Goal: Task Accomplishment & Management: Manage account settings

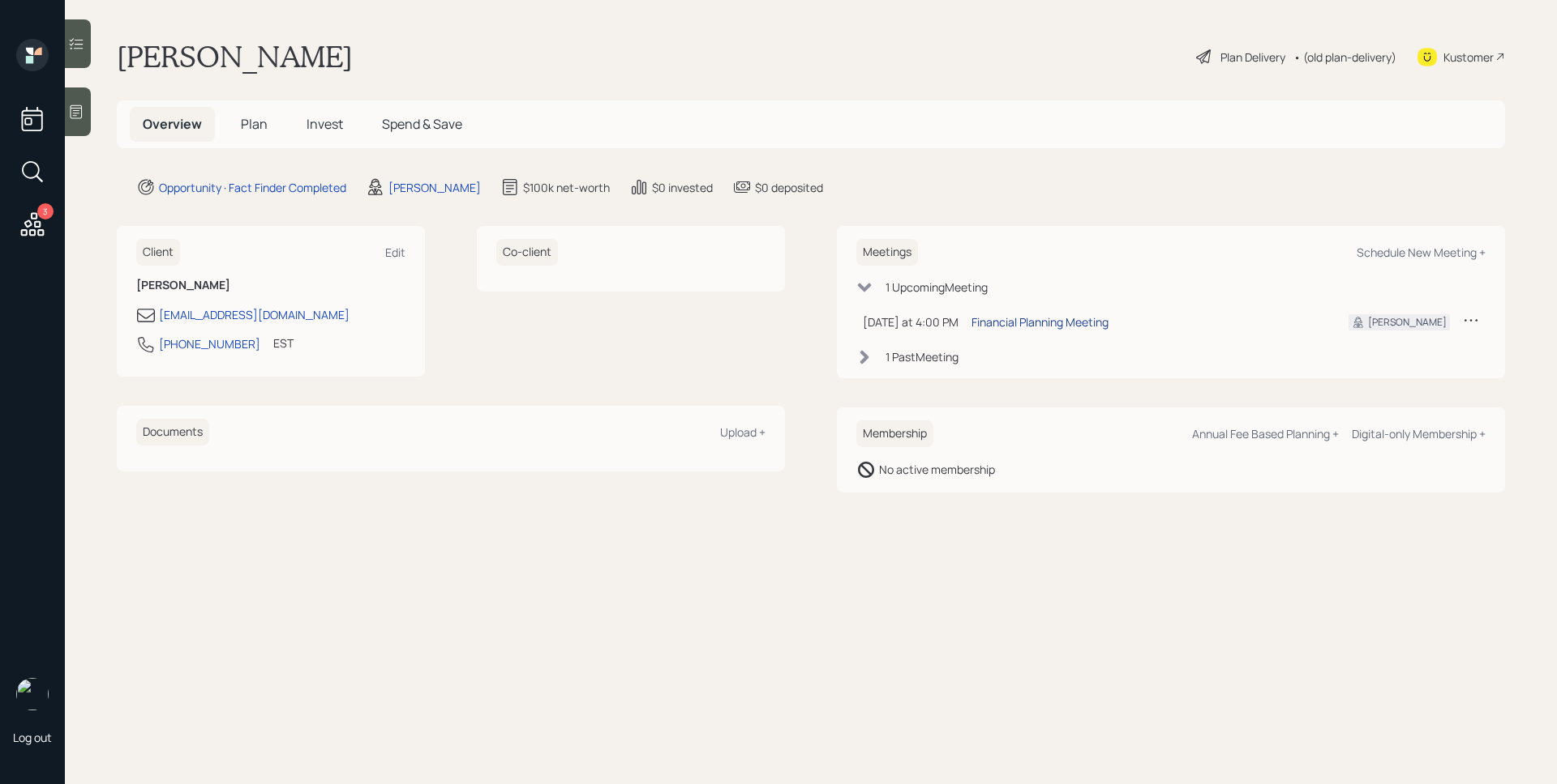
click at [1070, 327] on div "Financial Planning Meeting" at bounding box center [1040, 322] width 137 height 17
click at [84, 108] on icon at bounding box center [76, 112] width 16 height 16
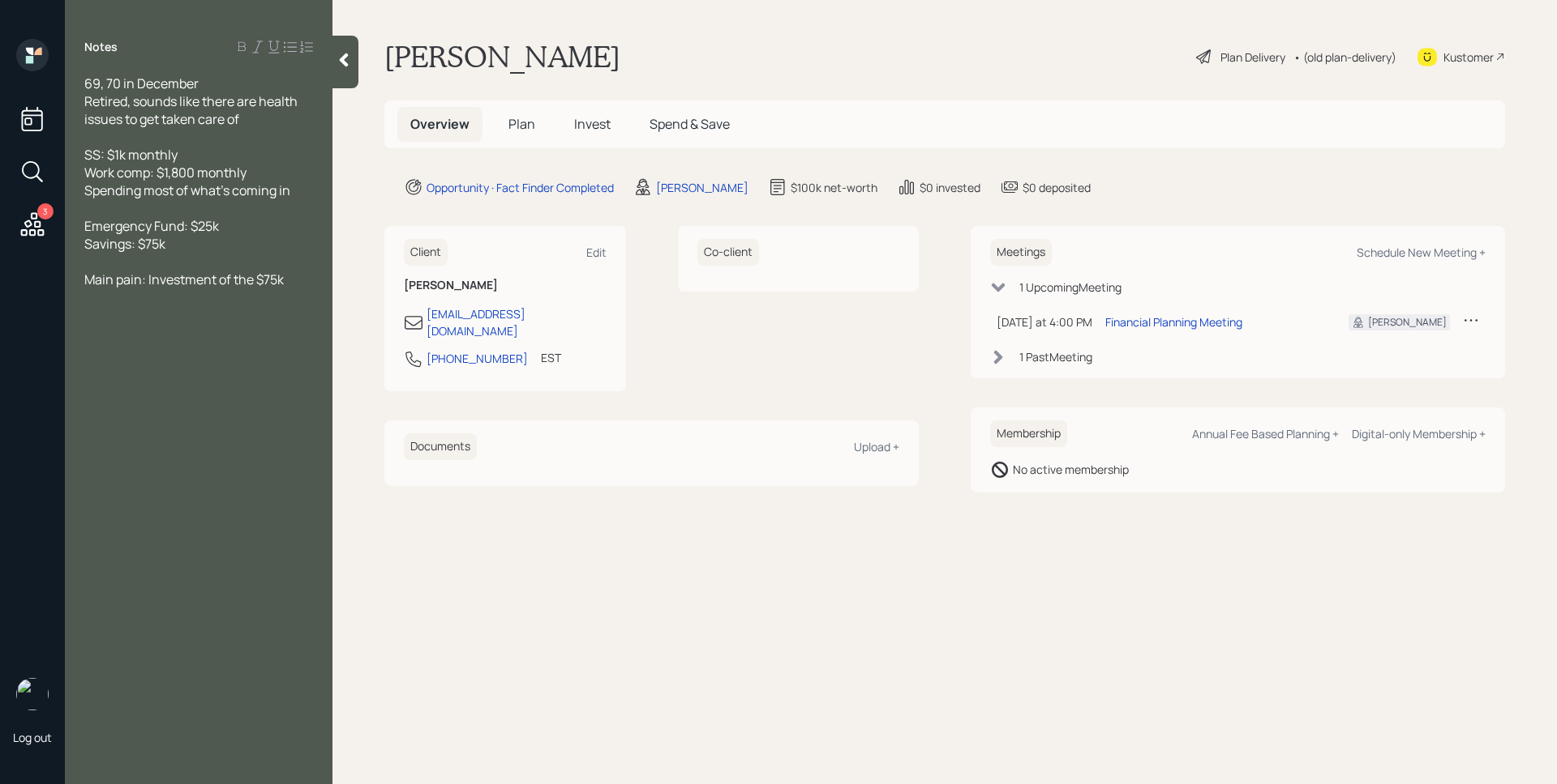
click at [1039, 47] on div "Michael Hitchcock Plan Delivery • (old plan-delivery) Kustomer" at bounding box center [945, 56] width 1120 height 35
click at [531, 130] on span "Plan" at bounding box center [522, 124] width 27 height 18
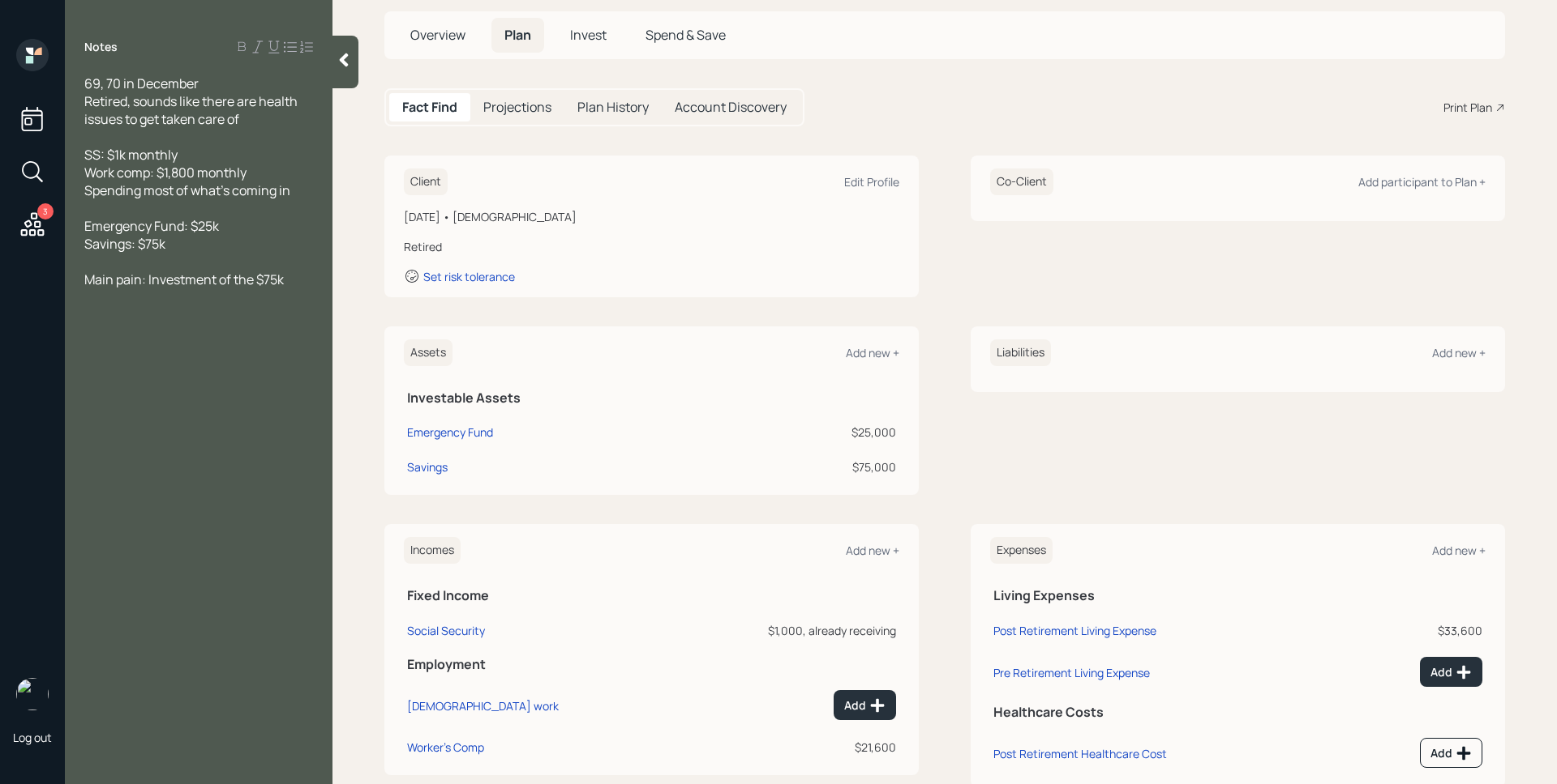
scroll to position [131, 0]
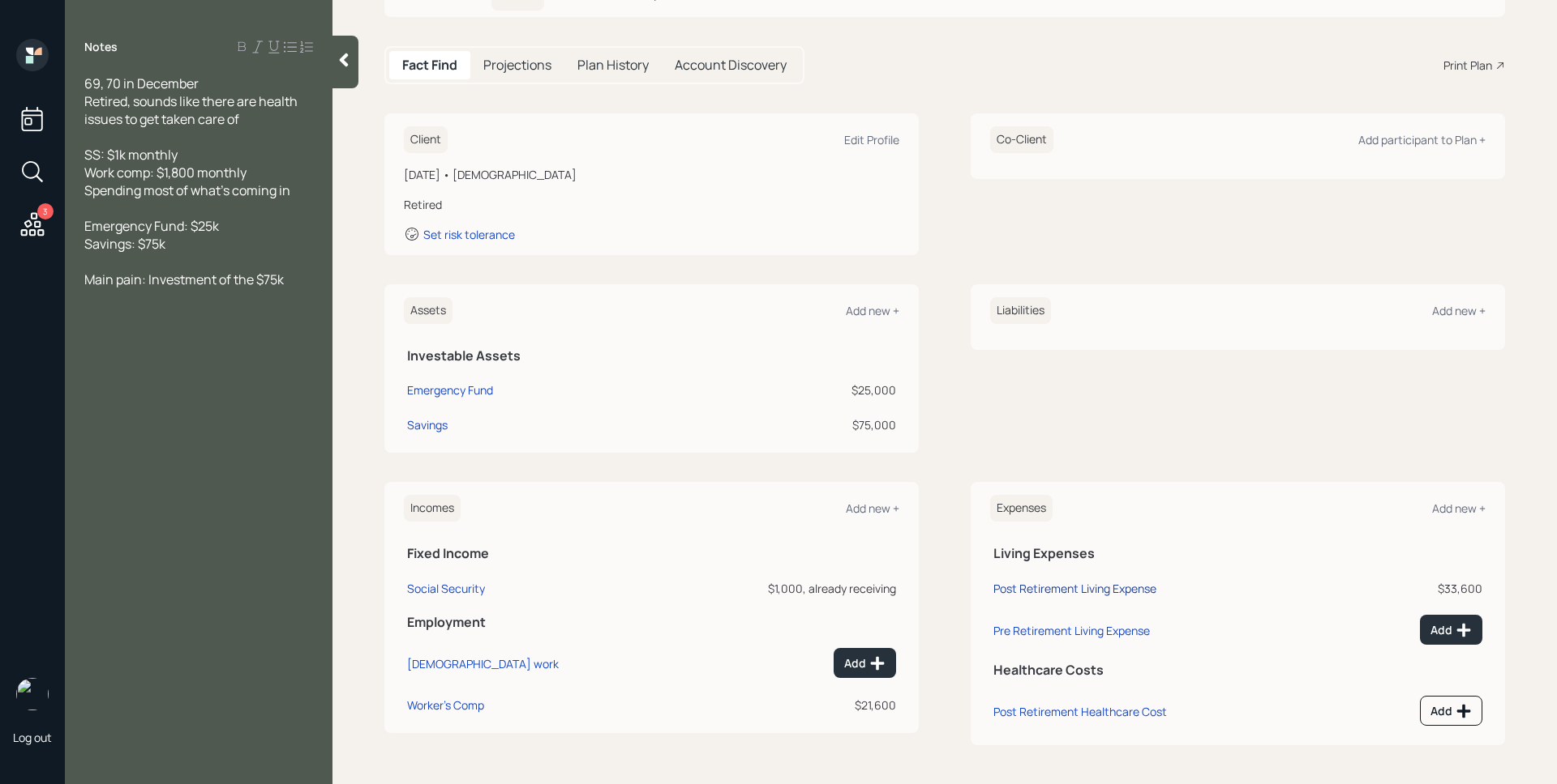
click at [1117, 586] on div "Post Retirement Living Expense" at bounding box center [1075, 589] width 163 height 15
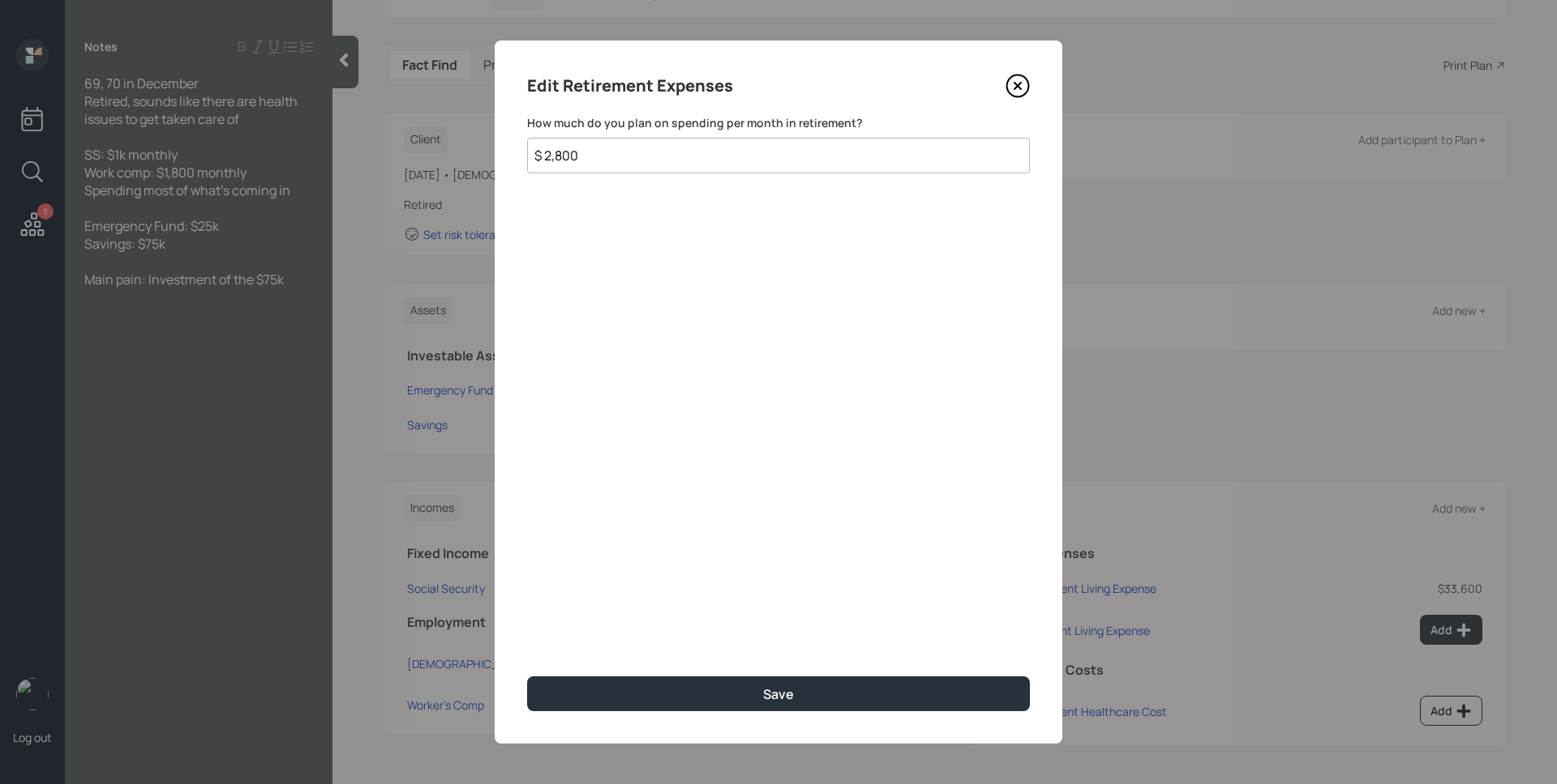
click at [1018, 88] on icon at bounding box center [1017, 86] width 24 height 24
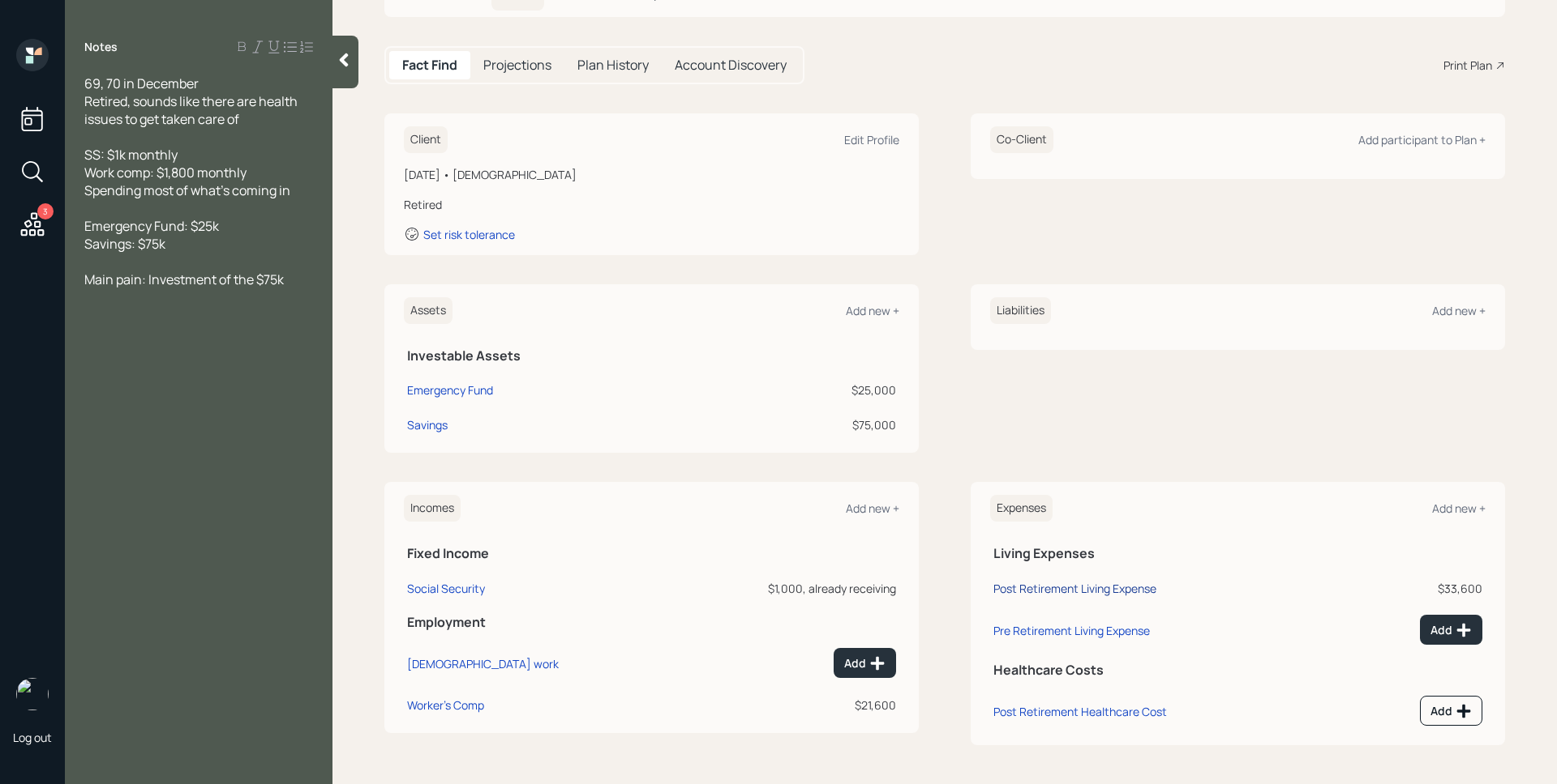
click at [1079, 589] on div "Post Retirement Living Expense" at bounding box center [1075, 589] width 163 height 15
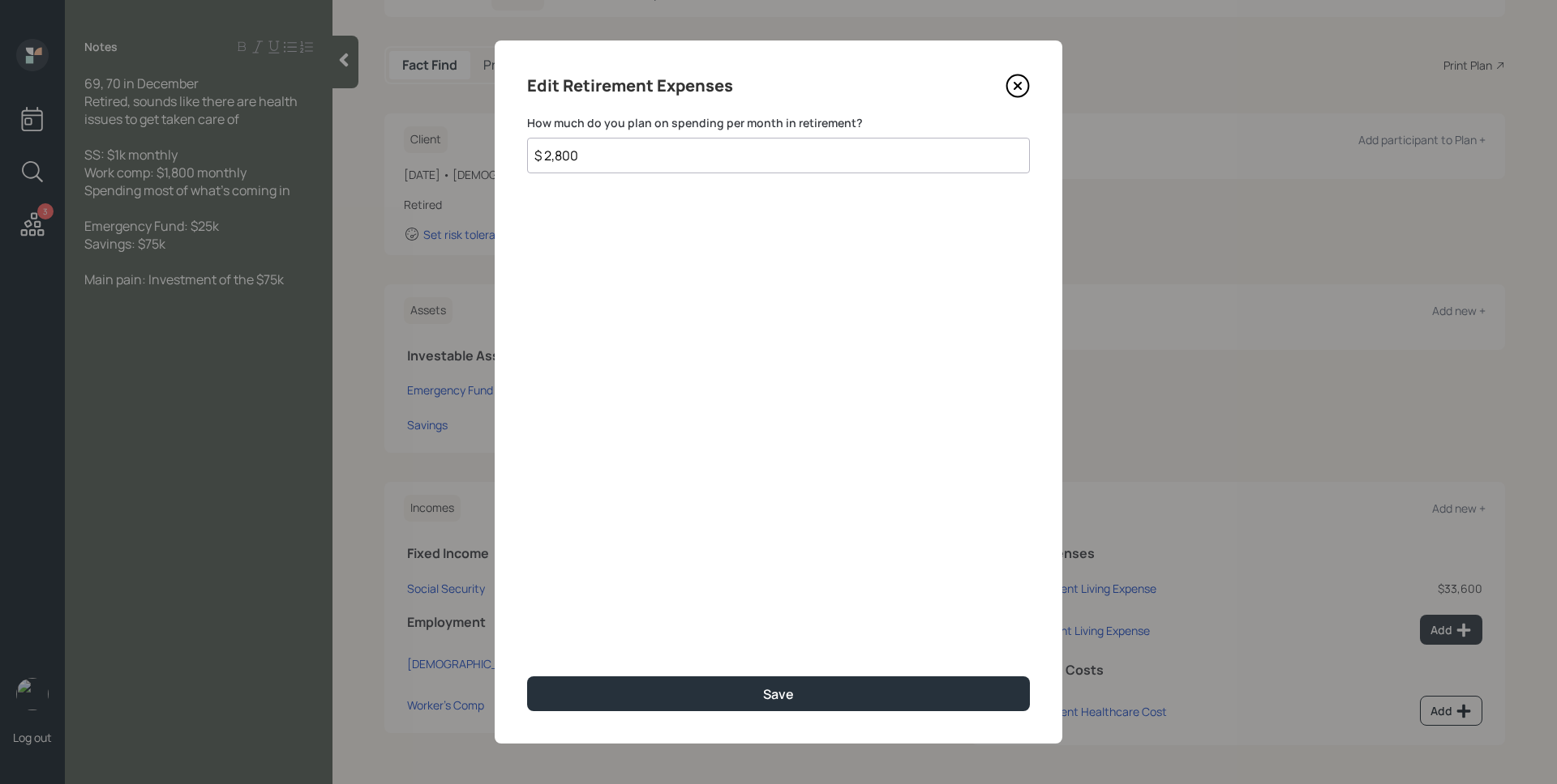
drag, startPoint x: 704, startPoint y: 162, endPoint x: 542, endPoint y: 152, distance: 162.3
click at [542, 152] on input "$ 2,800" at bounding box center [779, 155] width 503 height 35
type input "$ 2,500"
click at [527, 676] on button "Save" at bounding box center [779, 694] width 503 height 35
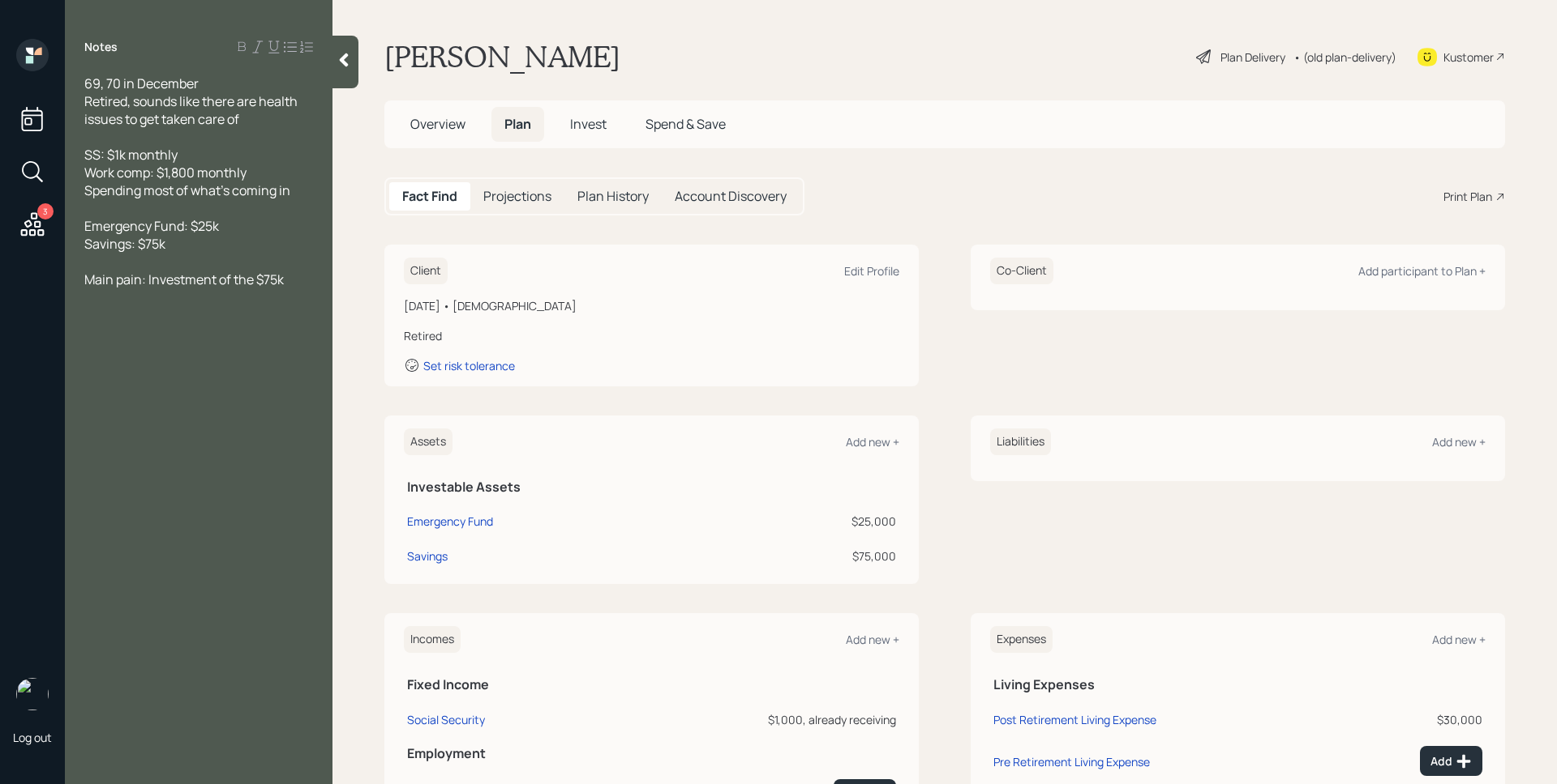
click at [422, 127] on span "Overview" at bounding box center [437, 124] width 55 height 18
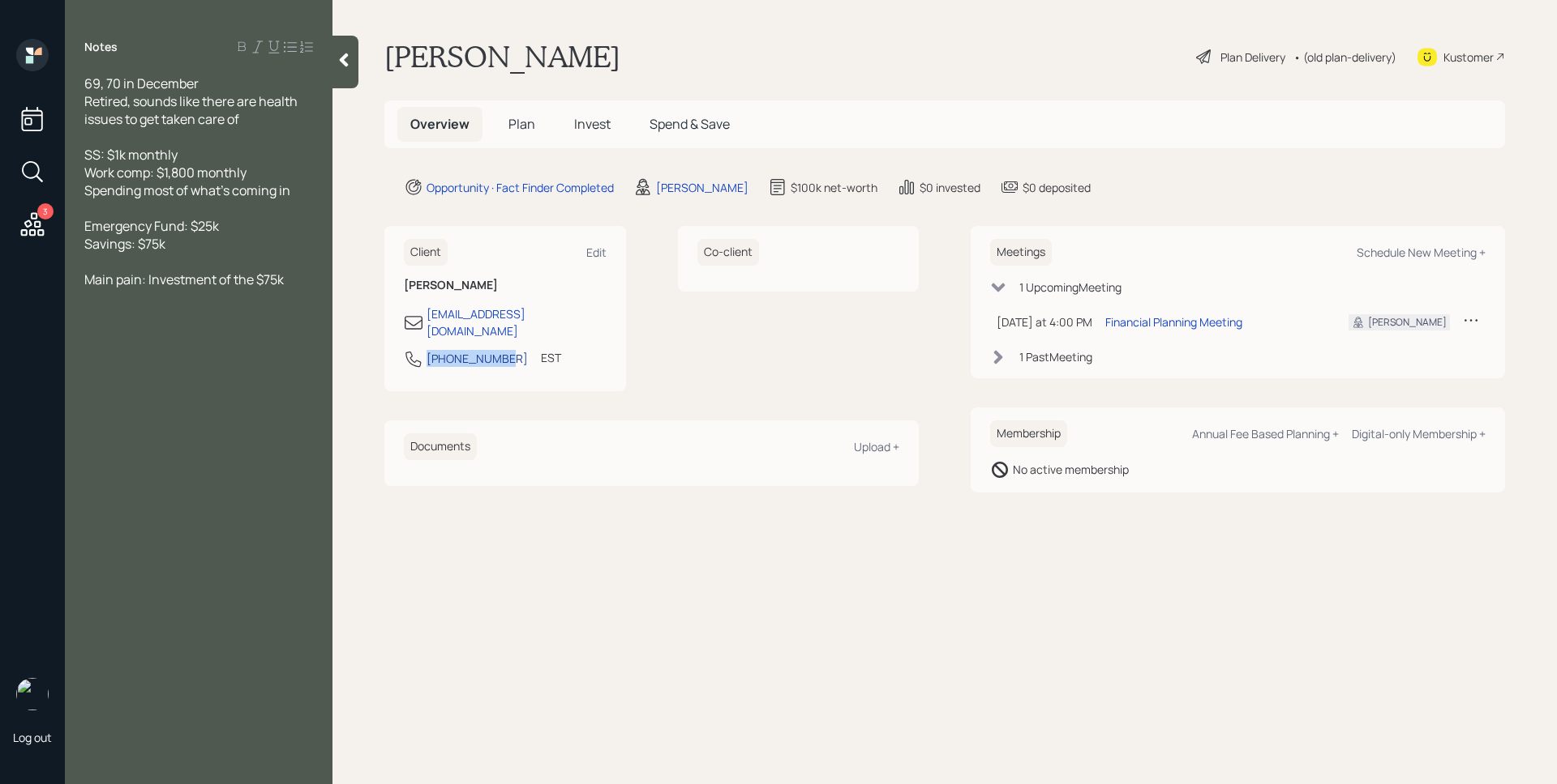
drag, startPoint x: 499, startPoint y: 344, endPoint x: 427, endPoint y: 347, distance: 72.1
click at [427, 349] on div "814-720-1160 EST Currently 4:11 PM" at bounding box center [505, 364] width 203 height 29
copy div "814-720-1160"
click at [1185, 167] on main "Michael Hitchcock Plan Delivery • (old plan-delivery) Kustomer Overview Plan In…" at bounding box center [944, 392] width 1224 height 784
click at [519, 107] on h5 "Plan" at bounding box center [522, 124] width 52 height 35
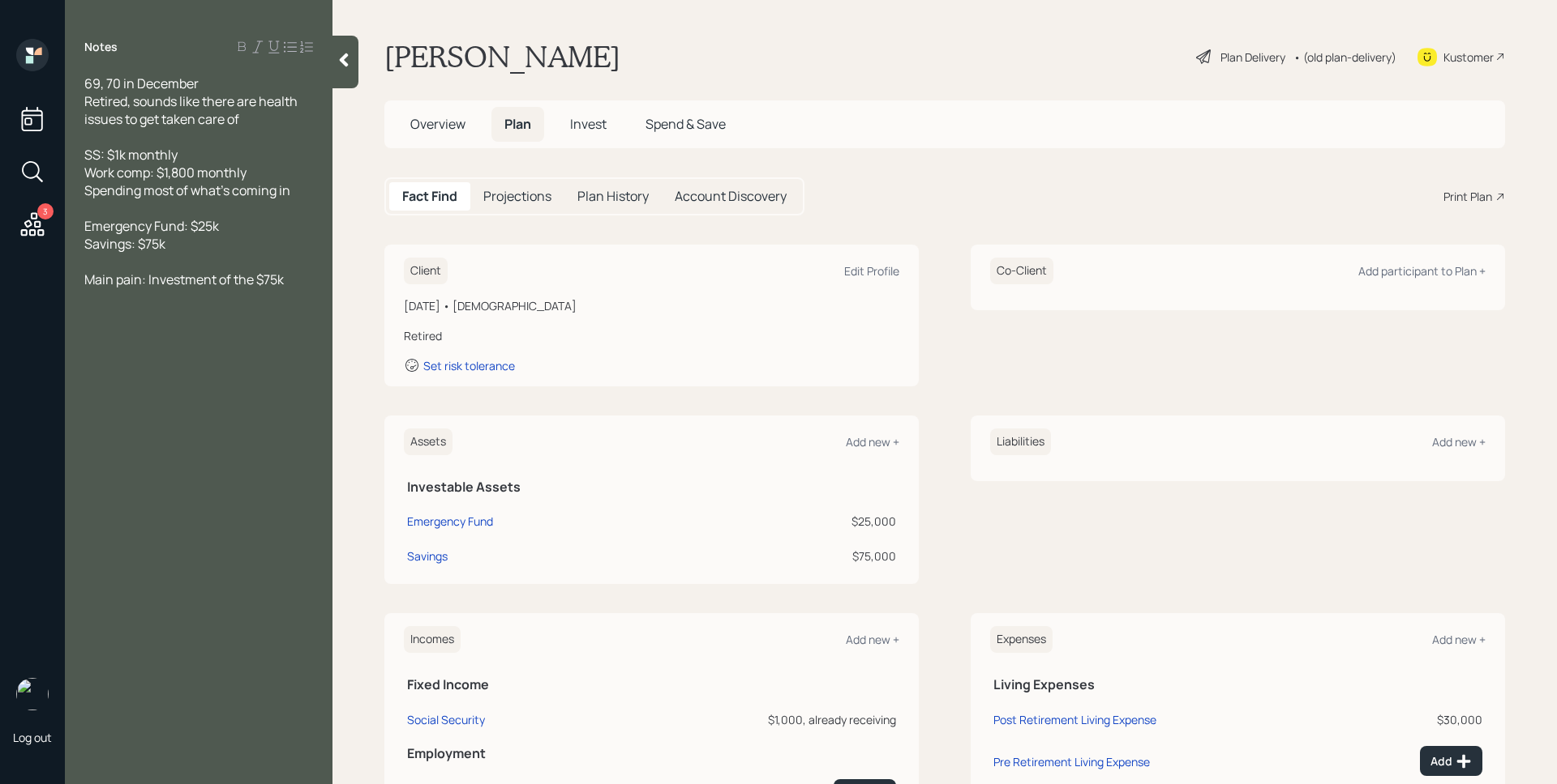
click at [527, 122] on span "Plan" at bounding box center [517, 124] width 27 height 18
click at [856, 440] on div "Add new +" at bounding box center [872, 441] width 53 height 15
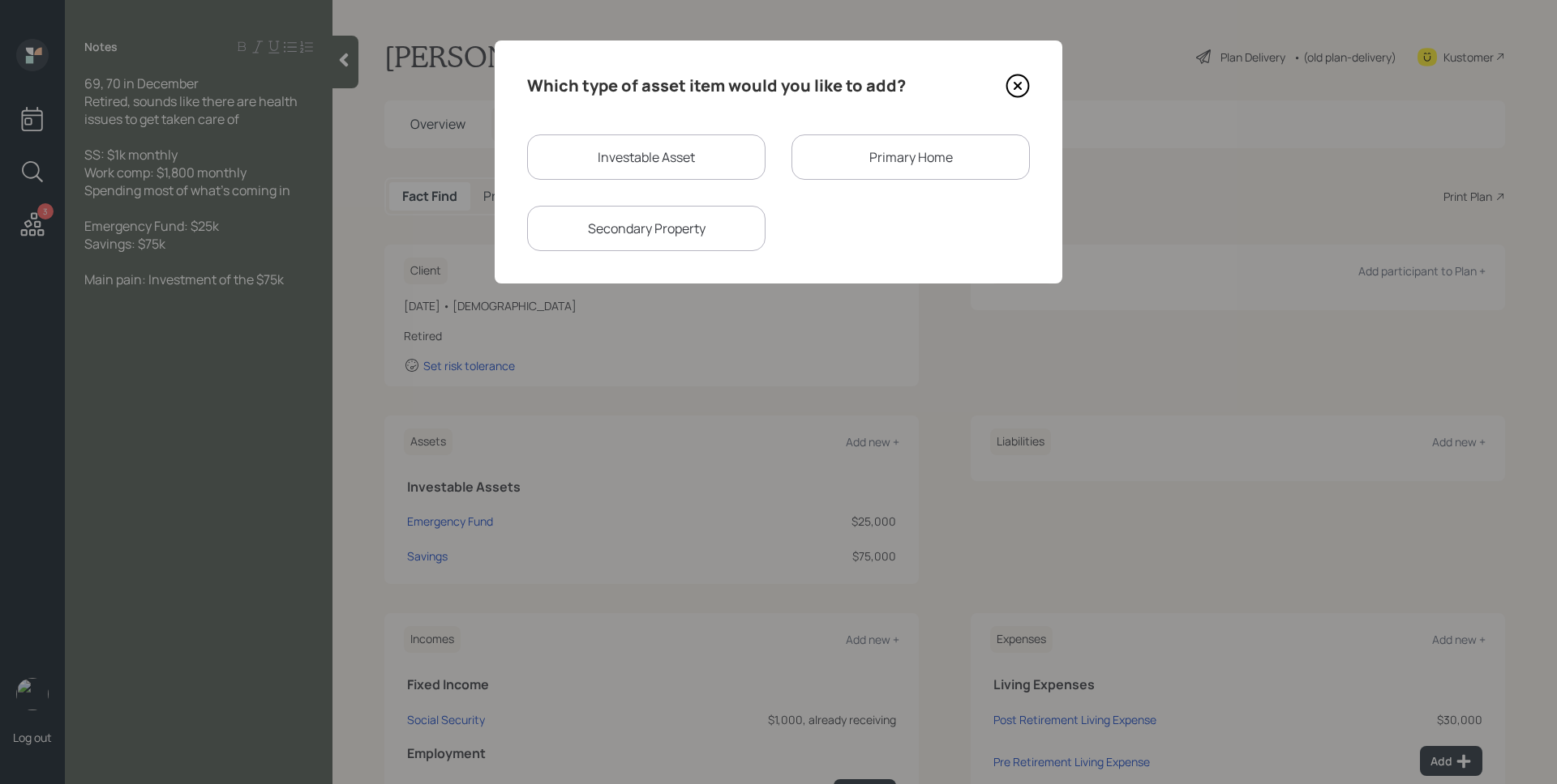
click at [942, 141] on div "Primary Home" at bounding box center [910, 157] width 238 height 45
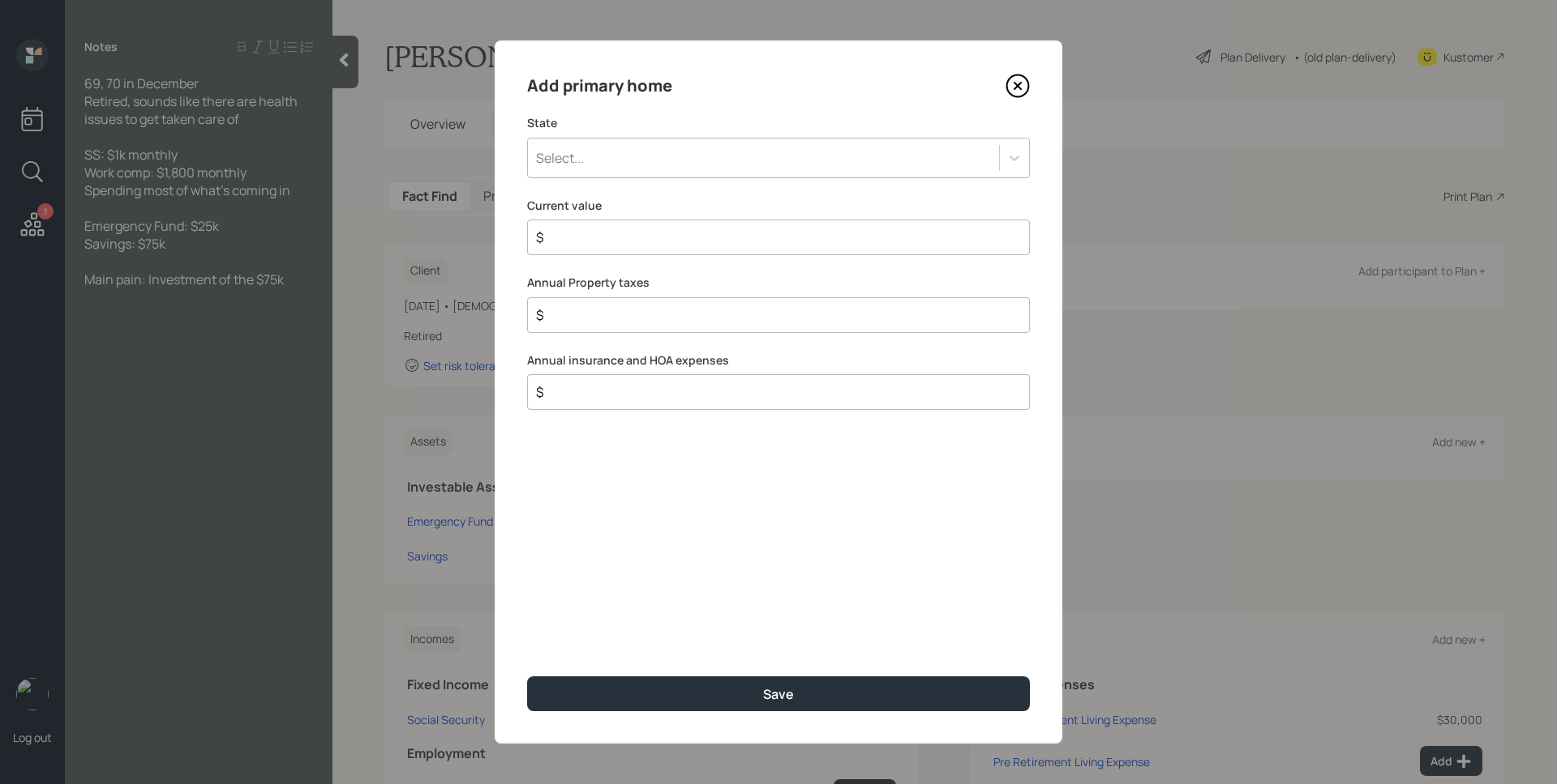
click at [837, 159] on div "Select..." at bounding box center [763, 158] width 471 height 27
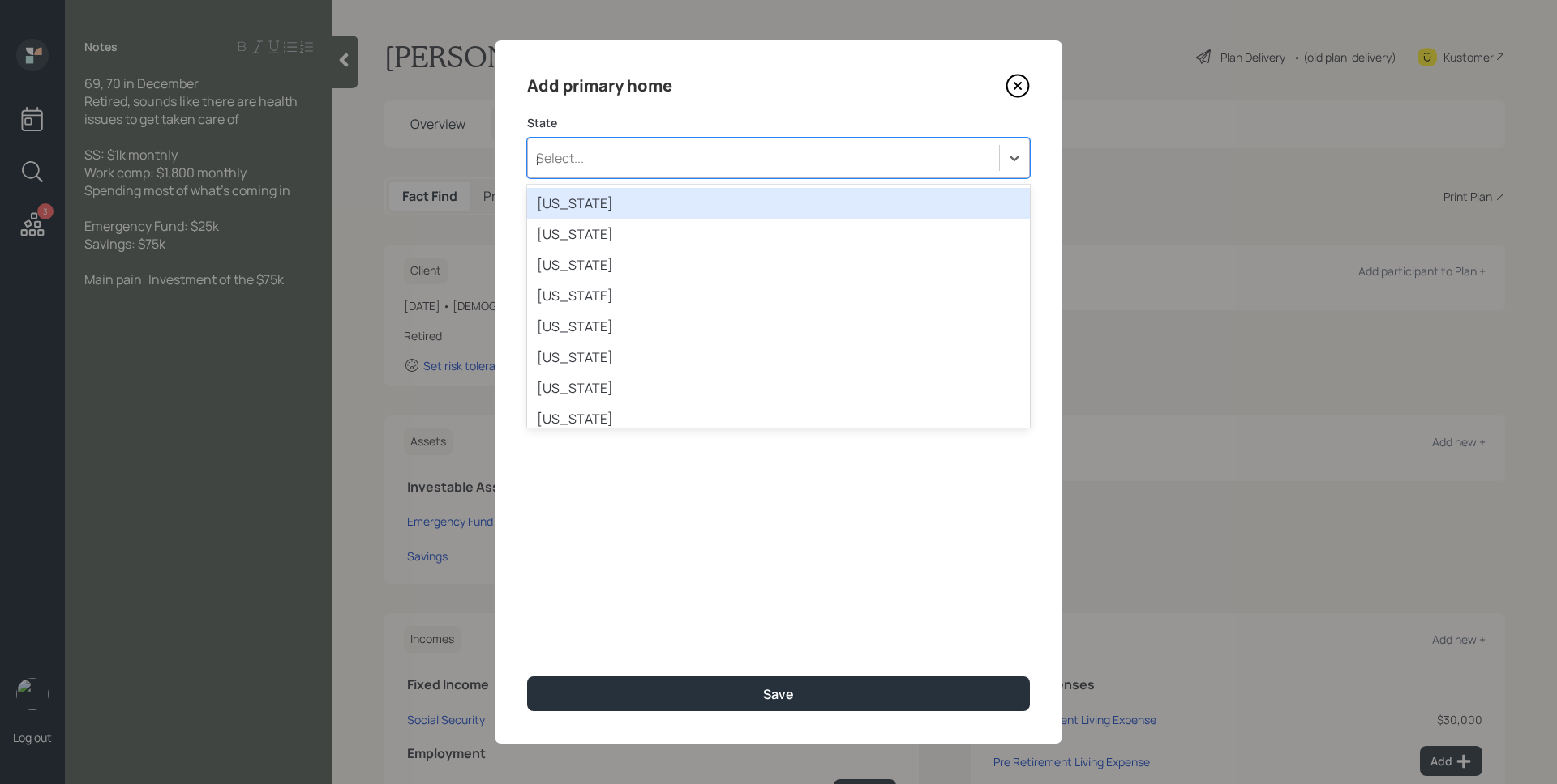
type input "pe"
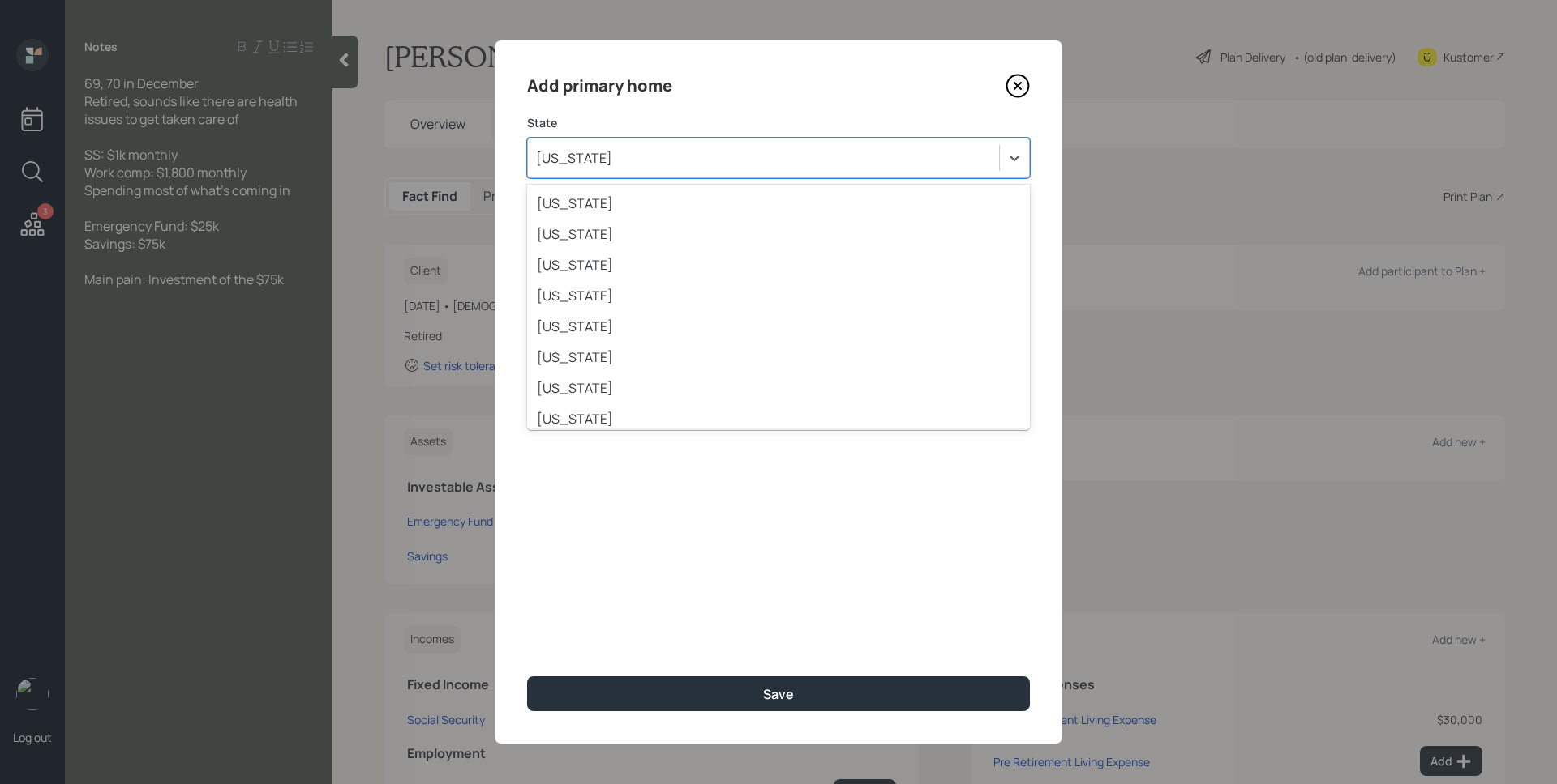
click at [925, 160] on div "Pennsylvania" at bounding box center [763, 158] width 471 height 27
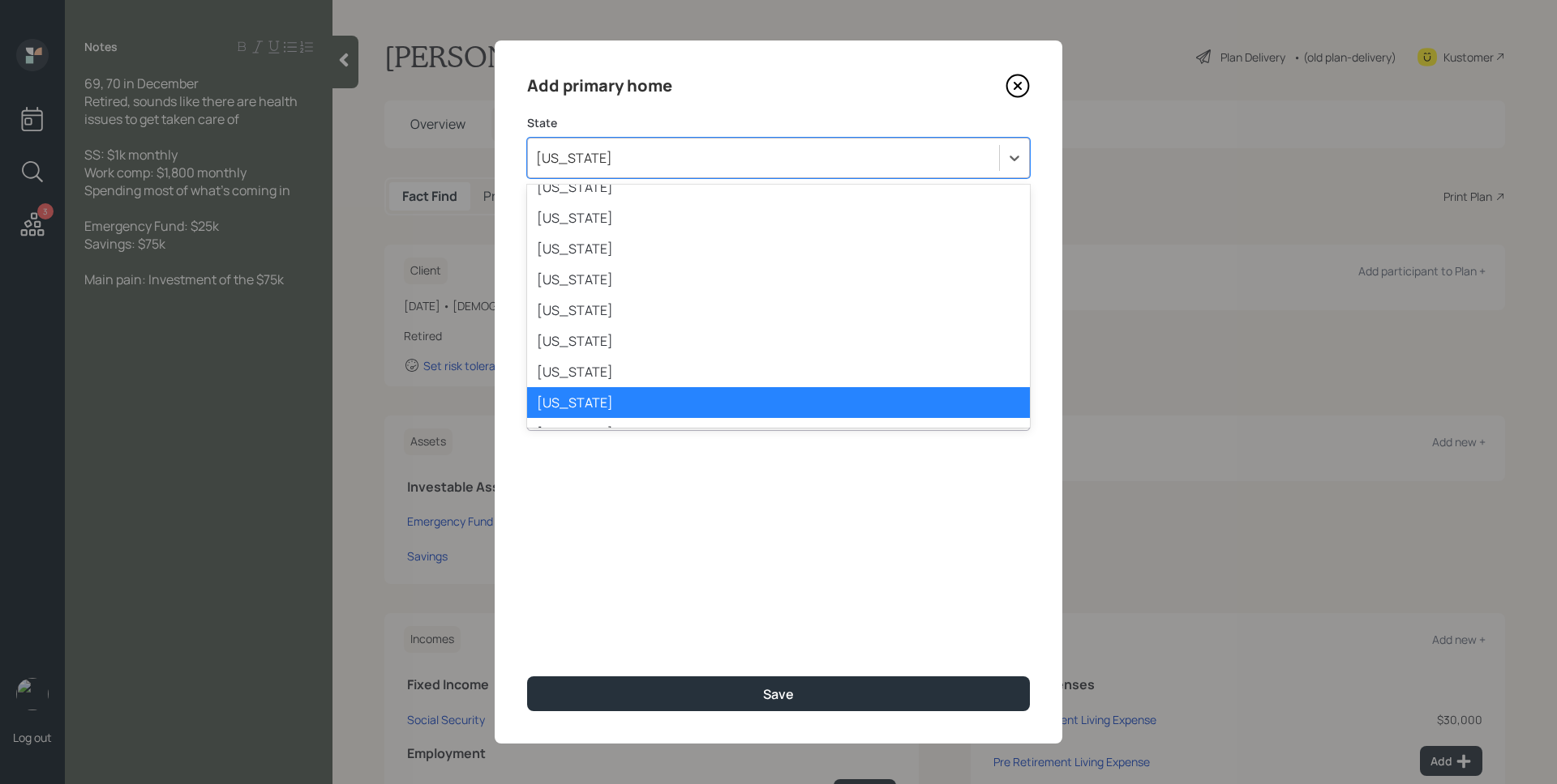
type input "o"
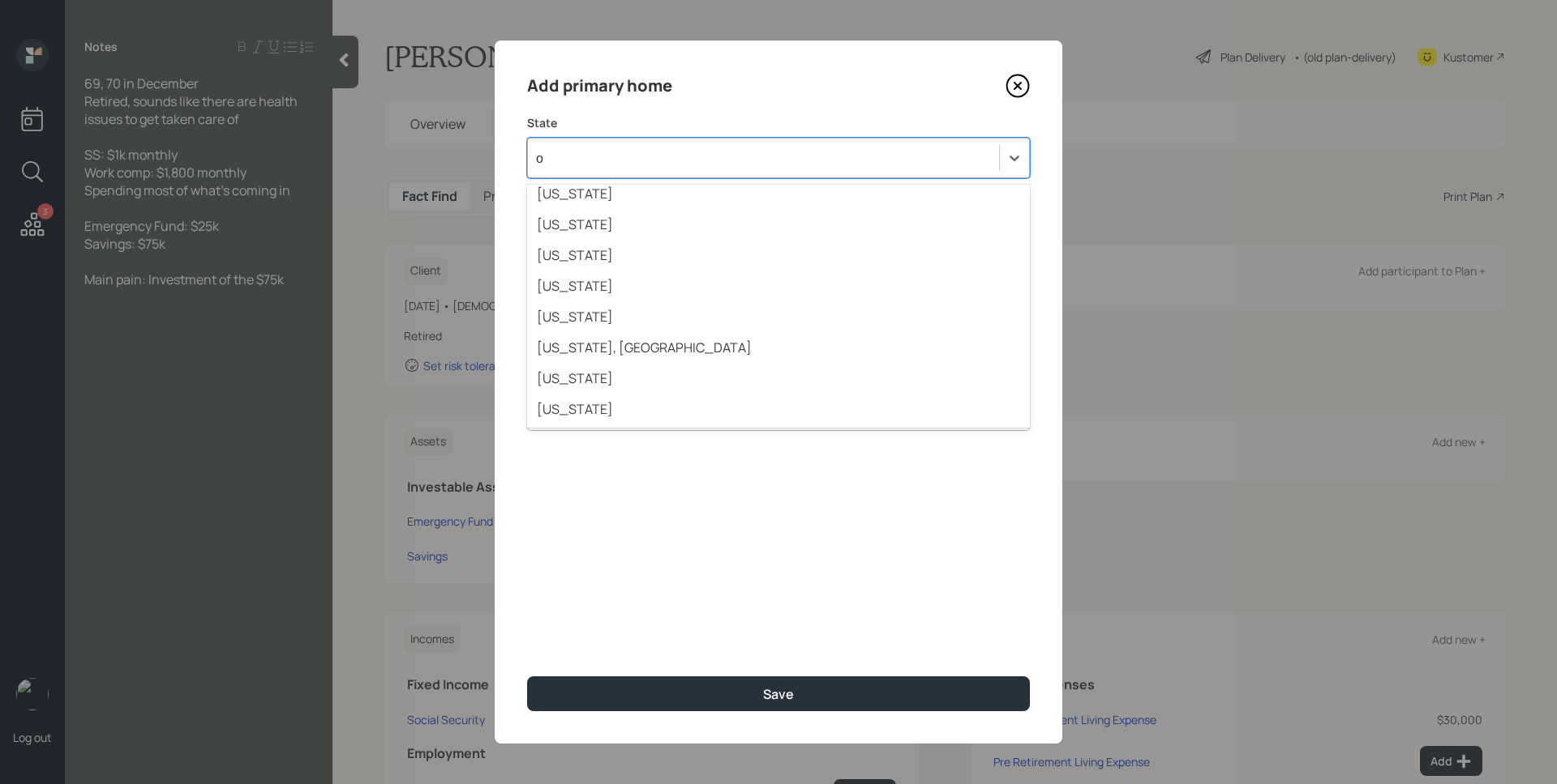
scroll to position [417, 0]
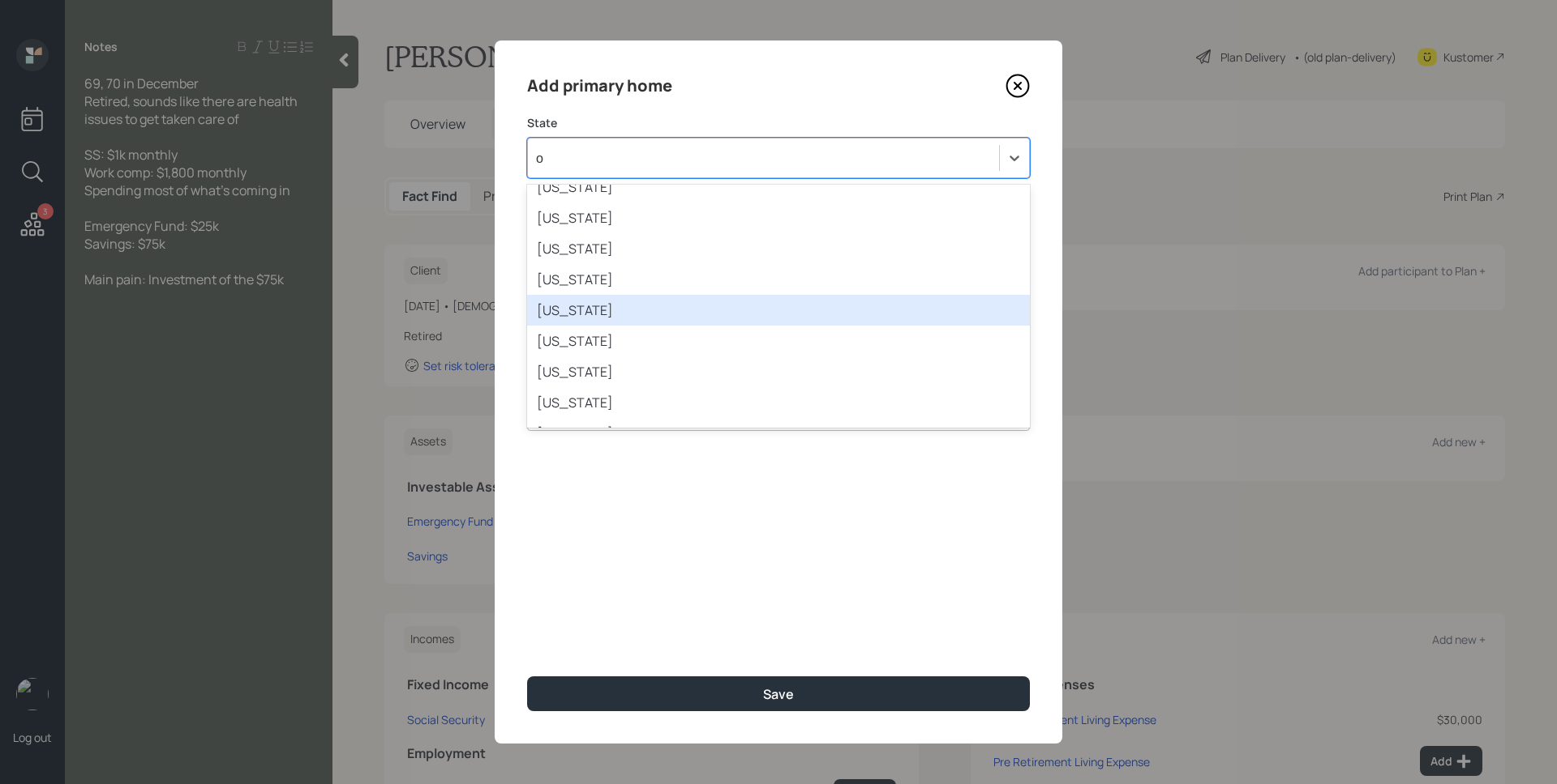
click at [761, 301] on div "Ohio" at bounding box center [779, 310] width 503 height 31
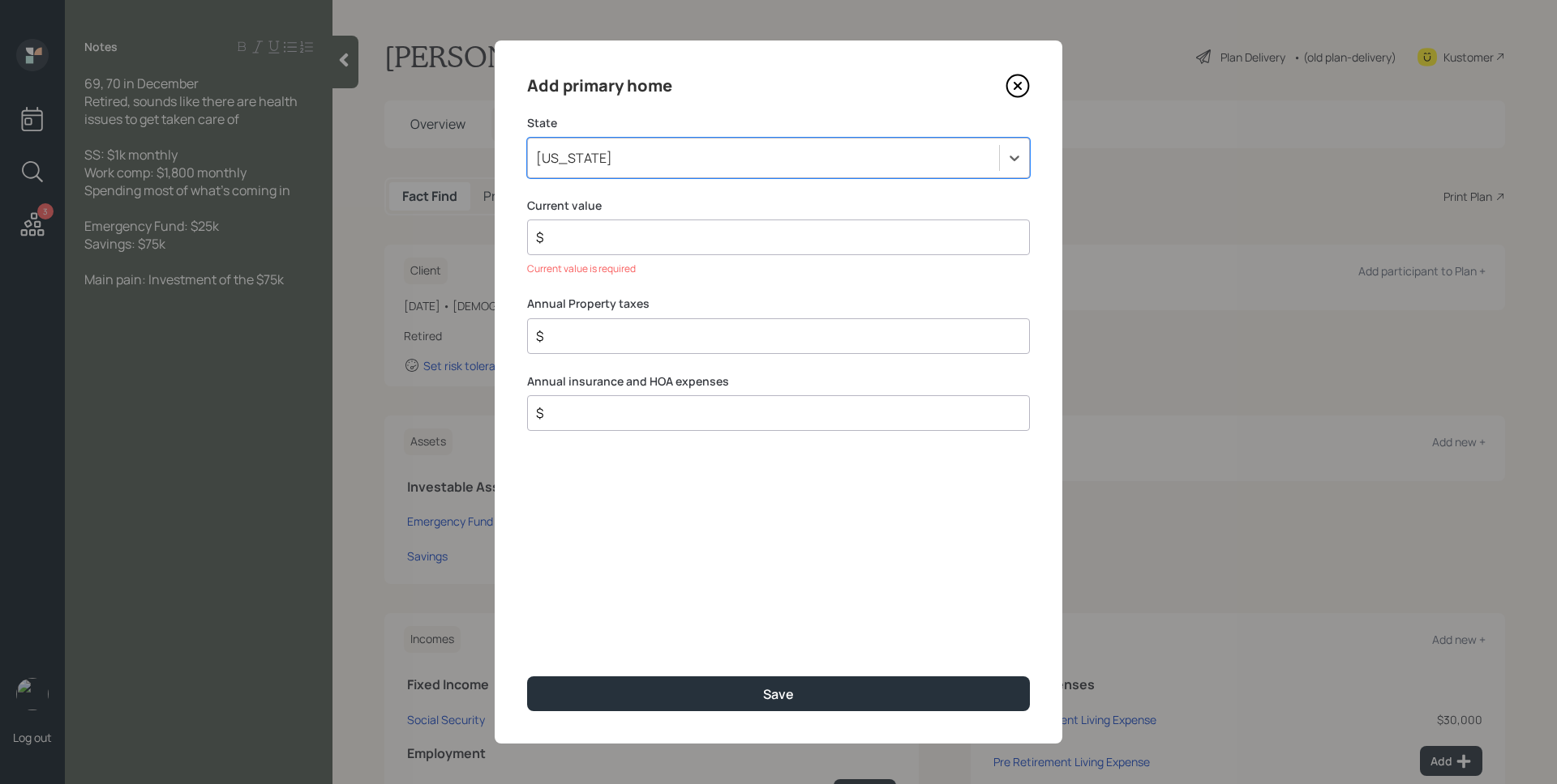
click at [671, 241] on input "$" at bounding box center [772, 238] width 475 height 20
type input "$ 0"
click at [527, 676] on button "Save" at bounding box center [779, 694] width 503 height 35
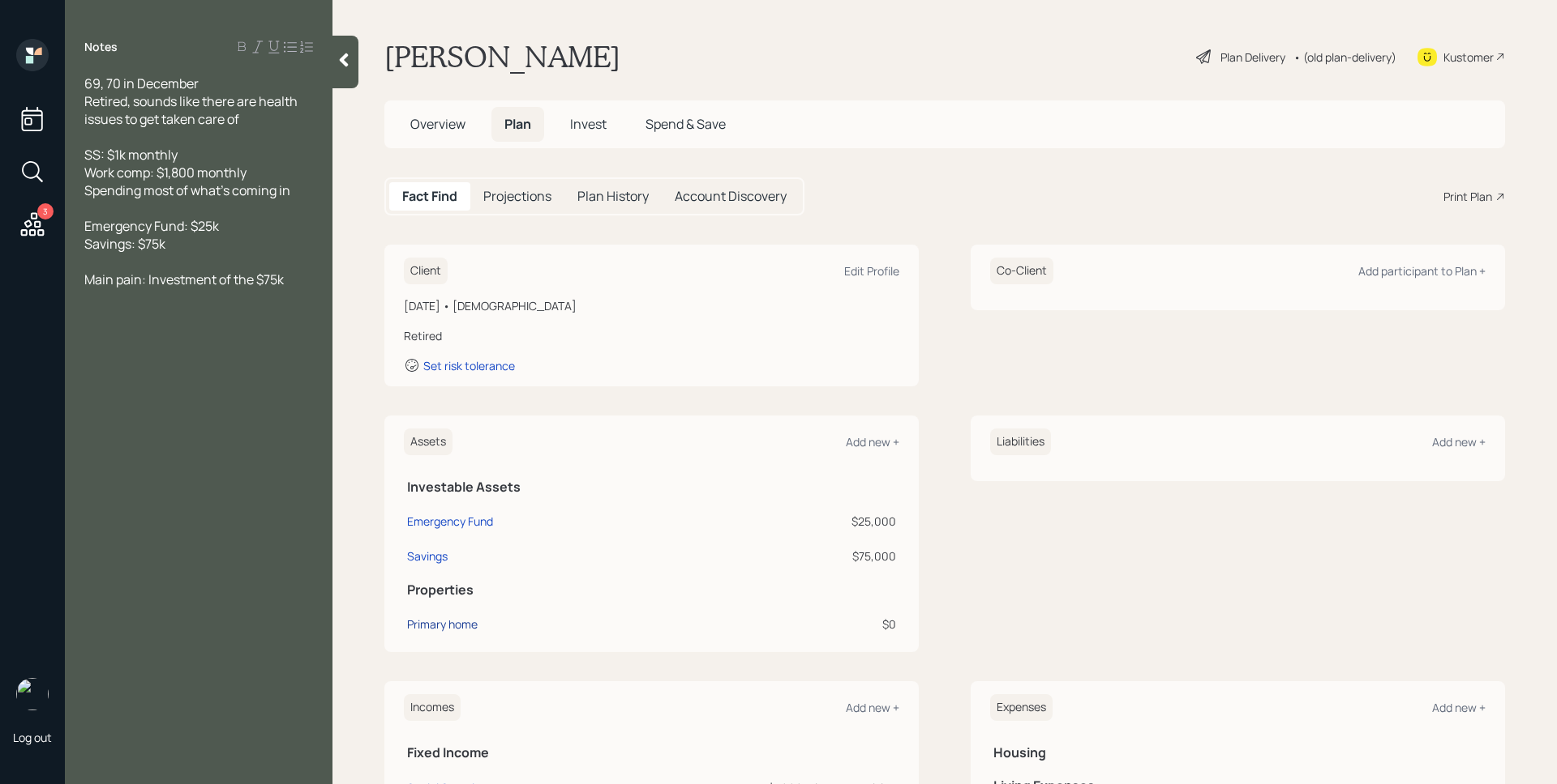
click at [463, 624] on div "Primary home" at bounding box center [442, 624] width 71 height 17
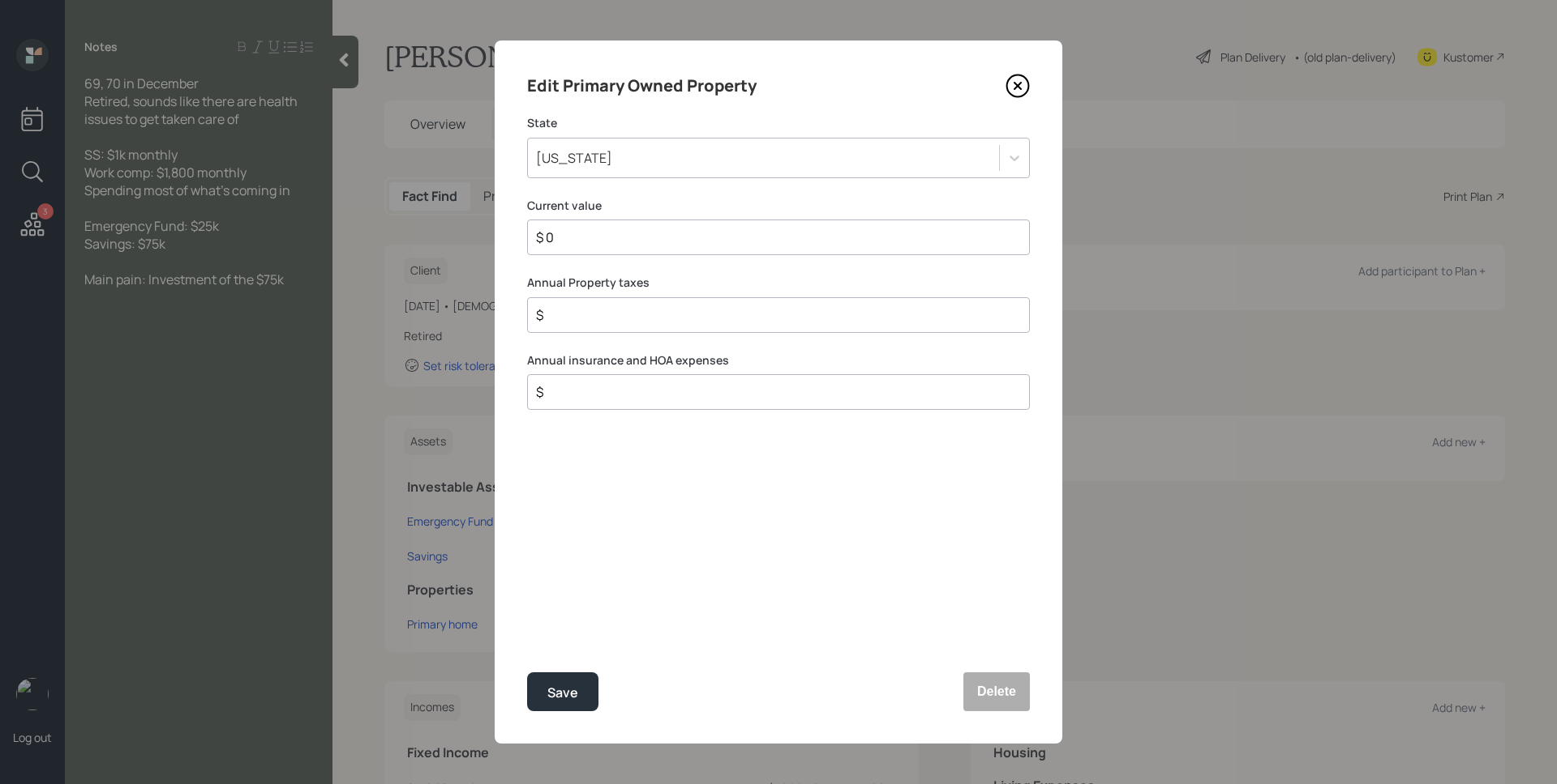
click at [648, 233] on input "$ 0" at bounding box center [772, 238] width 475 height 20
type input "$ 900"
type input "$ 1,000"
click at [527, 673] on button "Save" at bounding box center [563, 692] width 71 height 39
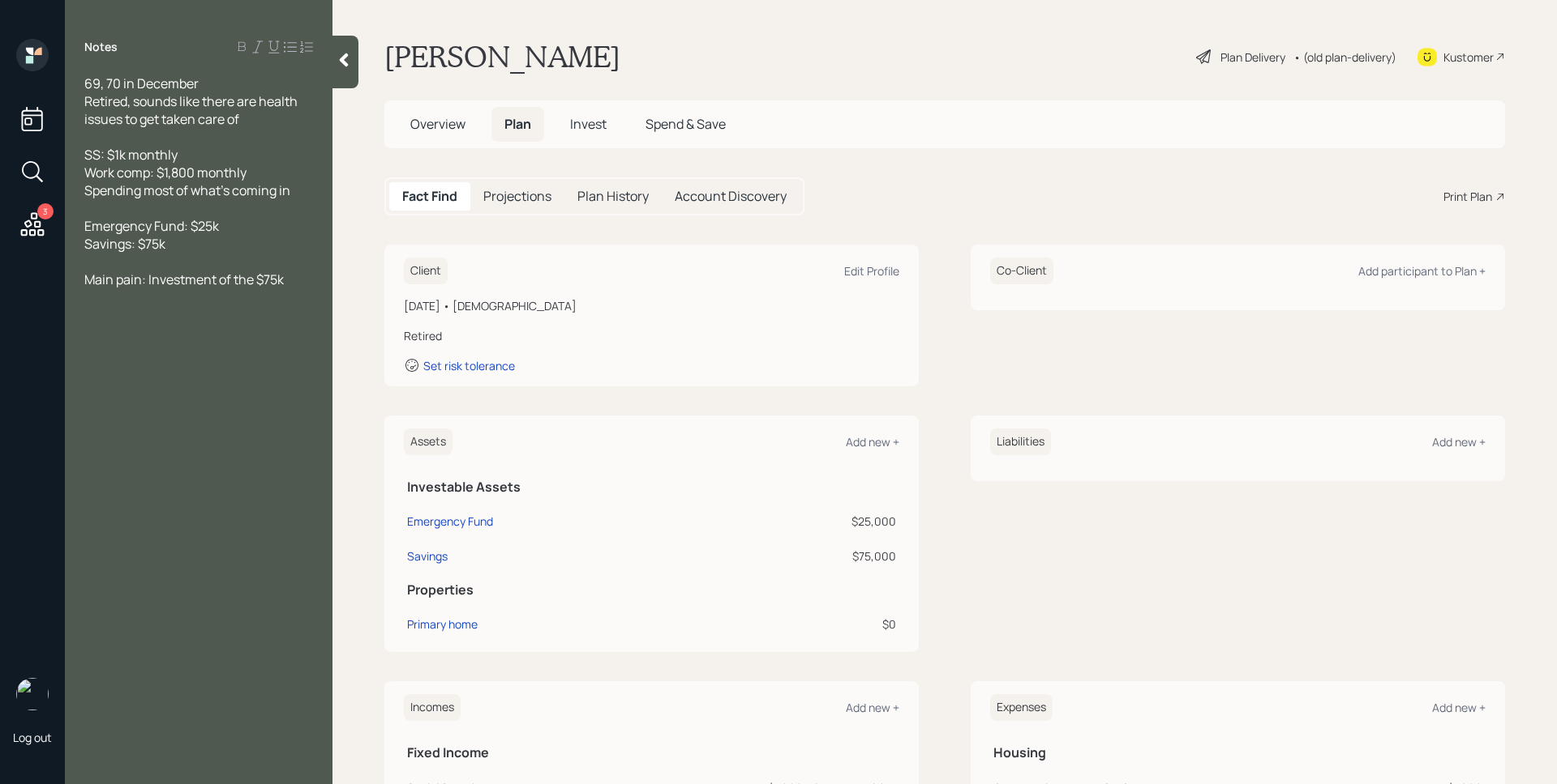
click at [1021, 202] on div "Fact Find Projections Plan History Account Discovery Print Plan" at bounding box center [945, 196] width 1120 height 38
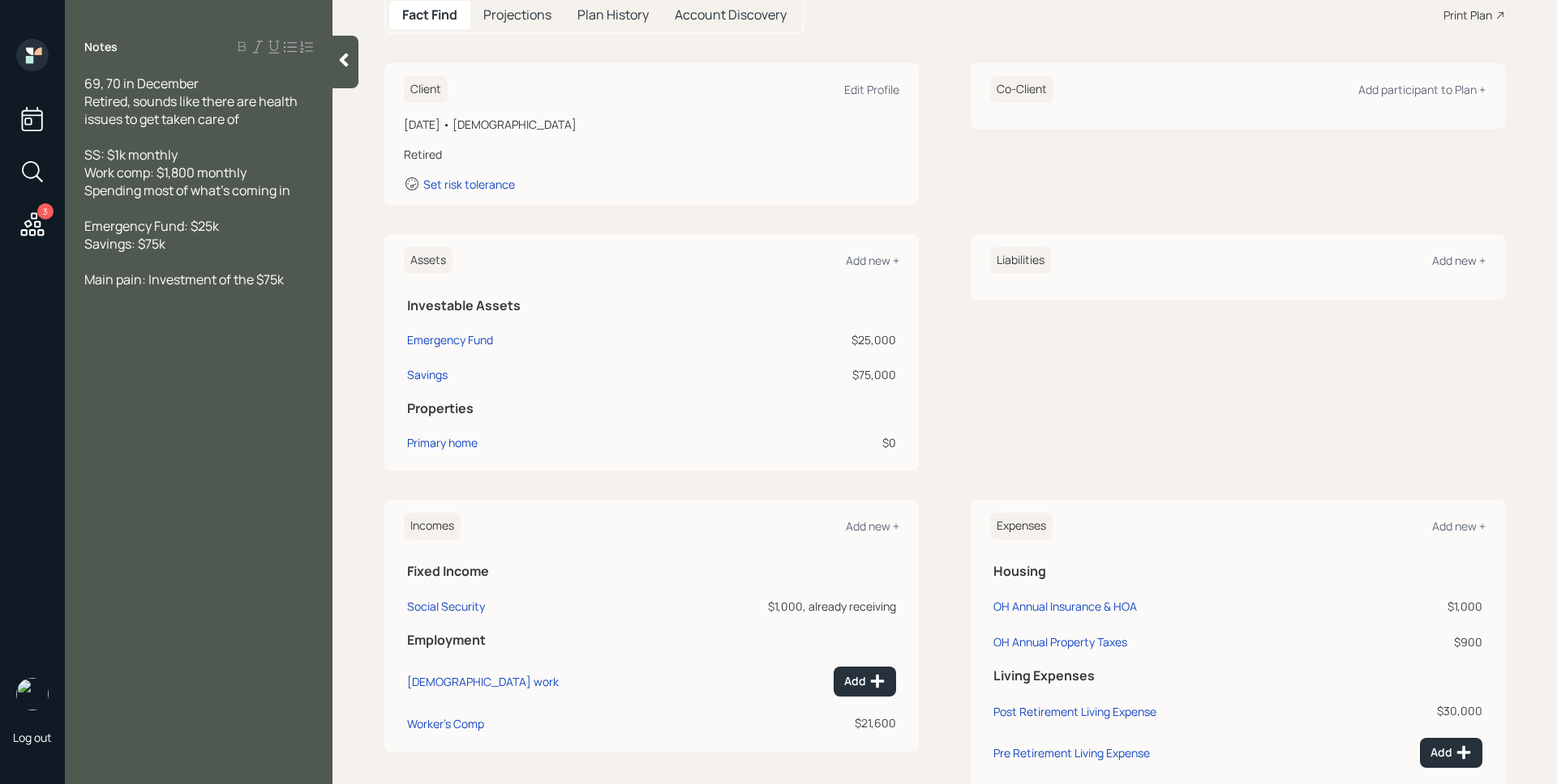
scroll to position [305, 0]
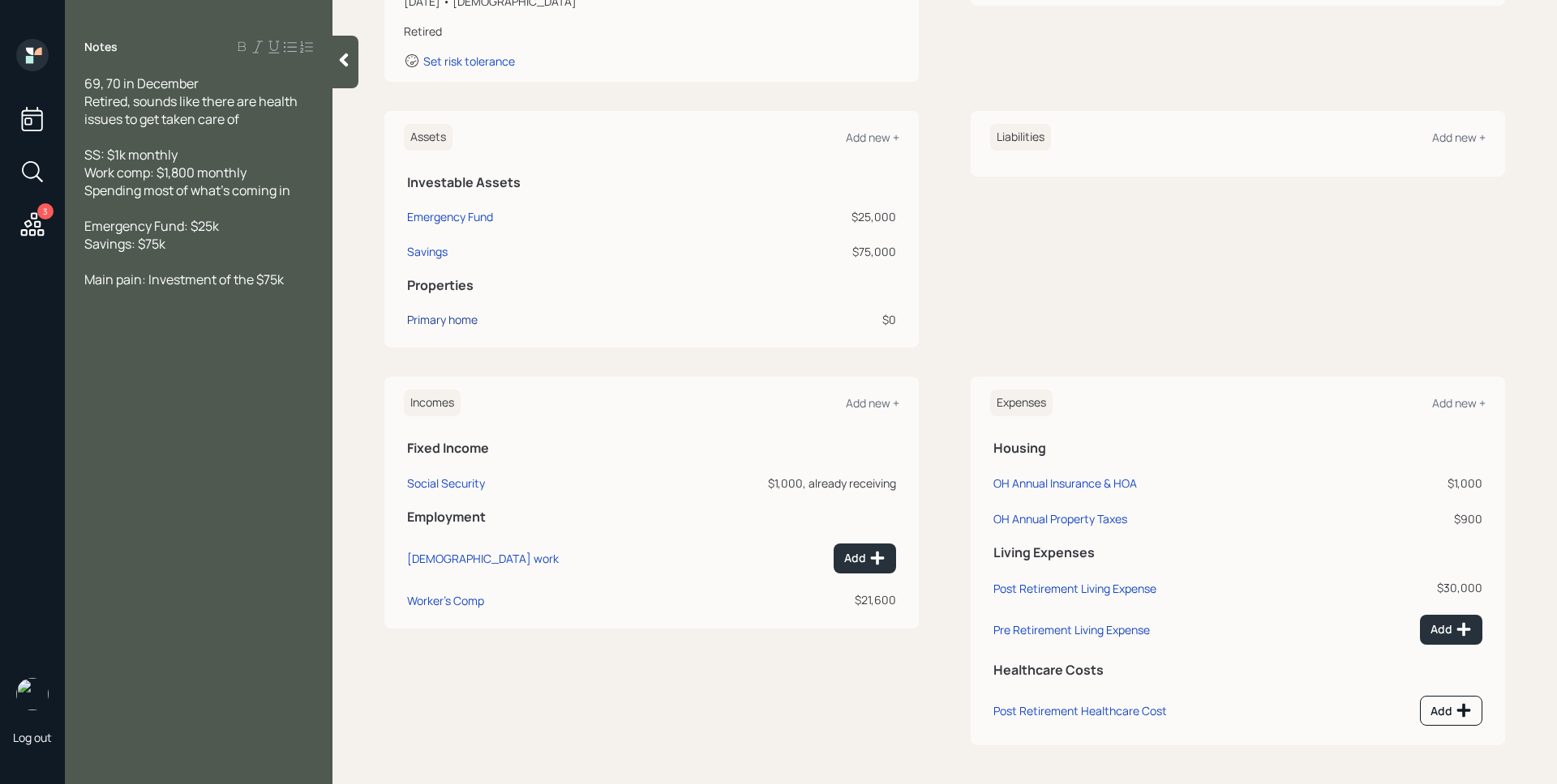
click at [461, 318] on div "Primary home" at bounding box center [442, 319] width 71 height 17
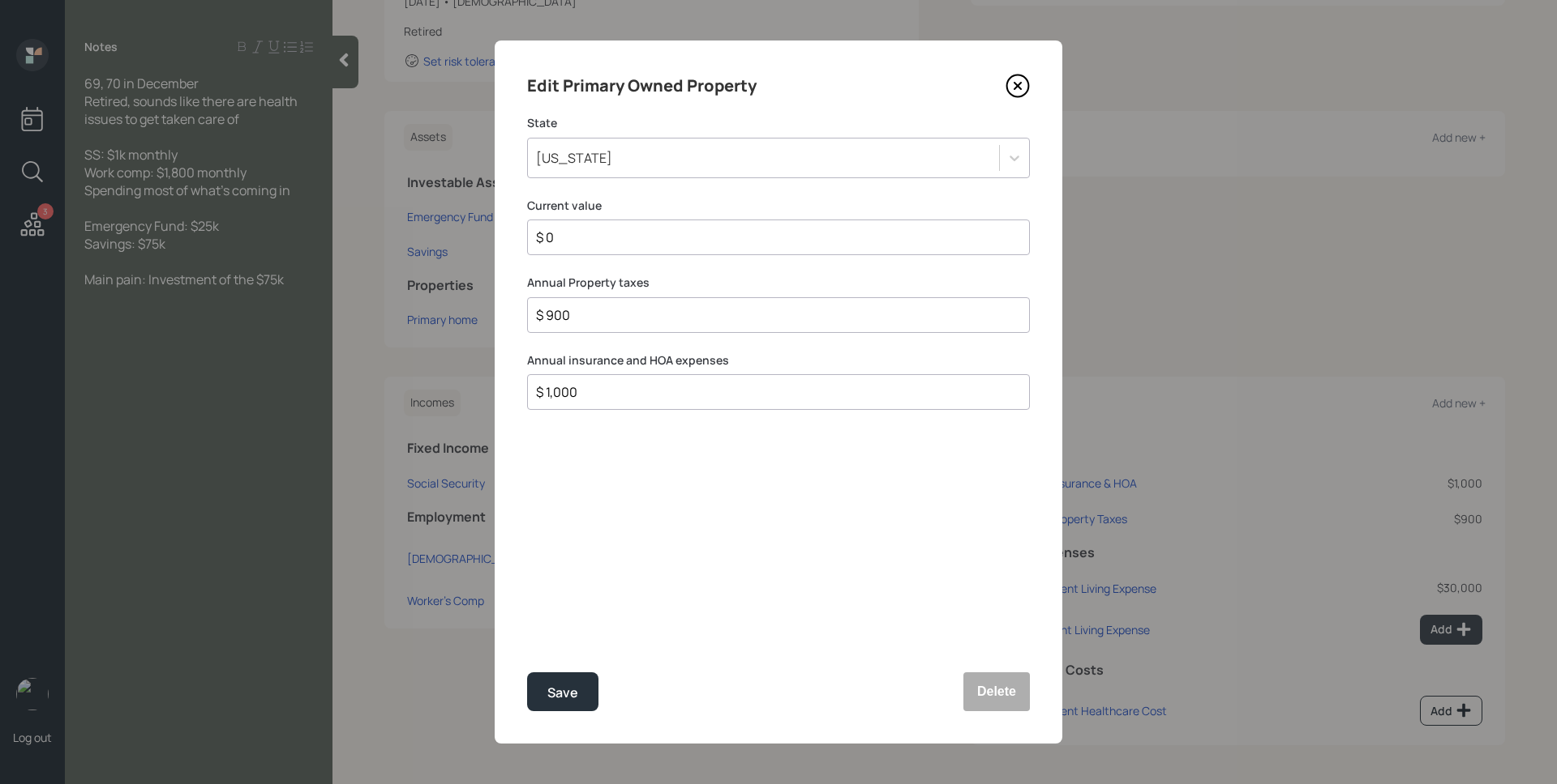
click at [688, 223] on div "$ 0" at bounding box center [779, 237] width 503 height 35
click at [691, 232] on input "$ 0" at bounding box center [772, 238] width 475 height 20
type input "$ 150,000"
click at [527, 673] on button "Save" at bounding box center [563, 692] width 71 height 39
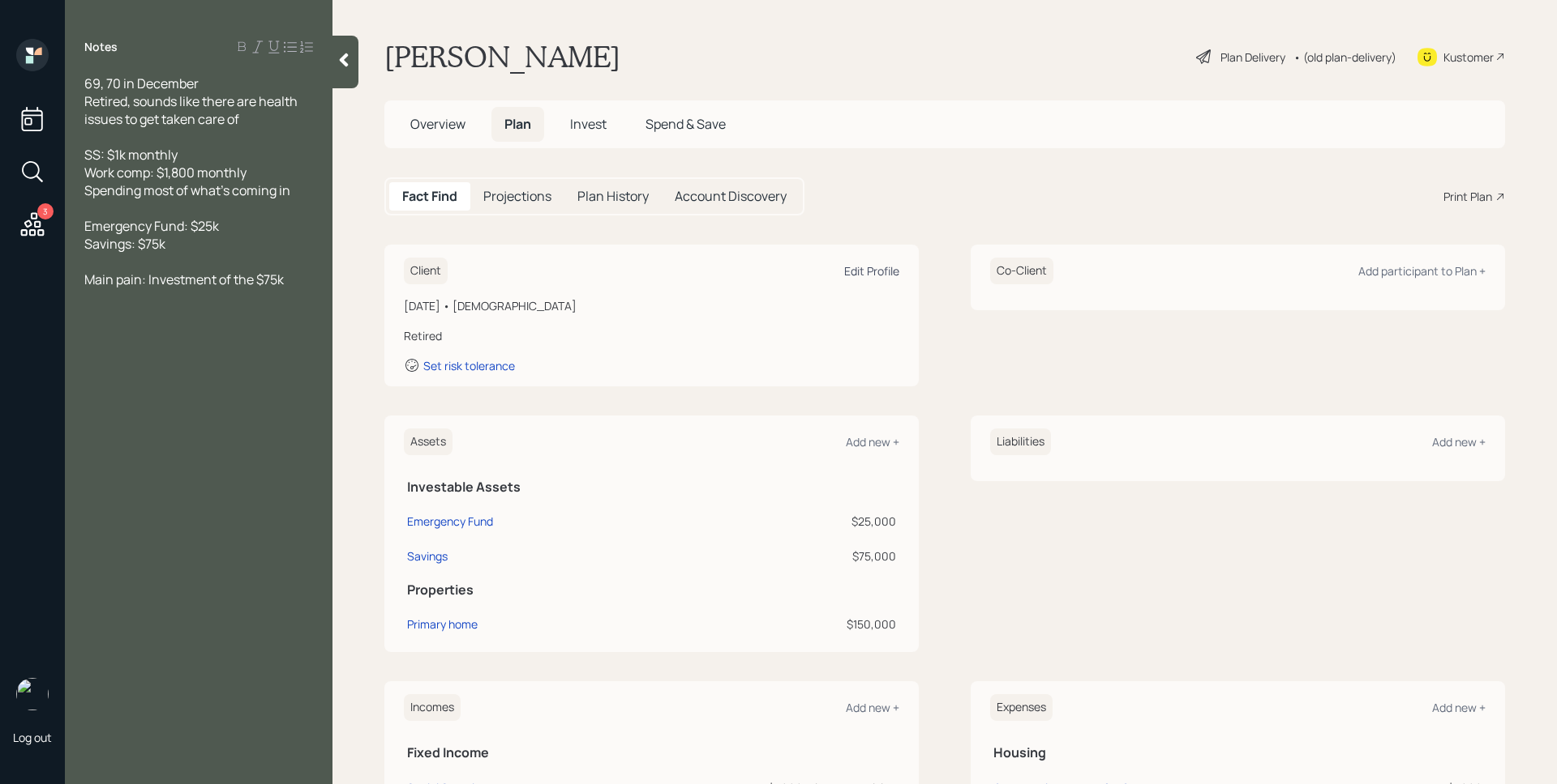
click at [875, 269] on div "Edit Profile" at bounding box center [871, 270] width 55 height 15
select select "12"
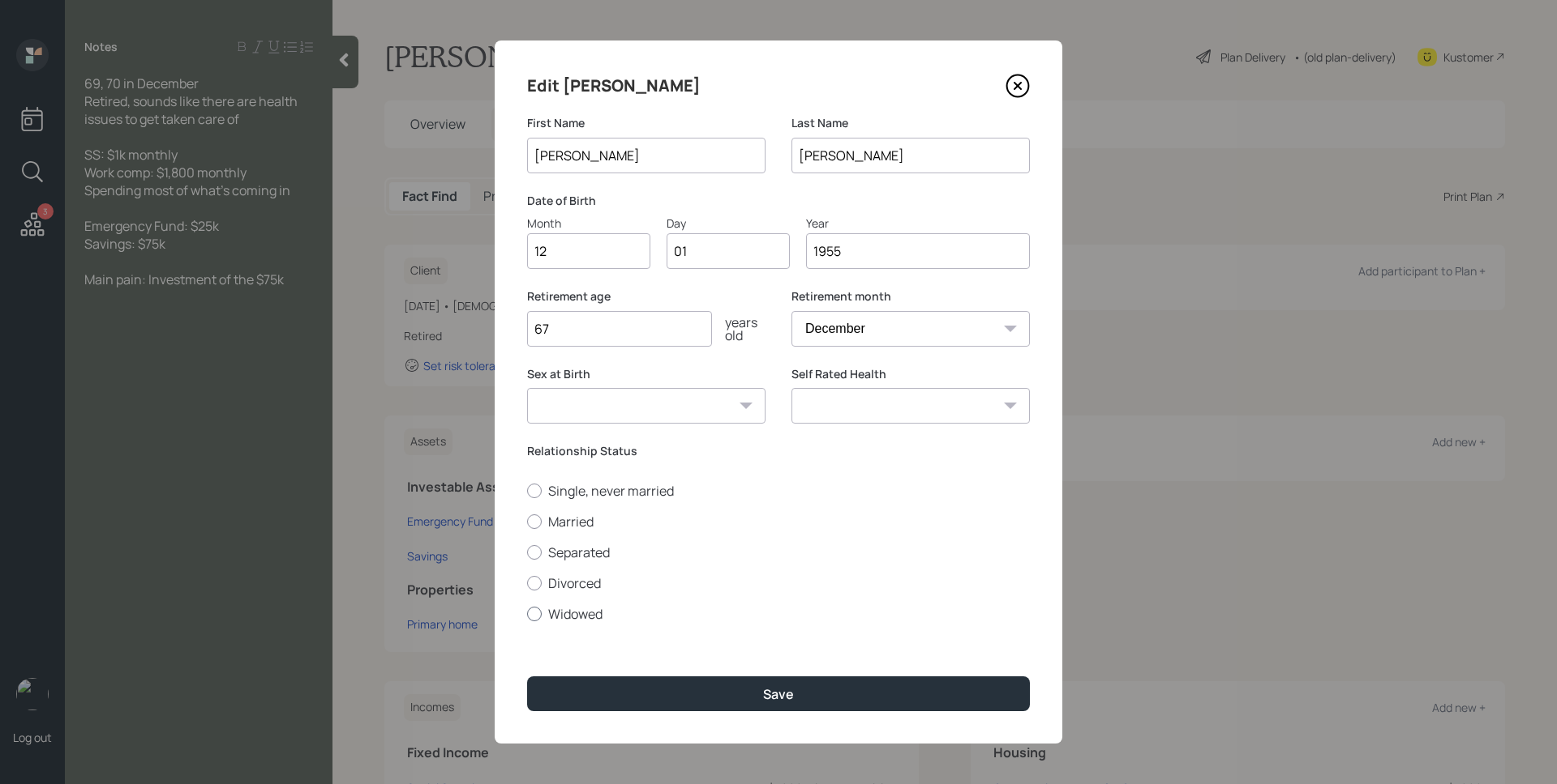
click at [582, 611] on label "Widowed" at bounding box center [779, 614] width 503 height 18
click at [527, 613] on input "Widowed" at bounding box center [527, 613] width 1 height 1
radio input "true"
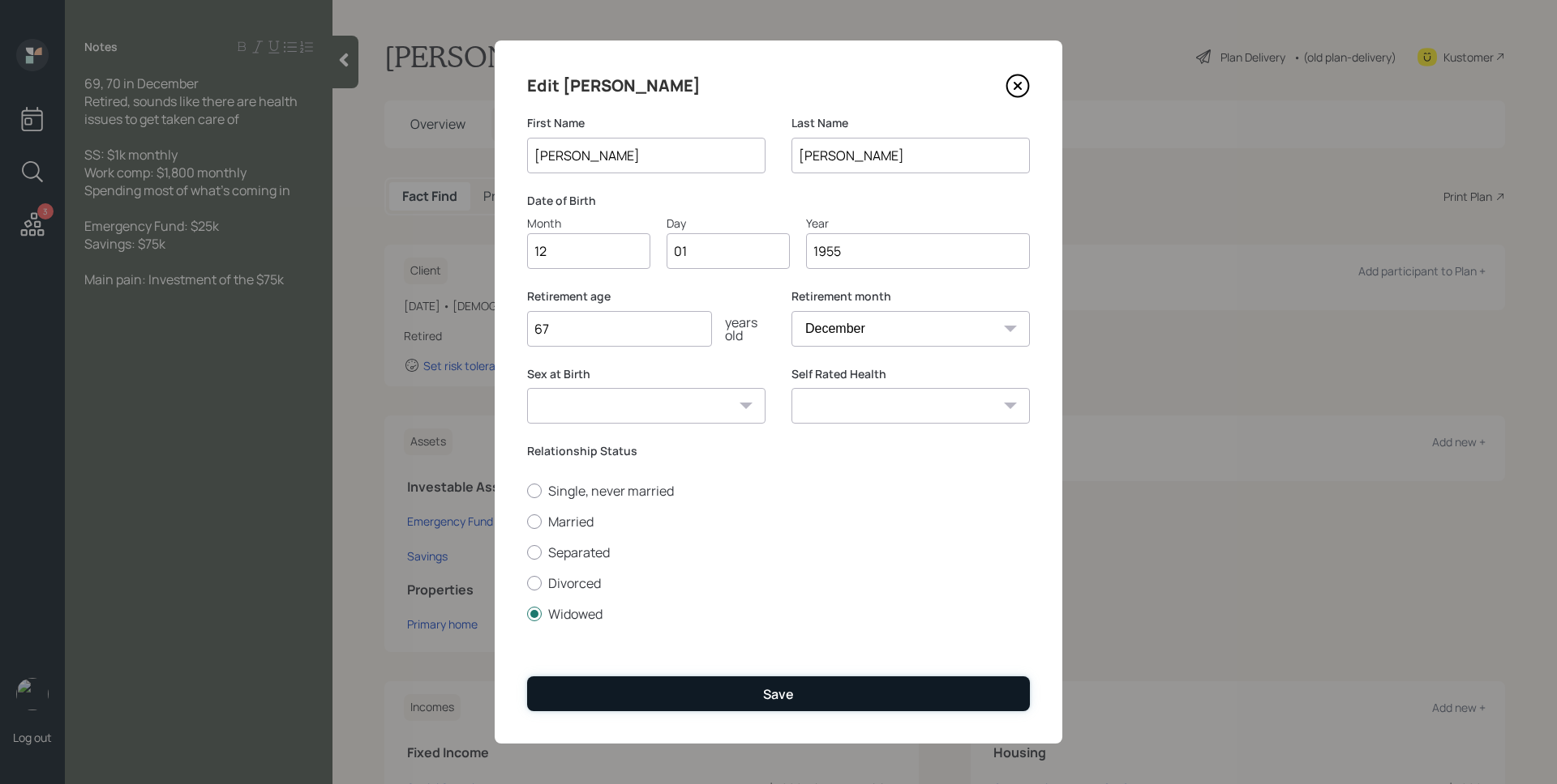
click at [816, 694] on button "Save" at bounding box center [779, 694] width 503 height 35
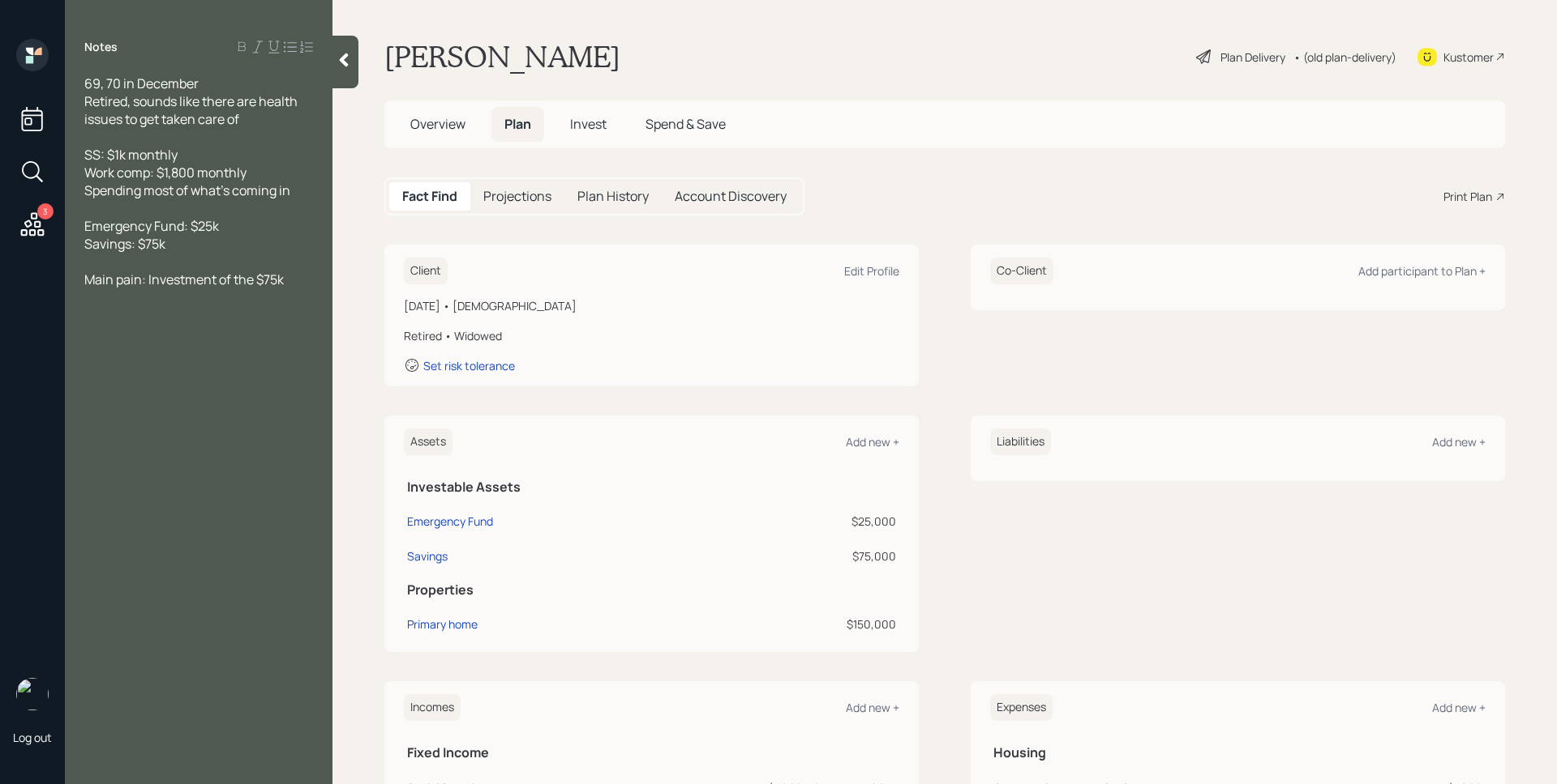
scroll to position [305, 0]
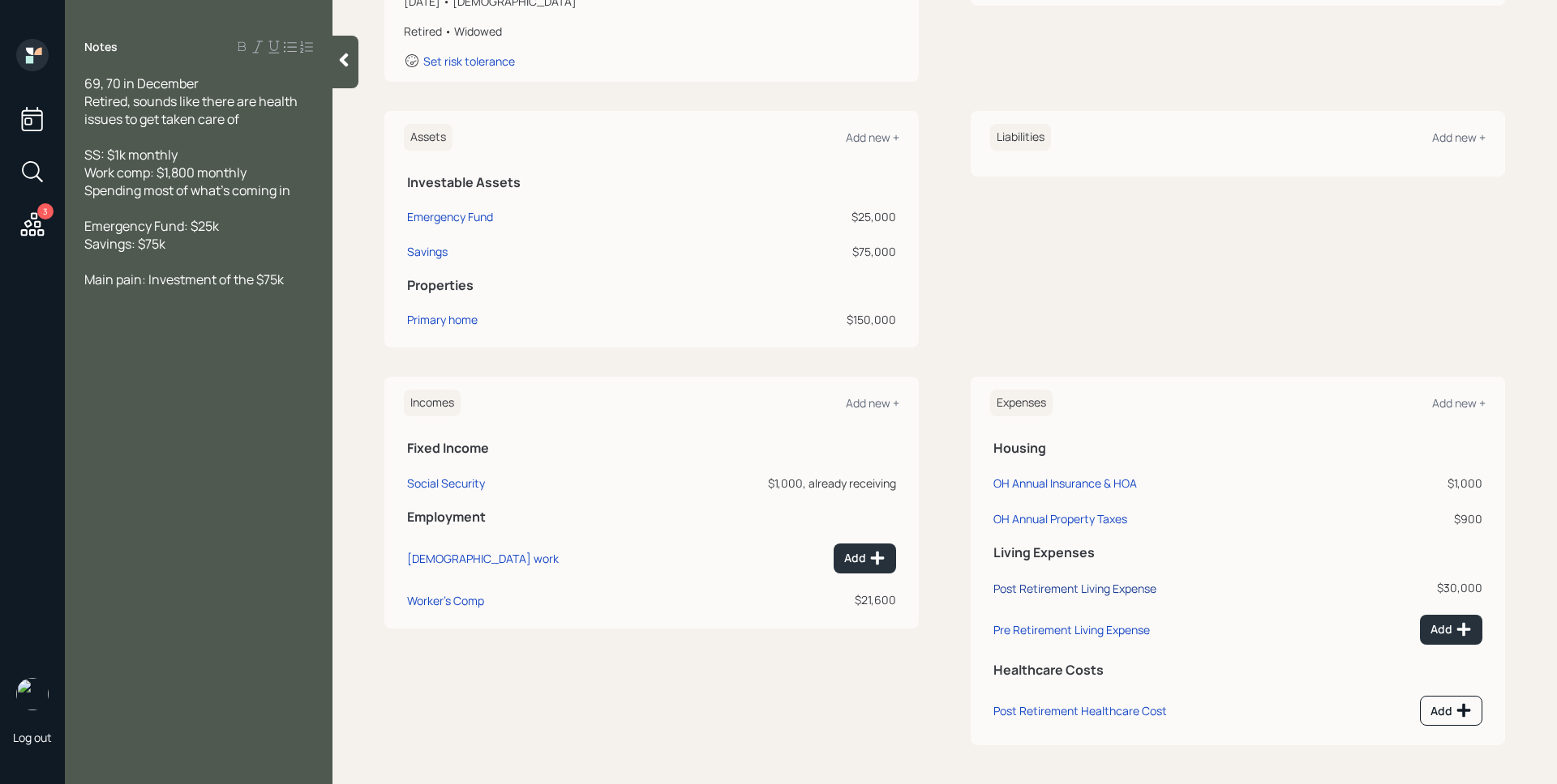
click at [1123, 585] on div "Post Retirement Living Expense" at bounding box center [1075, 589] width 163 height 15
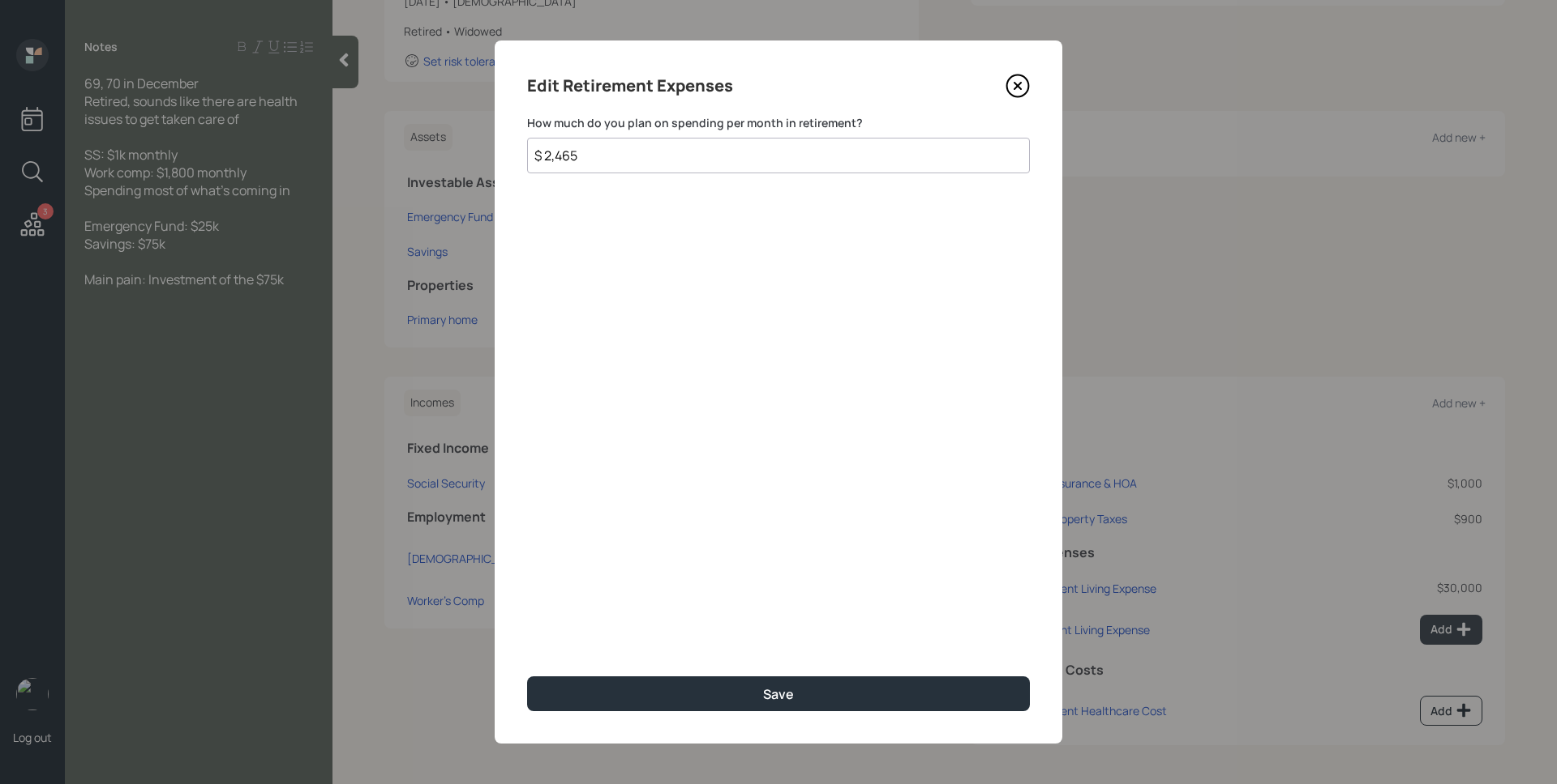
type input "$ 2,465"
click at [527, 676] on button "Save" at bounding box center [779, 694] width 503 height 35
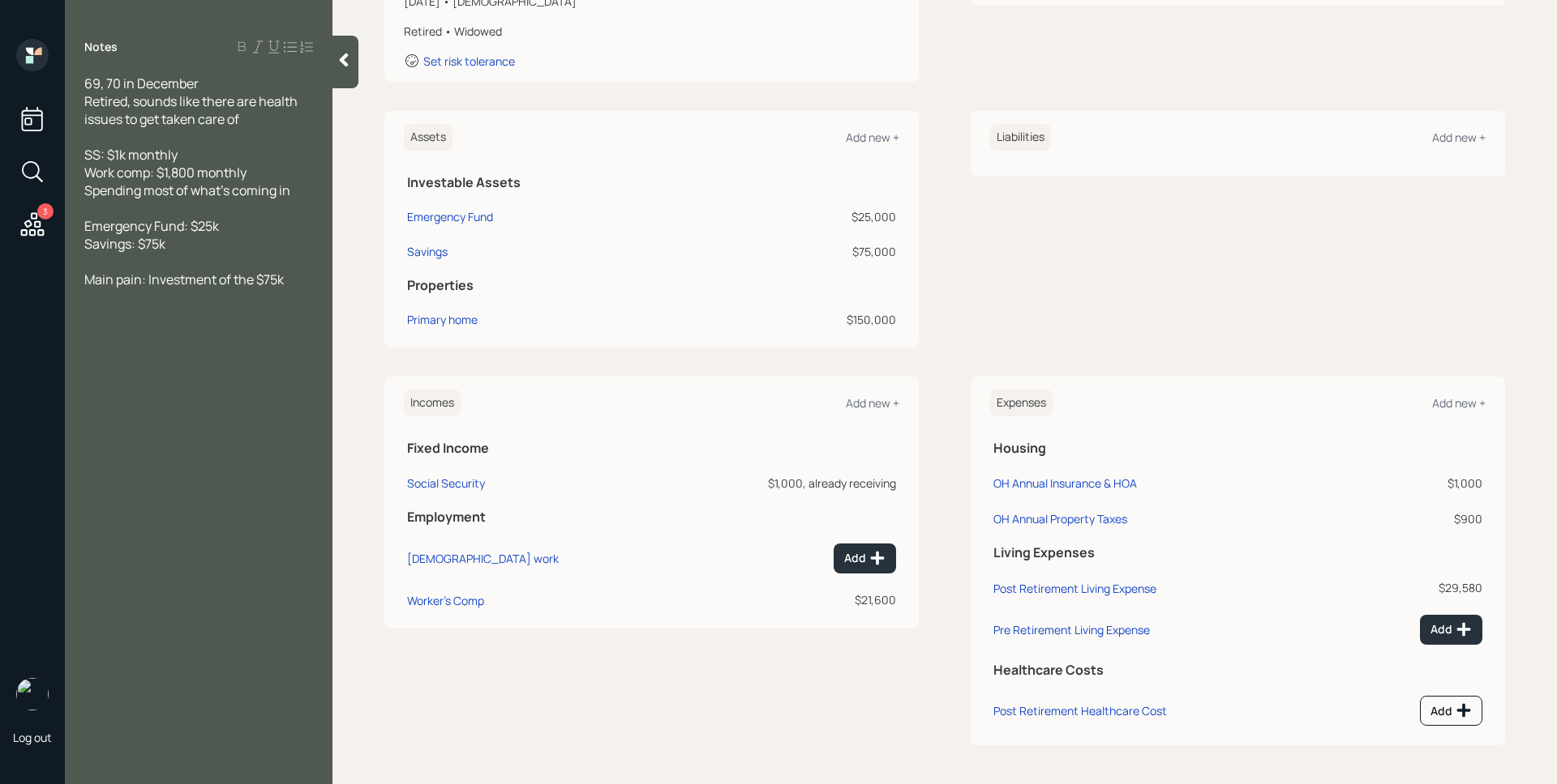
click at [1443, 728] on td "Add" at bounding box center [1416, 708] width 137 height 48
click at [1442, 721] on button "Add" at bounding box center [1450, 711] width 62 height 30
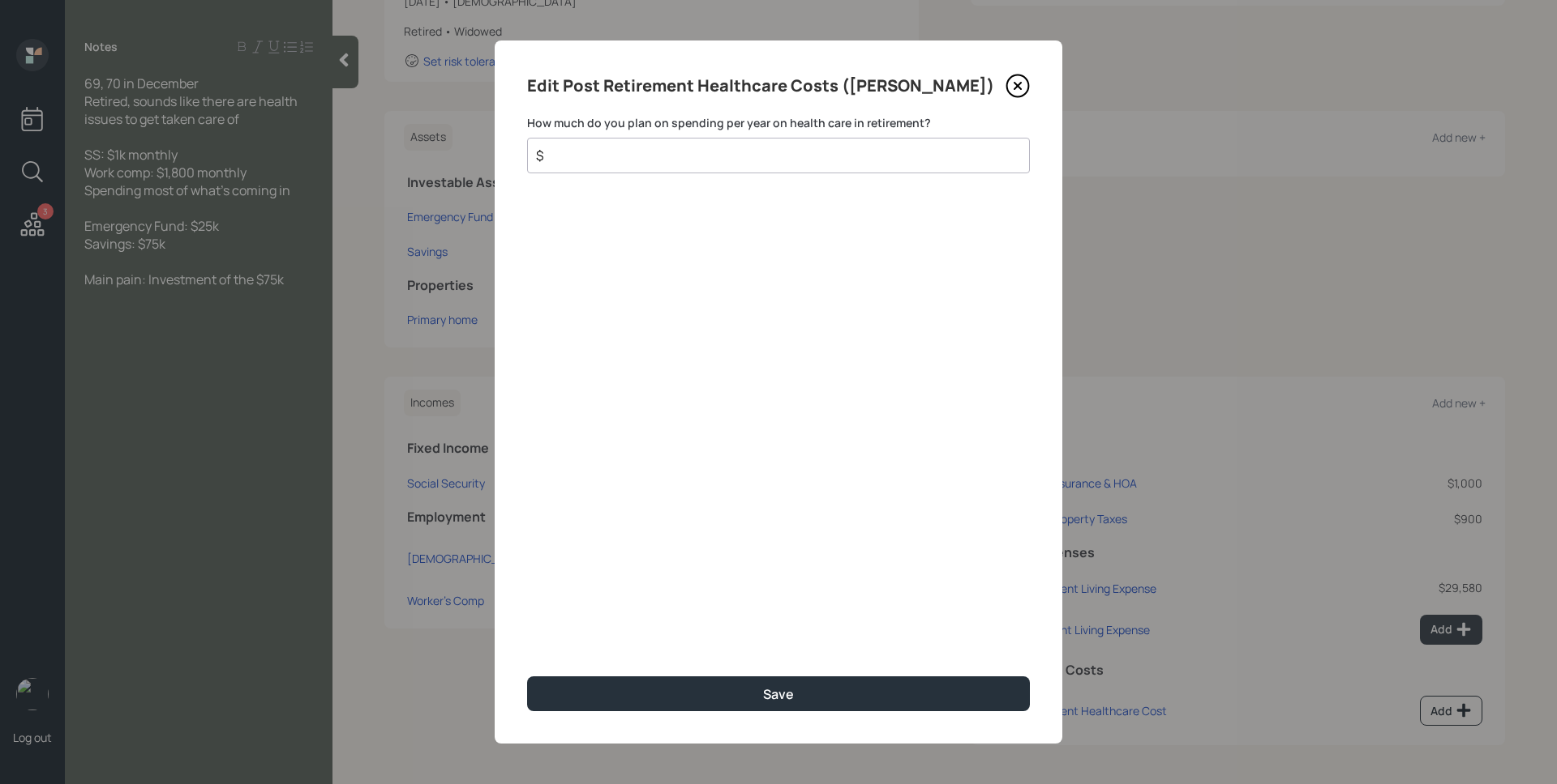
click at [741, 165] on div "$" at bounding box center [779, 155] width 503 height 35
click at [734, 163] on input "$" at bounding box center [772, 156] width 475 height 20
type input "$ 2,220"
click at [527, 676] on button "Save" at bounding box center [779, 694] width 503 height 35
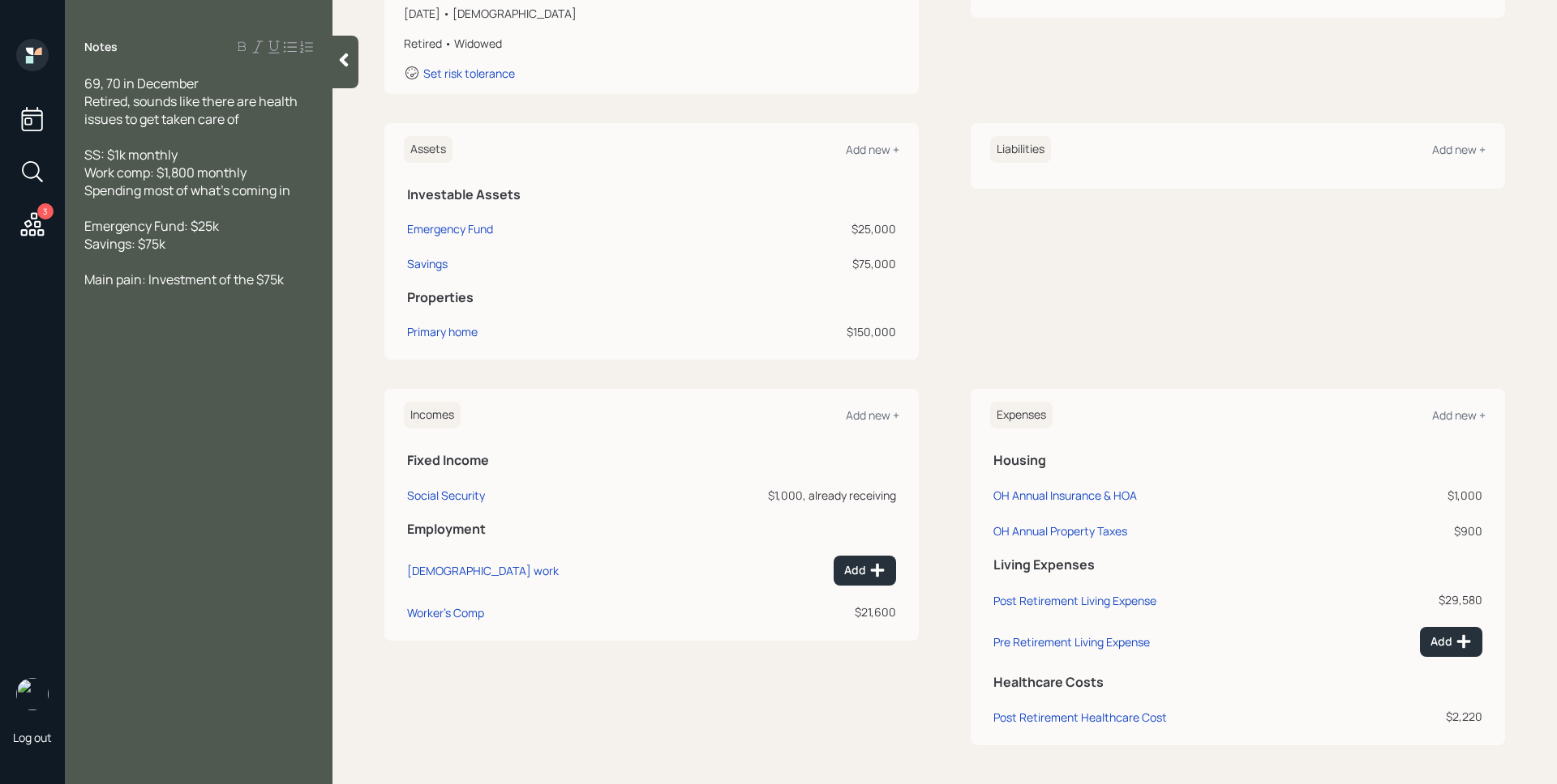
scroll to position [293, 0]
click at [458, 499] on div "Social Security" at bounding box center [446, 495] width 78 height 15
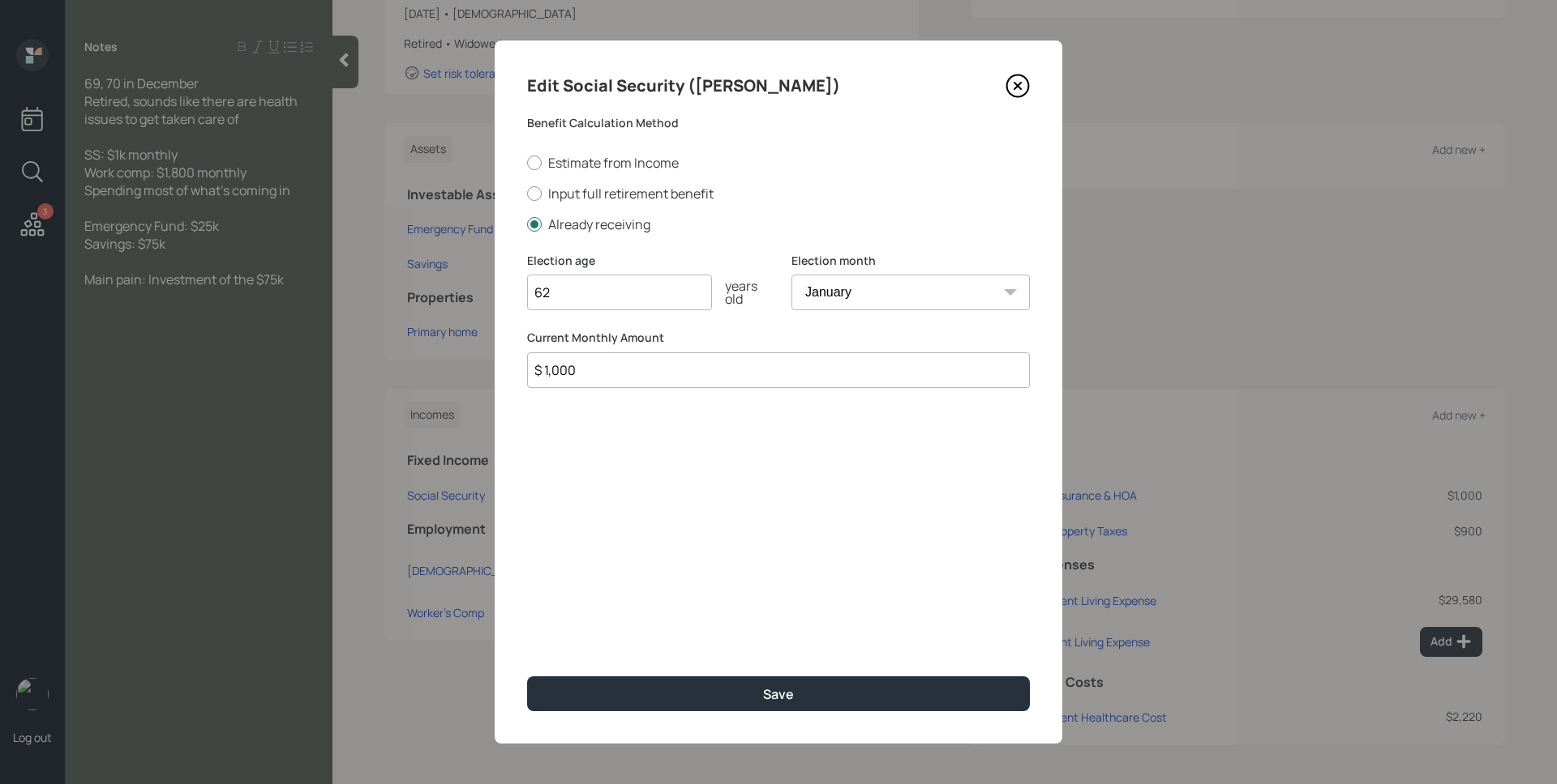
drag, startPoint x: 554, startPoint y: 369, endPoint x: 584, endPoint y: 370, distance: 30.0
click at [584, 370] on input "$ 1,000" at bounding box center [779, 370] width 503 height 35
type input "$ 1,185"
click at [527, 676] on button "Save" at bounding box center [779, 694] width 503 height 35
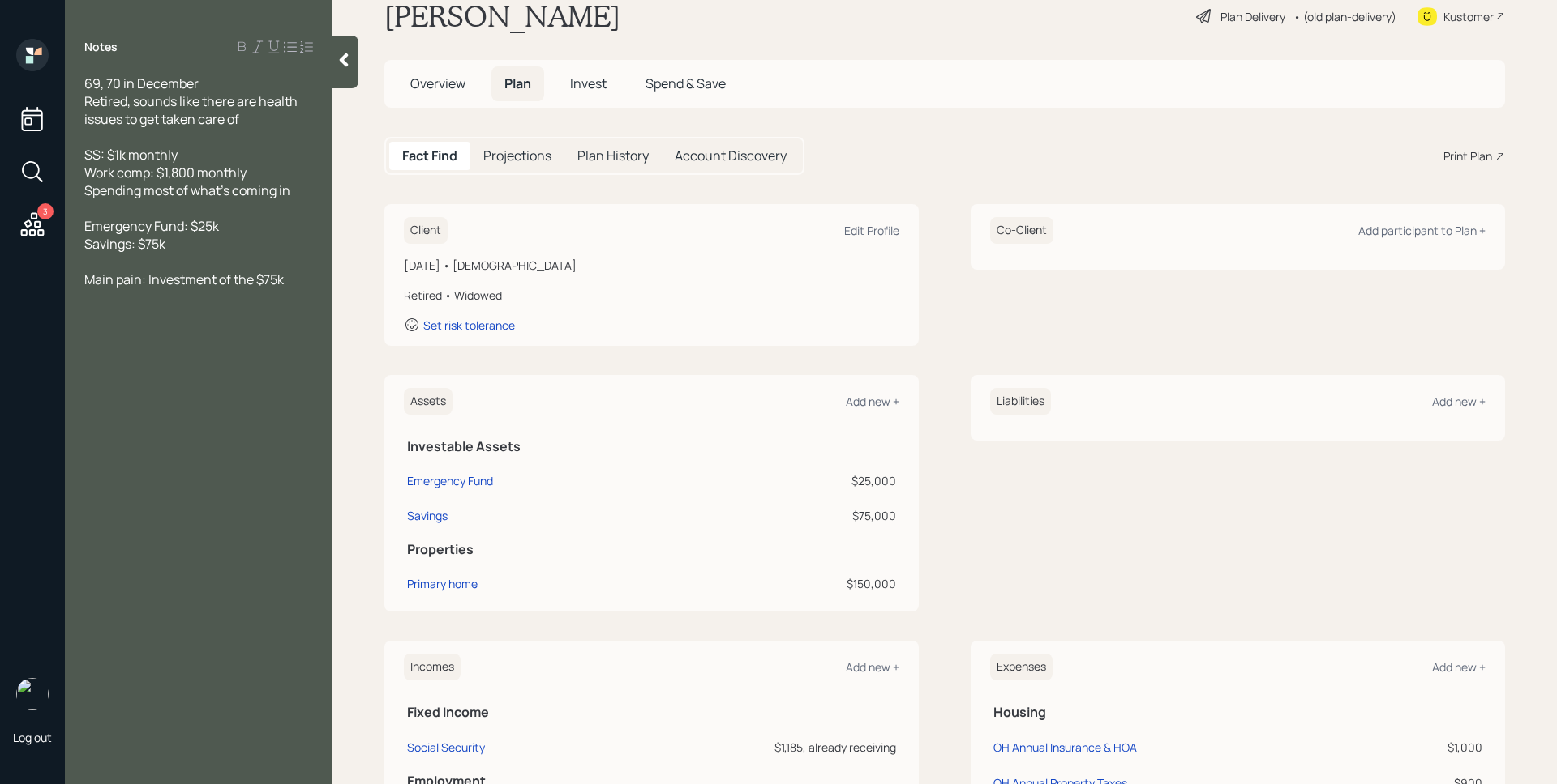
scroll to position [25, 0]
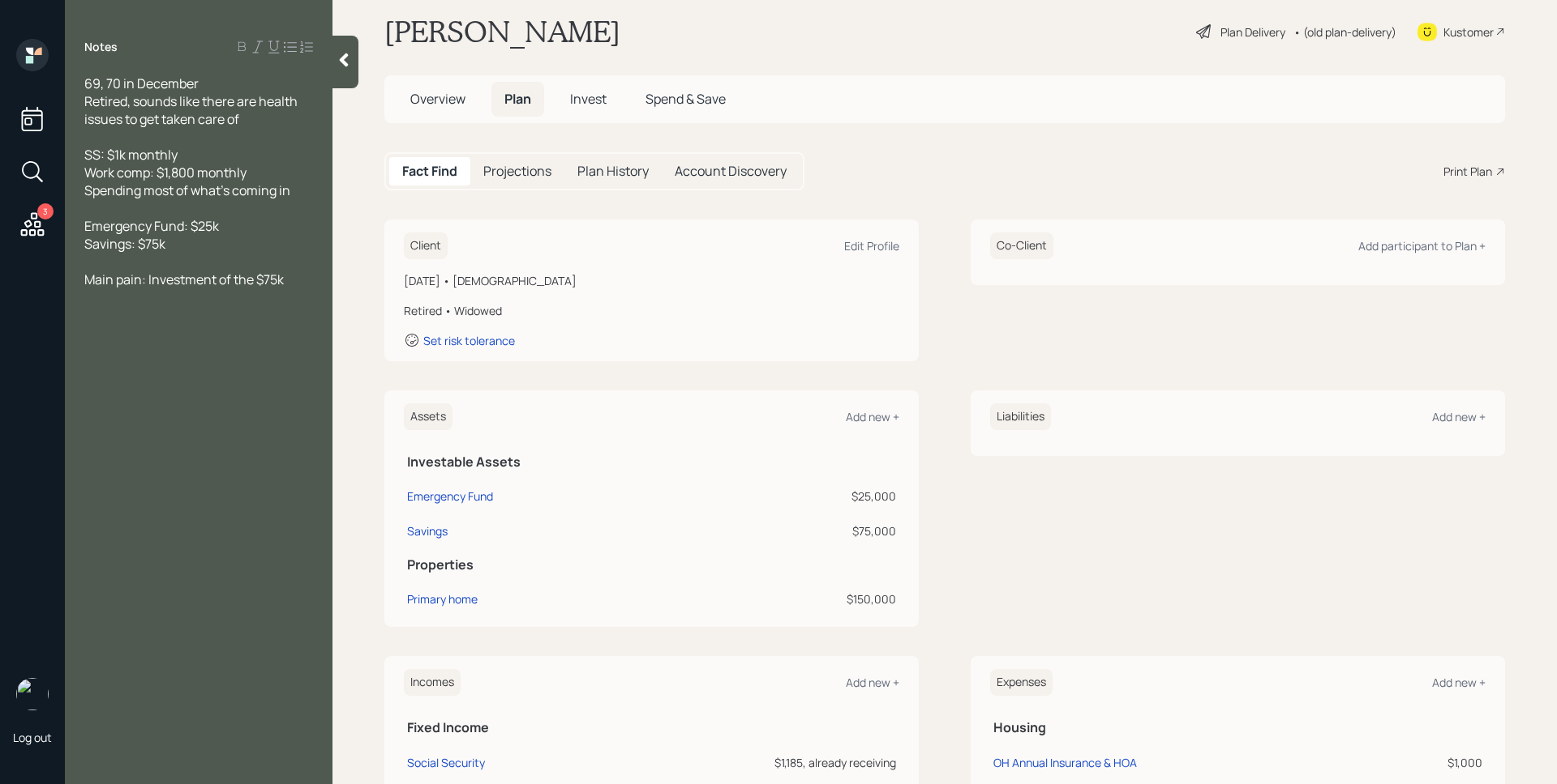
click at [1201, 33] on div "Plan Delivery" at bounding box center [1240, 32] width 92 height 20
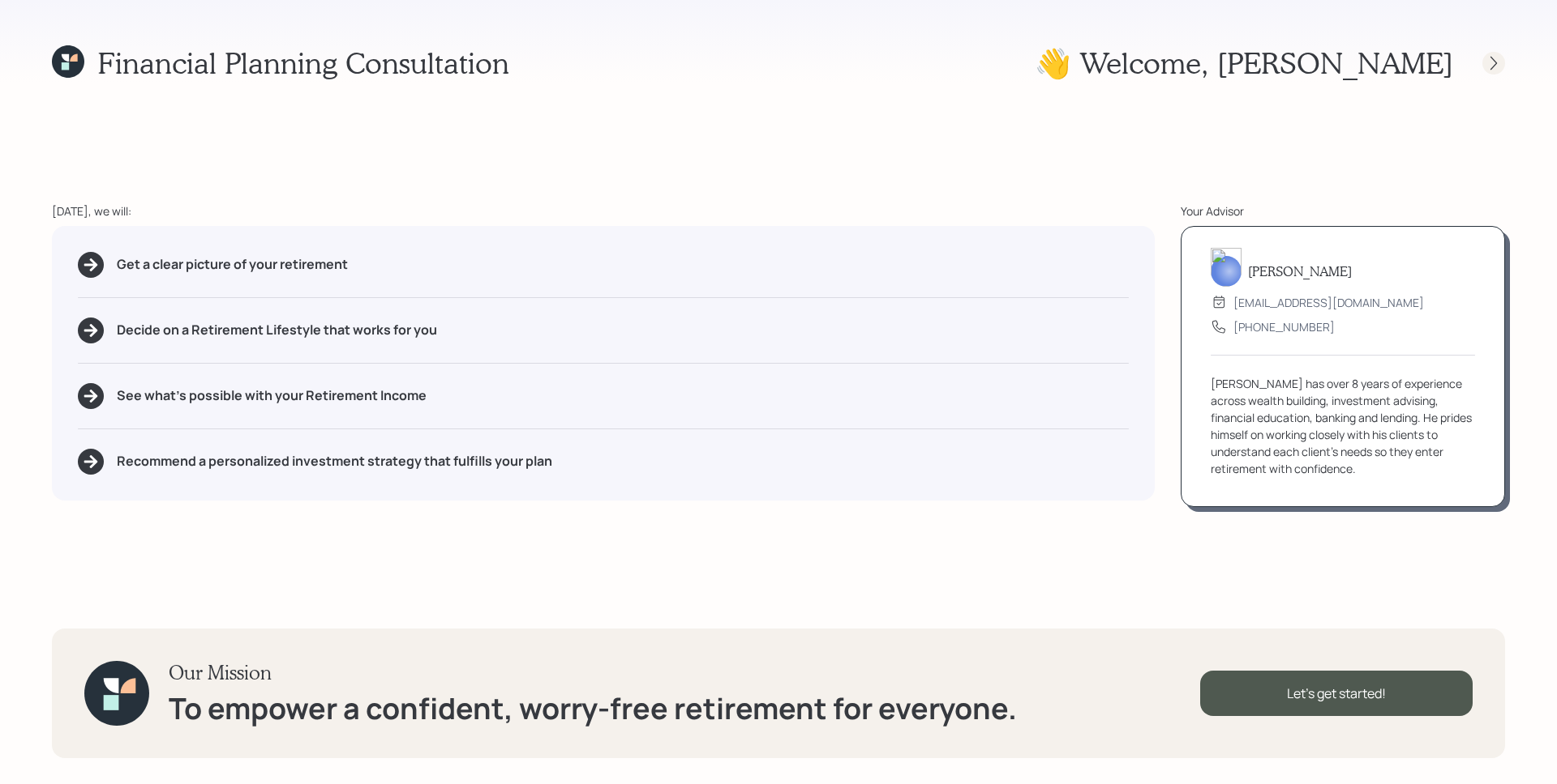
click at [1491, 66] on icon at bounding box center [1494, 63] width 16 height 16
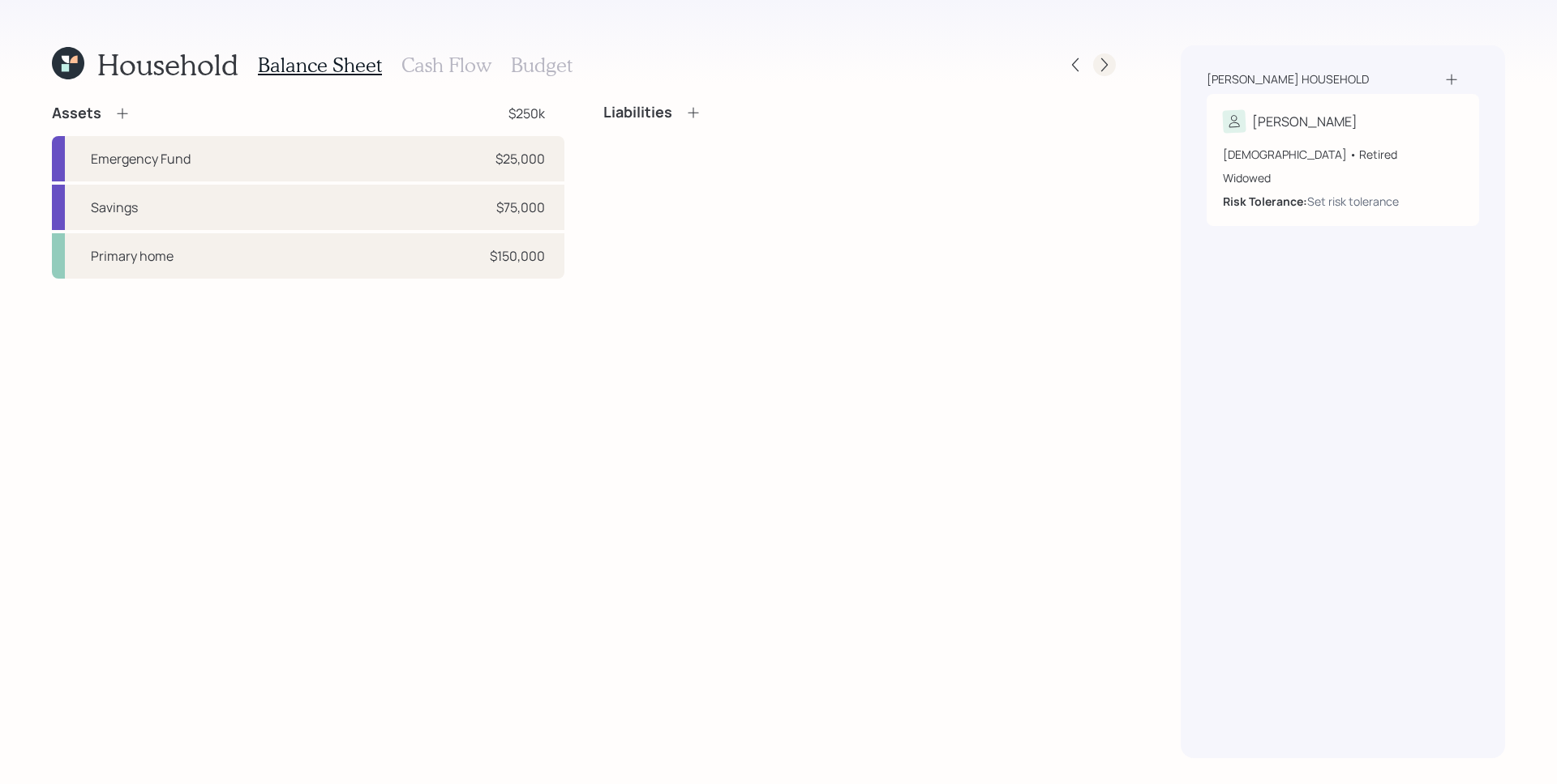
click at [1105, 68] on icon at bounding box center [1105, 65] width 16 height 16
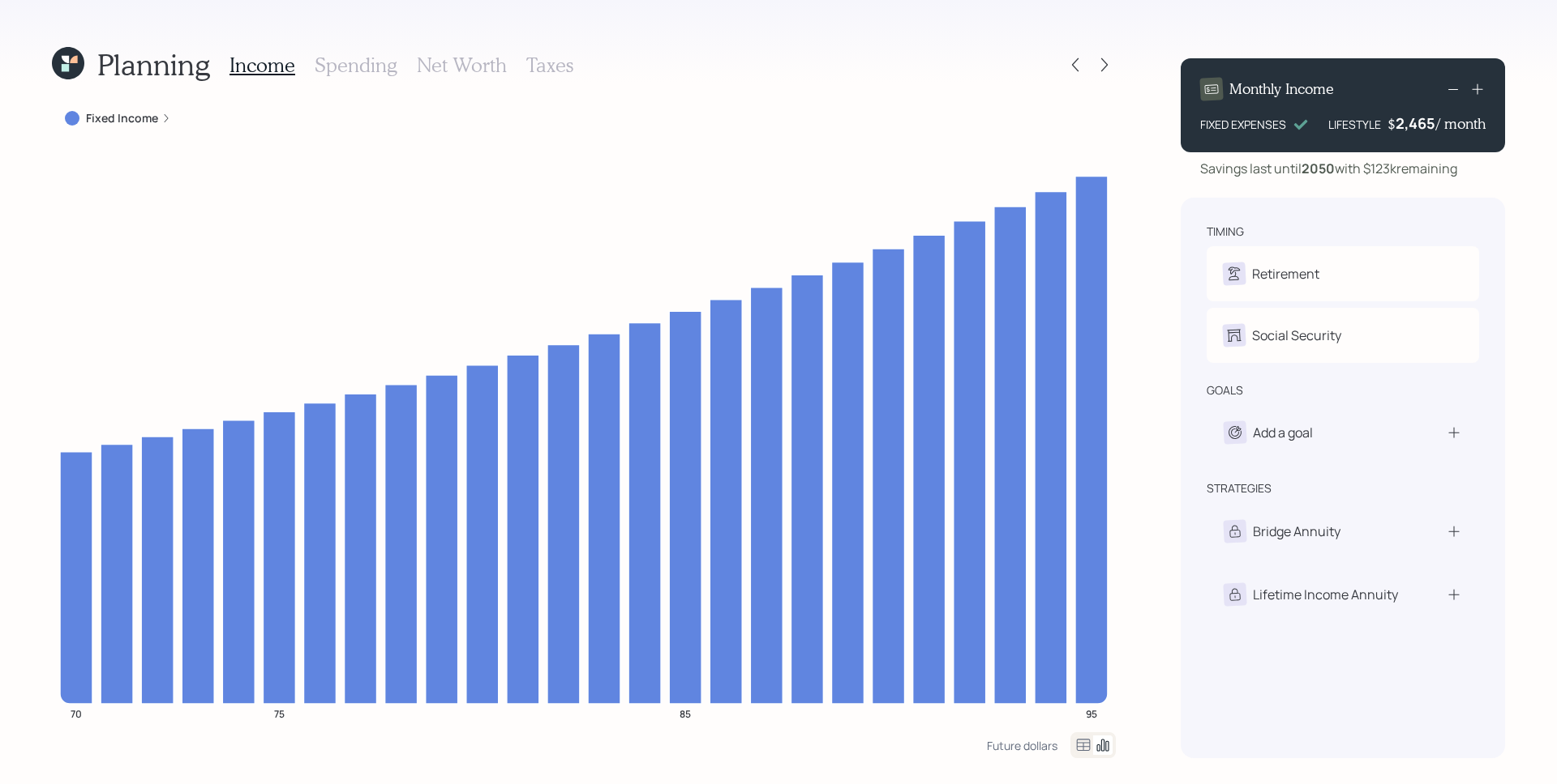
click at [334, 62] on h3 "Spending" at bounding box center [356, 65] width 82 height 24
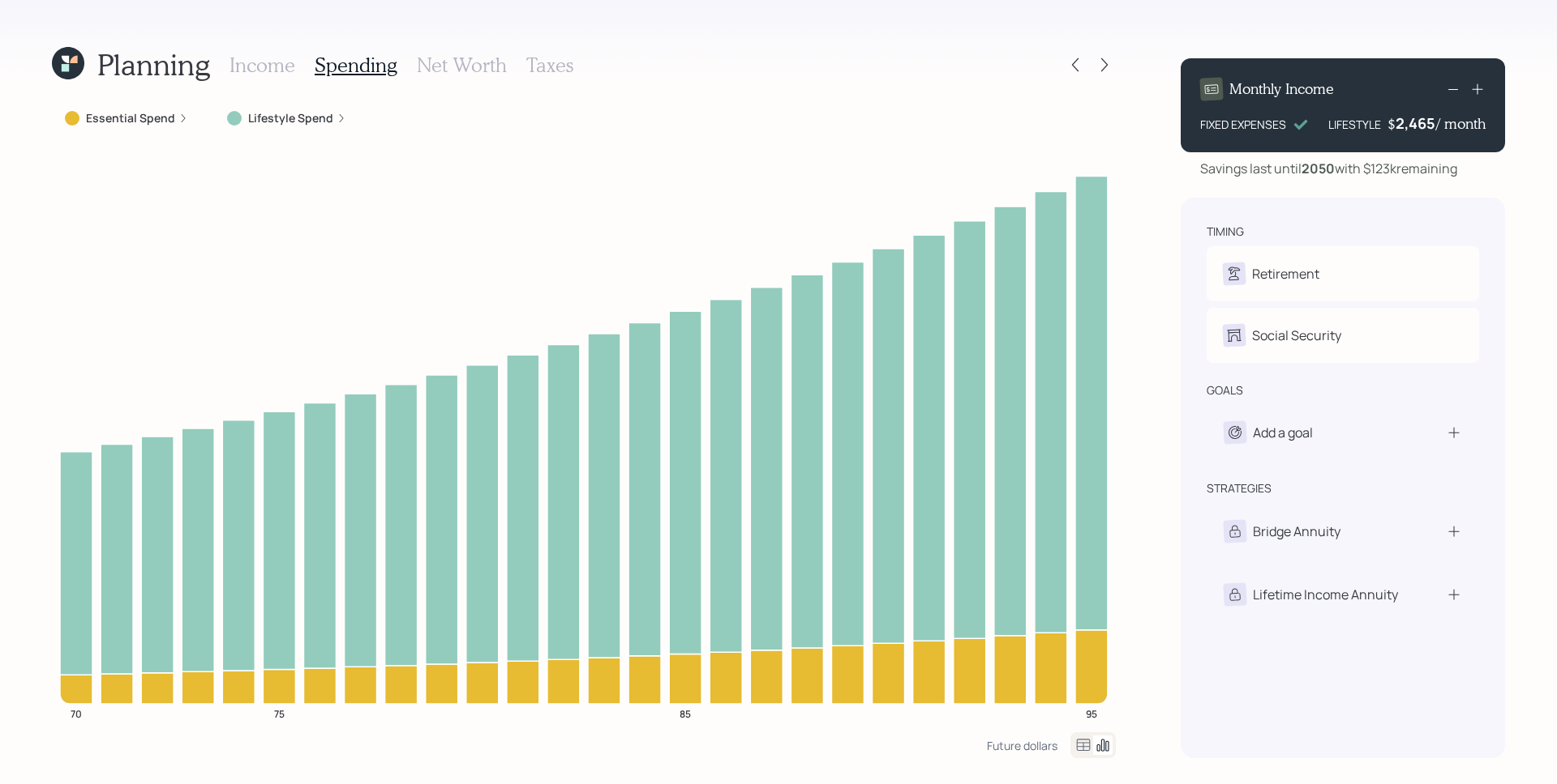
click at [308, 117] on label "Lifestyle Spend" at bounding box center [290, 118] width 85 height 16
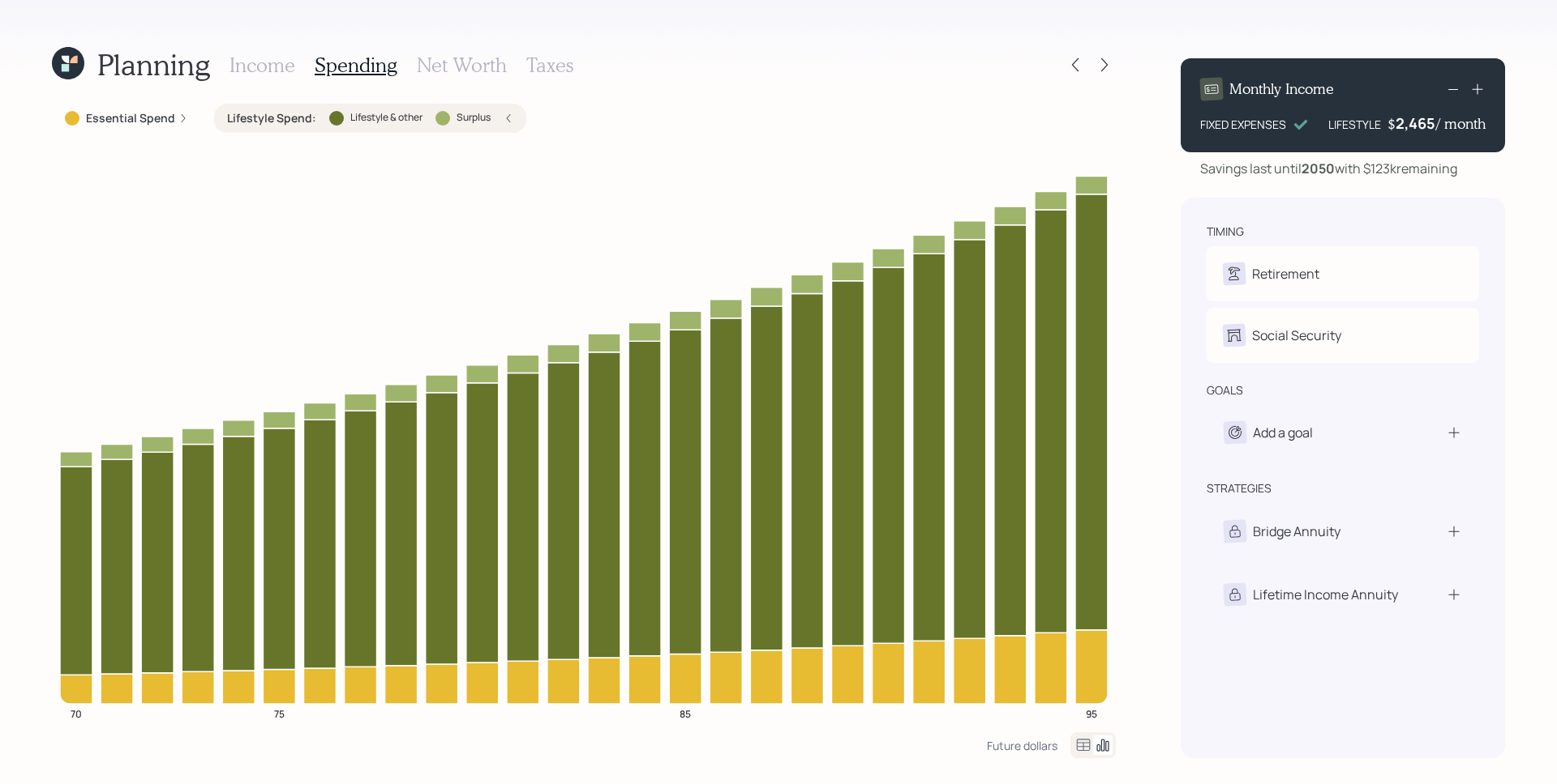
click at [504, 118] on icon at bounding box center [508, 118] width 10 height 10
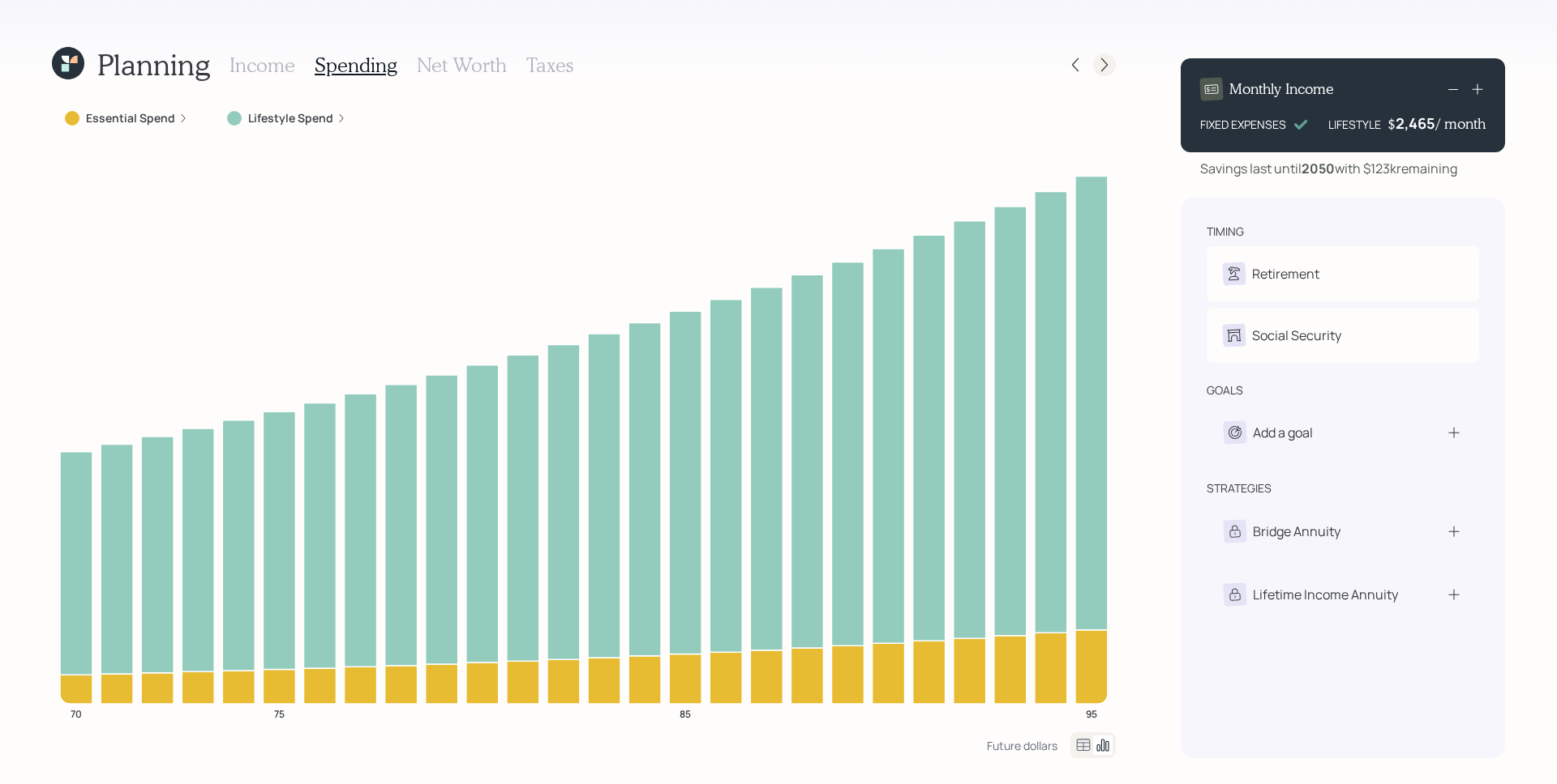
click at [1101, 59] on icon at bounding box center [1105, 65] width 16 height 16
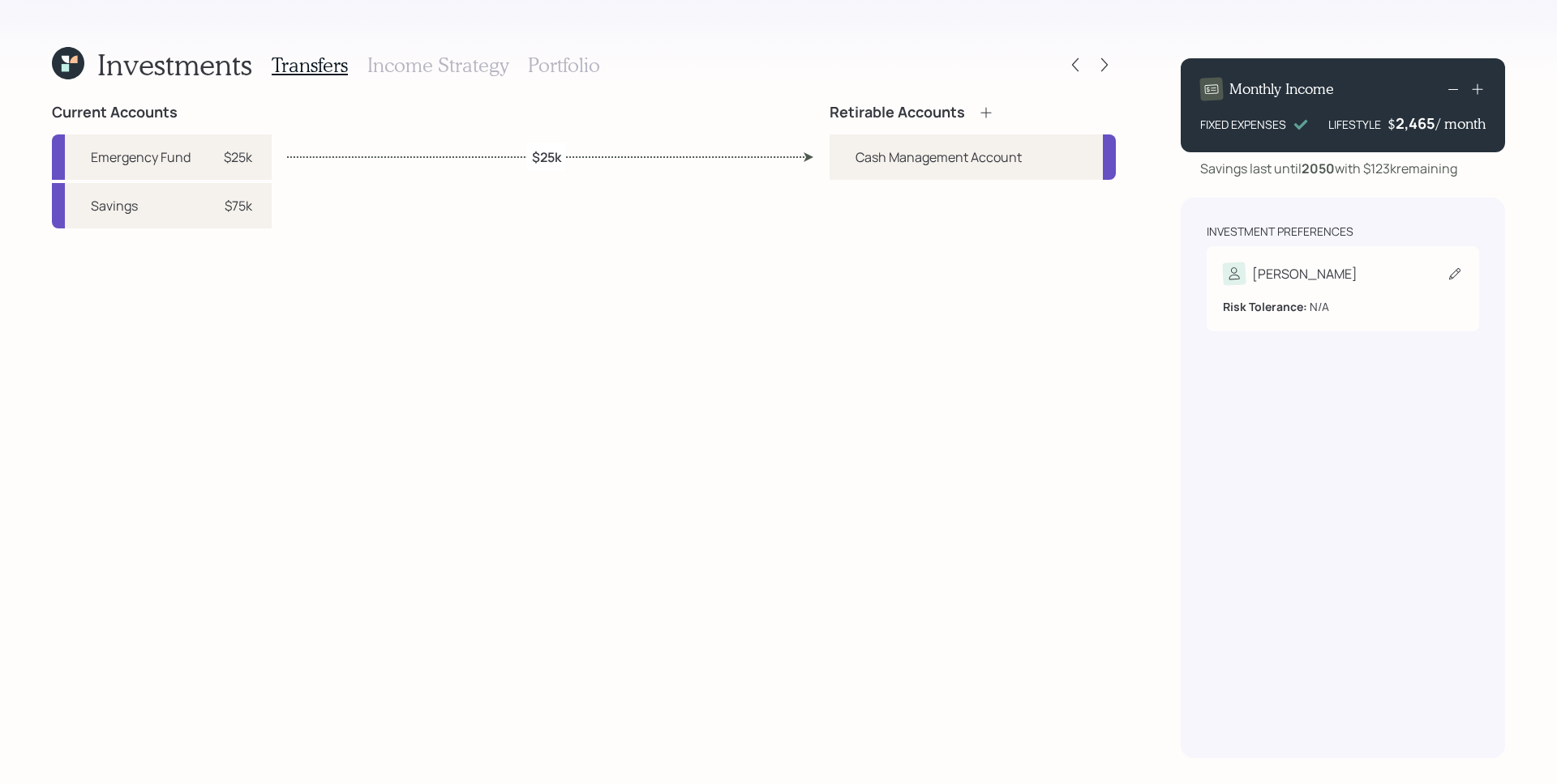
click at [1363, 273] on div "Michael" at bounding box center [1342, 273] width 240 height 23
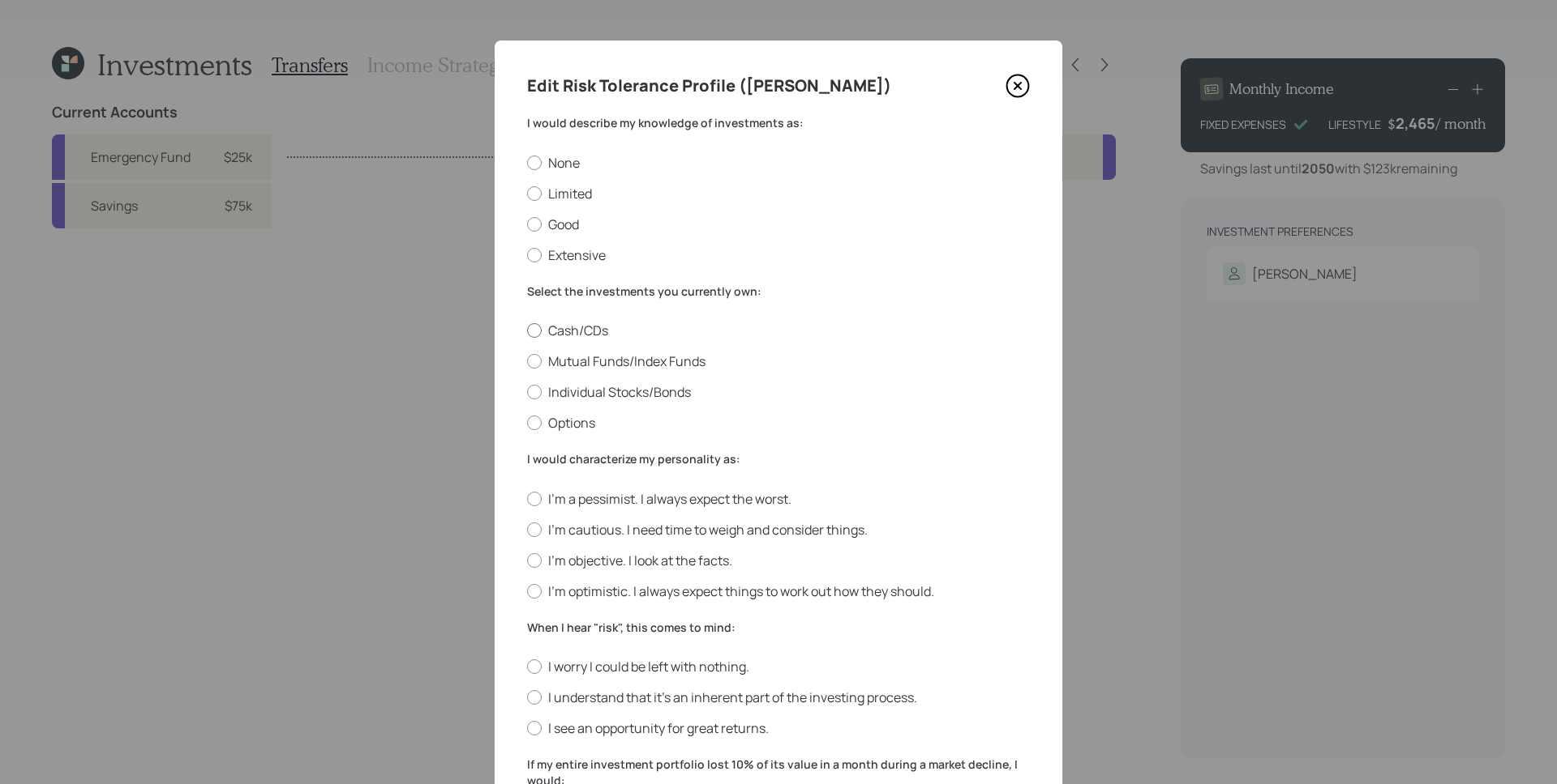
click at [565, 334] on label "Cash/CDs" at bounding box center [779, 331] width 503 height 18
click at [527, 332] on input "Cash/CDs" at bounding box center [527, 331] width 1 height 1
radio input "true"
click at [548, 156] on label "None" at bounding box center [779, 163] width 503 height 18
click at [527, 162] on input "None" at bounding box center [527, 162] width 1 height 1
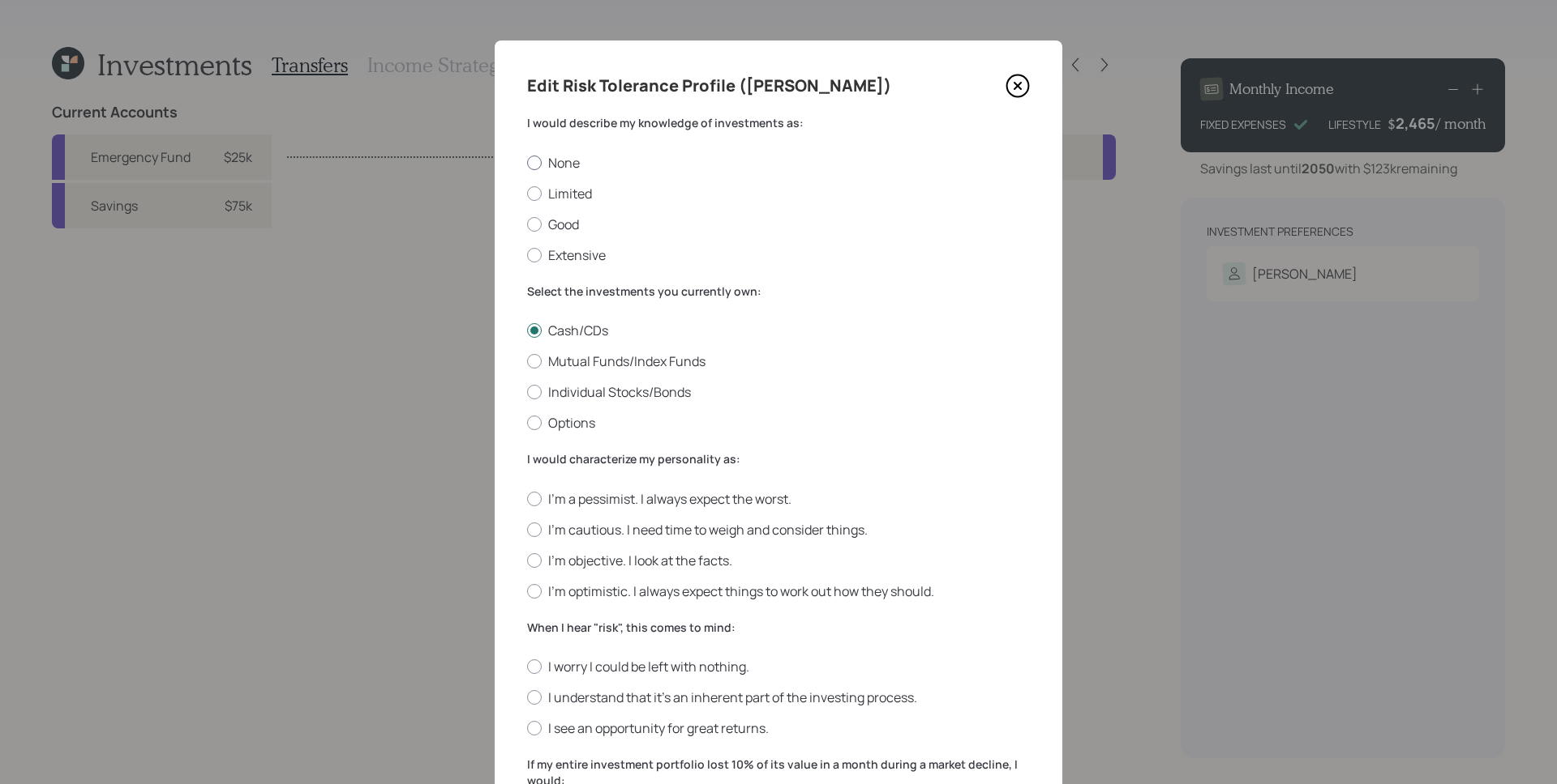
radio input "true"
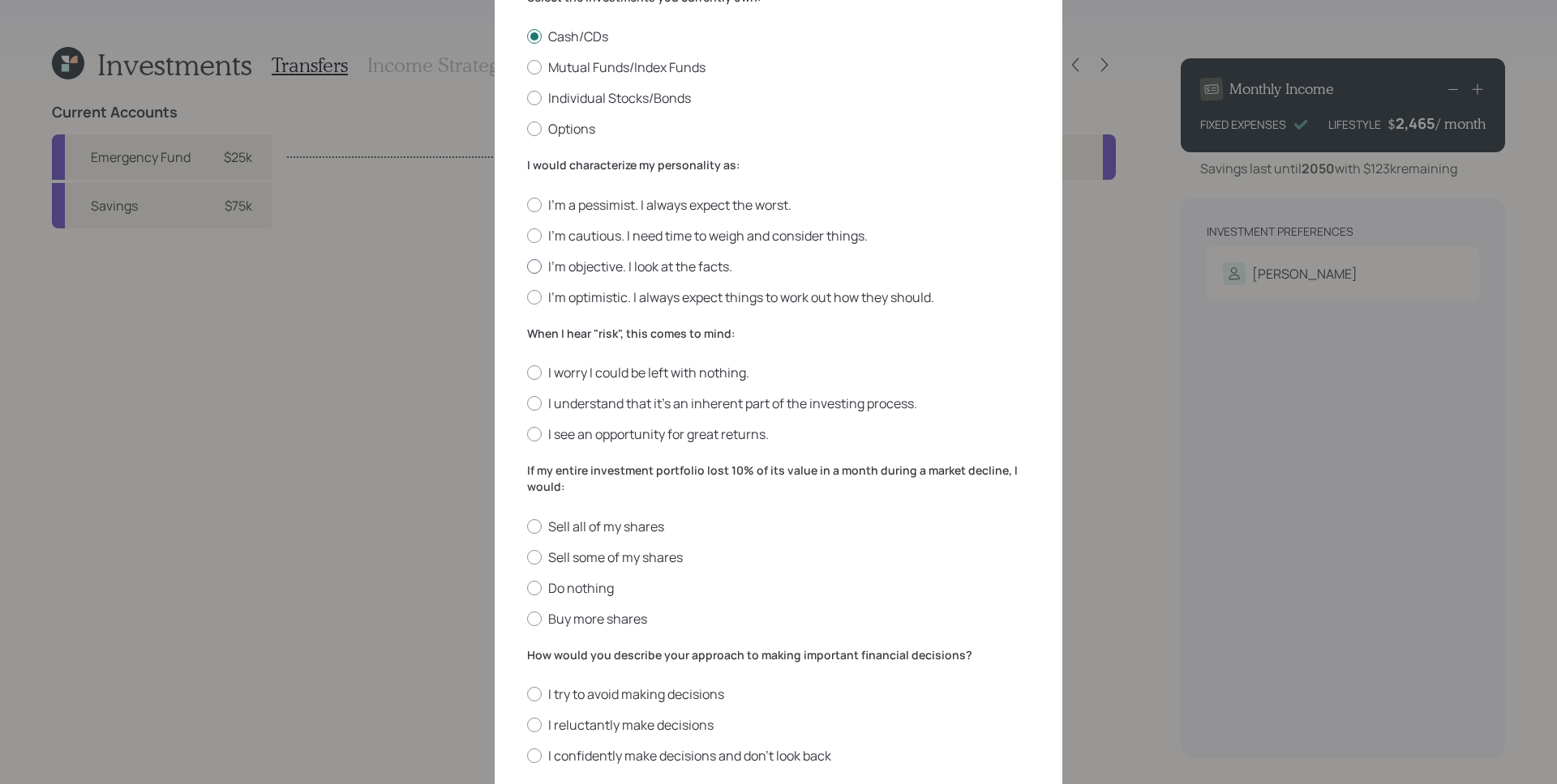
scroll to position [304, 0]
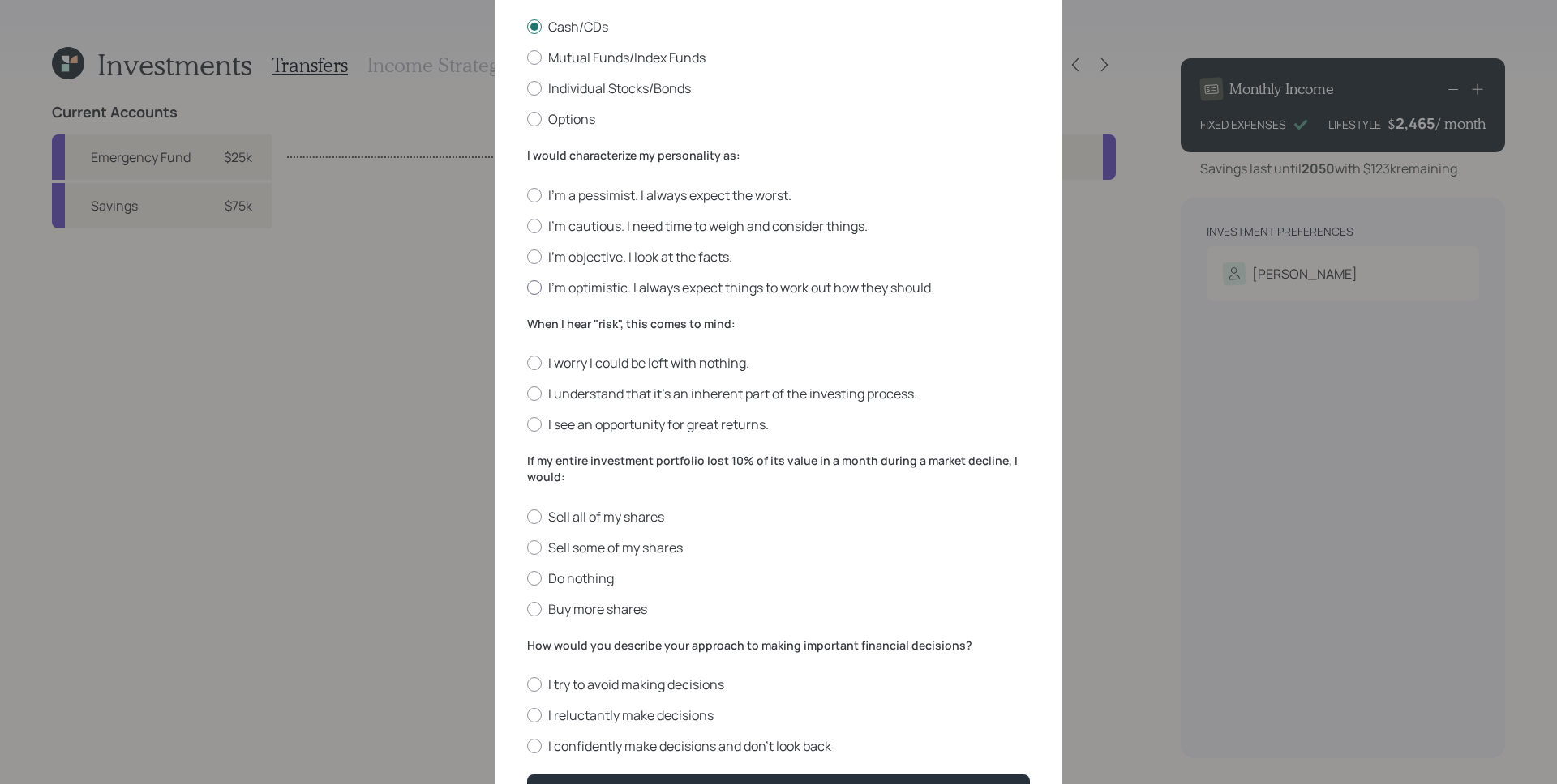
click at [889, 285] on label "I'm optimistic. I always expect things to work out how they should." at bounding box center [779, 288] width 503 height 18
click at [527, 287] on input "I'm optimistic. I always expect things to work out how they should." at bounding box center [527, 287] width 1 height 1
radio input "true"
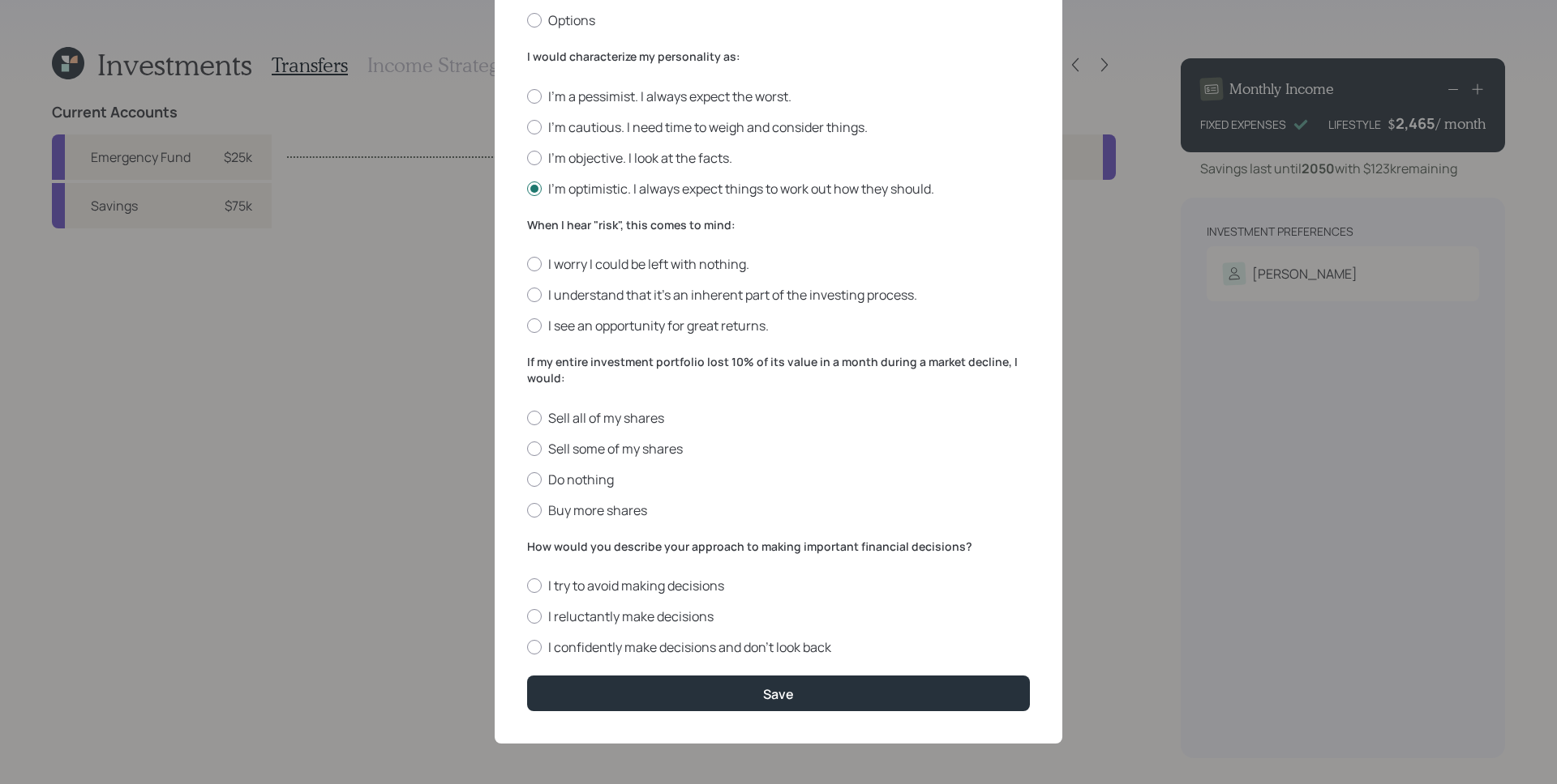
scroll to position [0, 0]
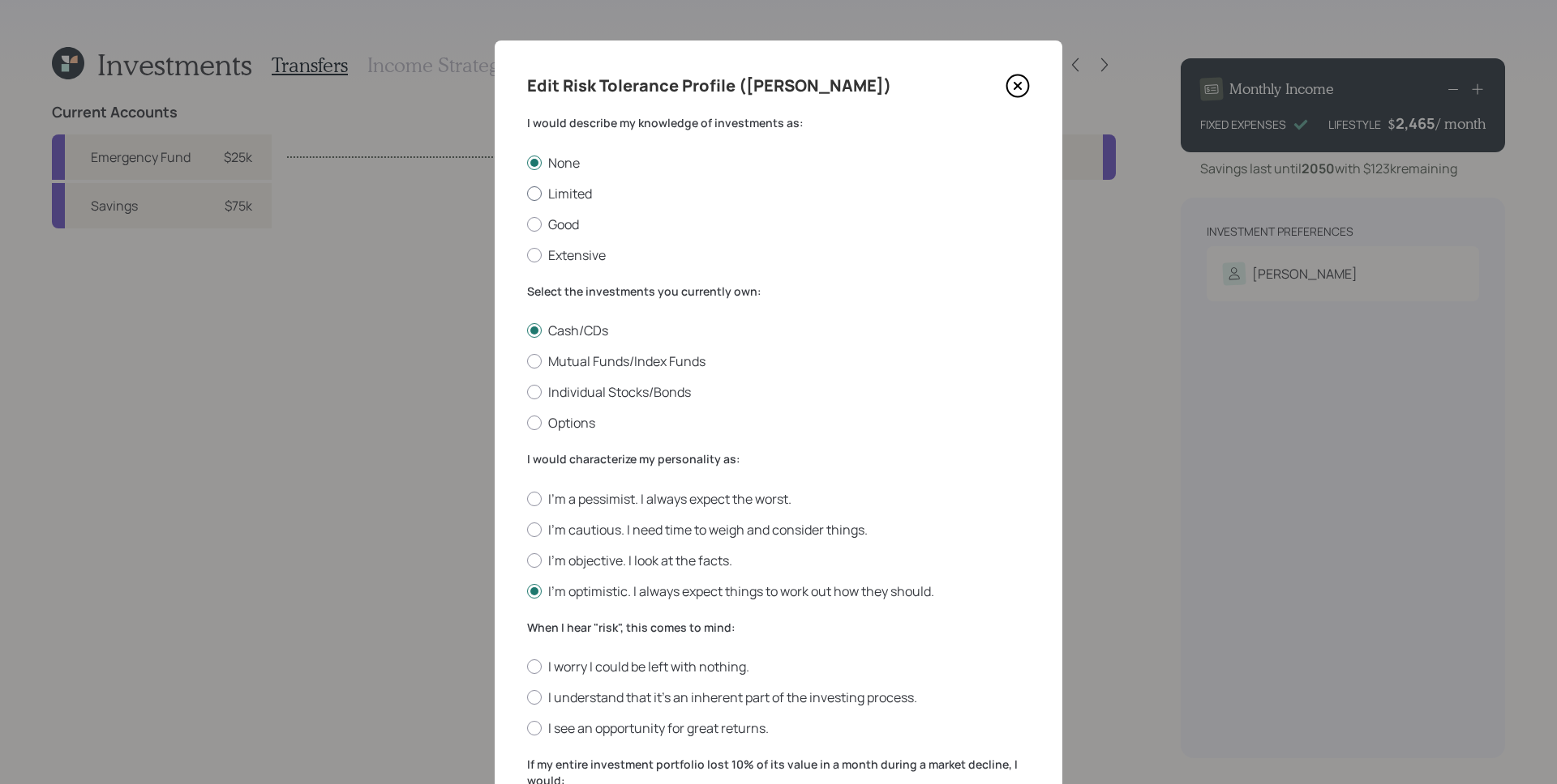
click at [564, 189] on label "Limited" at bounding box center [779, 194] width 503 height 18
click at [527, 193] on input "Limited" at bounding box center [527, 193] width 1 height 1
radio input "true"
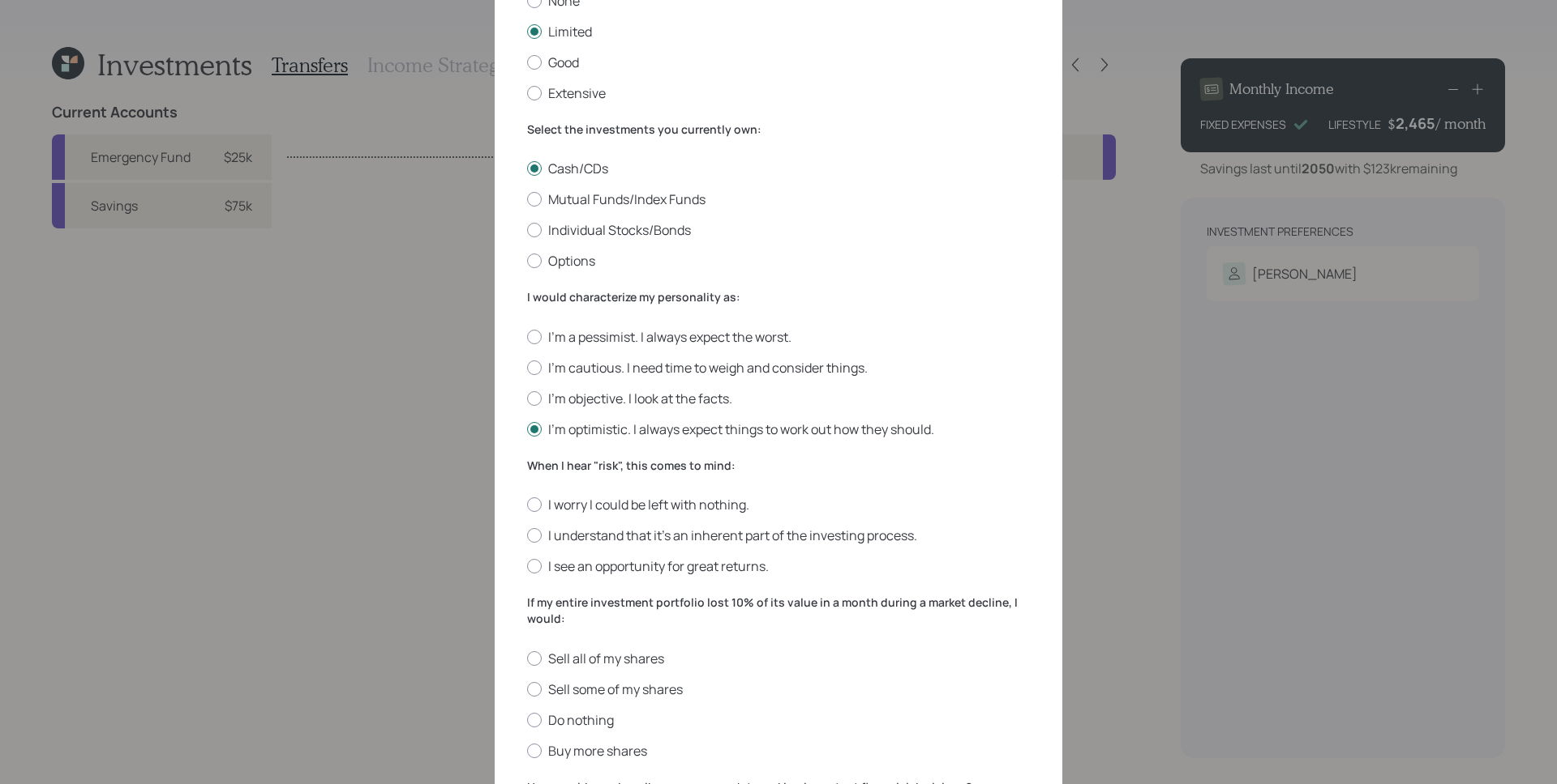
scroll to position [168, 0]
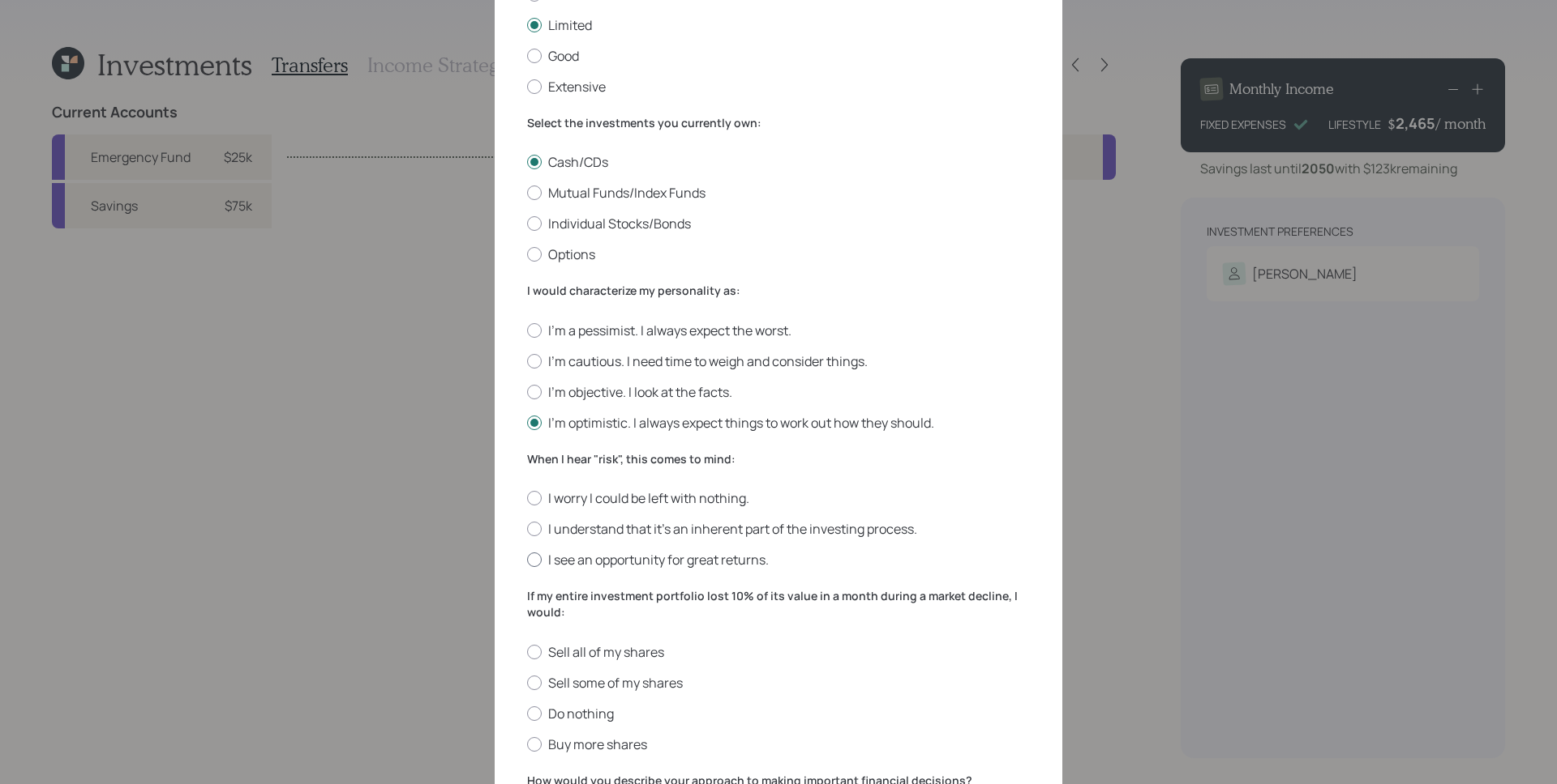
click at [667, 562] on label "I see an opportunity for great returns." at bounding box center [779, 560] width 503 height 18
click at [527, 561] on input "I see an opportunity for great returns." at bounding box center [527, 560] width 1 height 1
radio input "true"
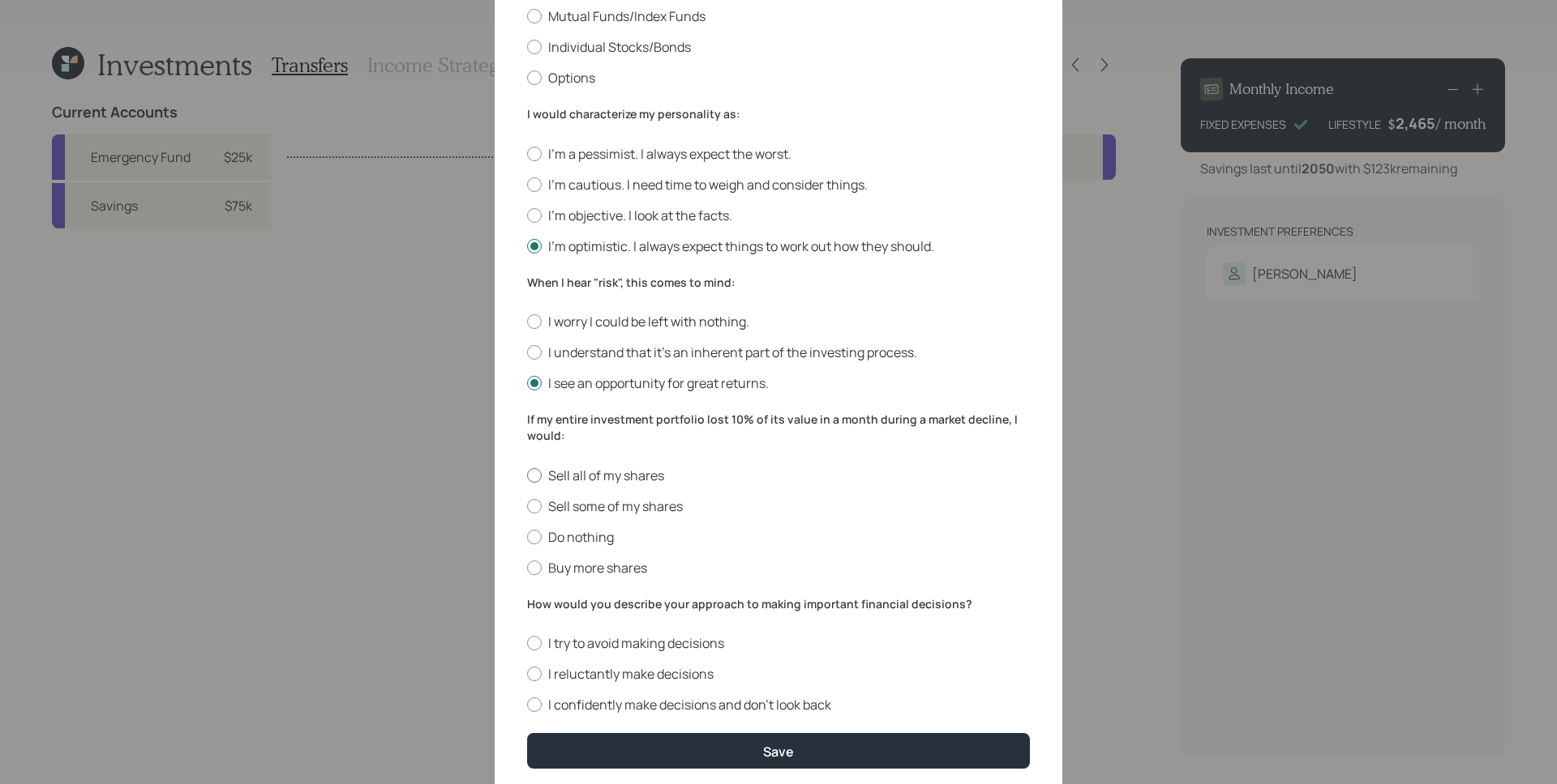
scroll to position [363, 0]
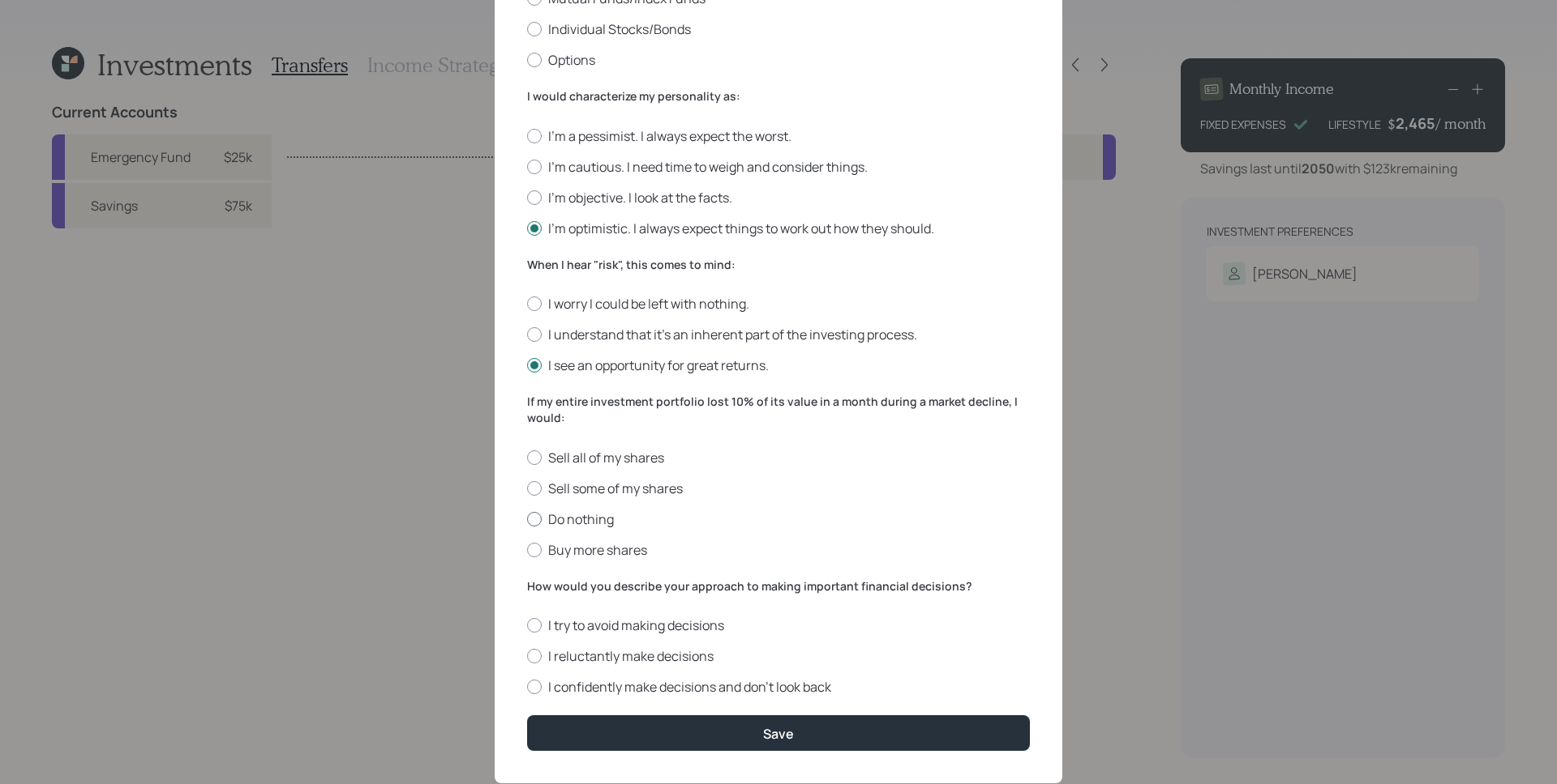
click at [555, 515] on label "Do nothing" at bounding box center [779, 520] width 503 height 18
click at [527, 519] on input "Do nothing" at bounding box center [527, 519] width 1 height 1
radio input "true"
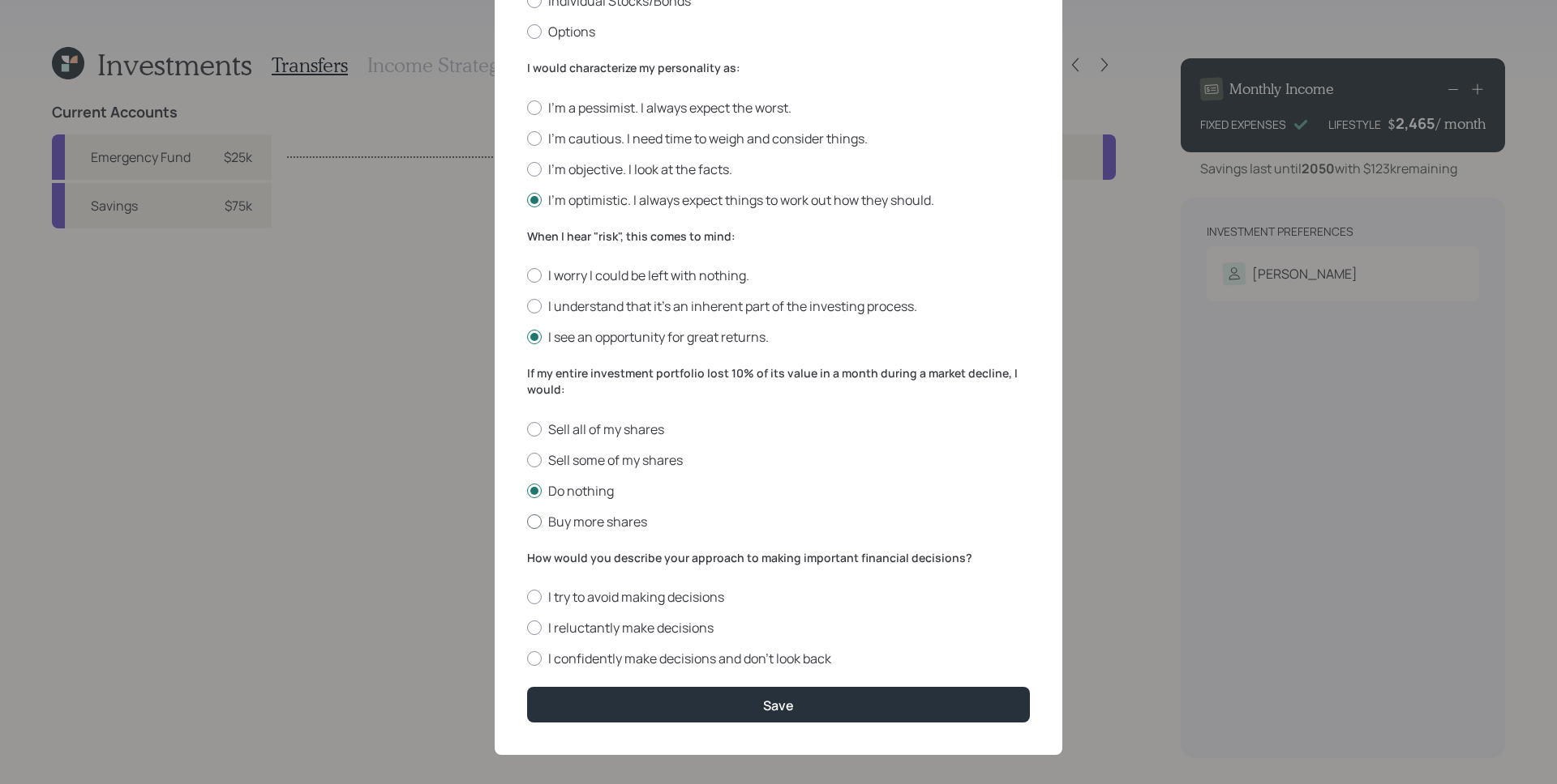
scroll to position [402, 0]
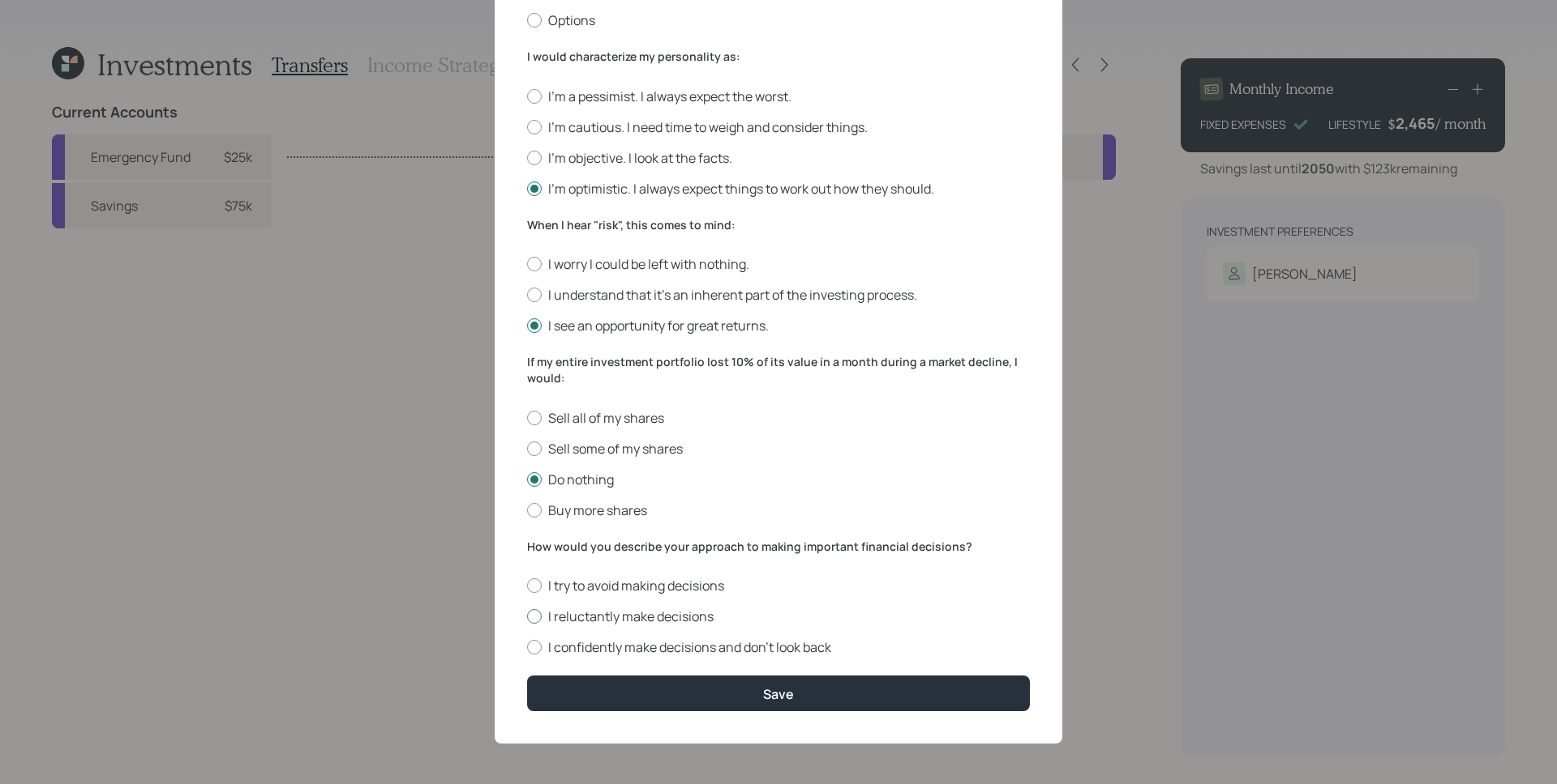
click at [631, 608] on label "I reluctantly make decisions" at bounding box center [779, 617] width 503 height 18
click at [527, 617] on input "I reluctantly make decisions" at bounding box center [527, 617] width 1 height 1
radio input "true"
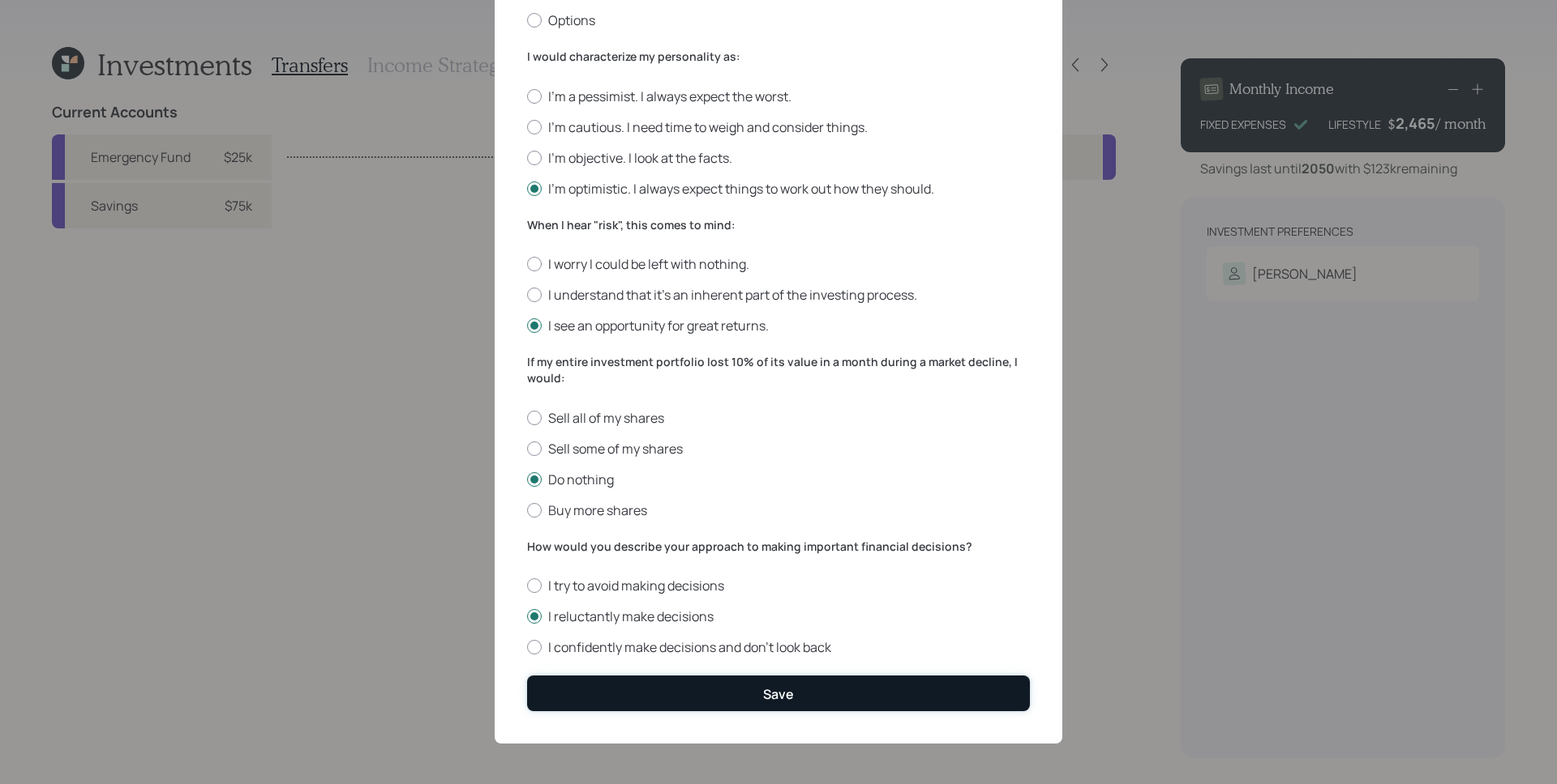
click at [738, 690] on button "Save" at bounding box center [779, 693] width 503 height 35
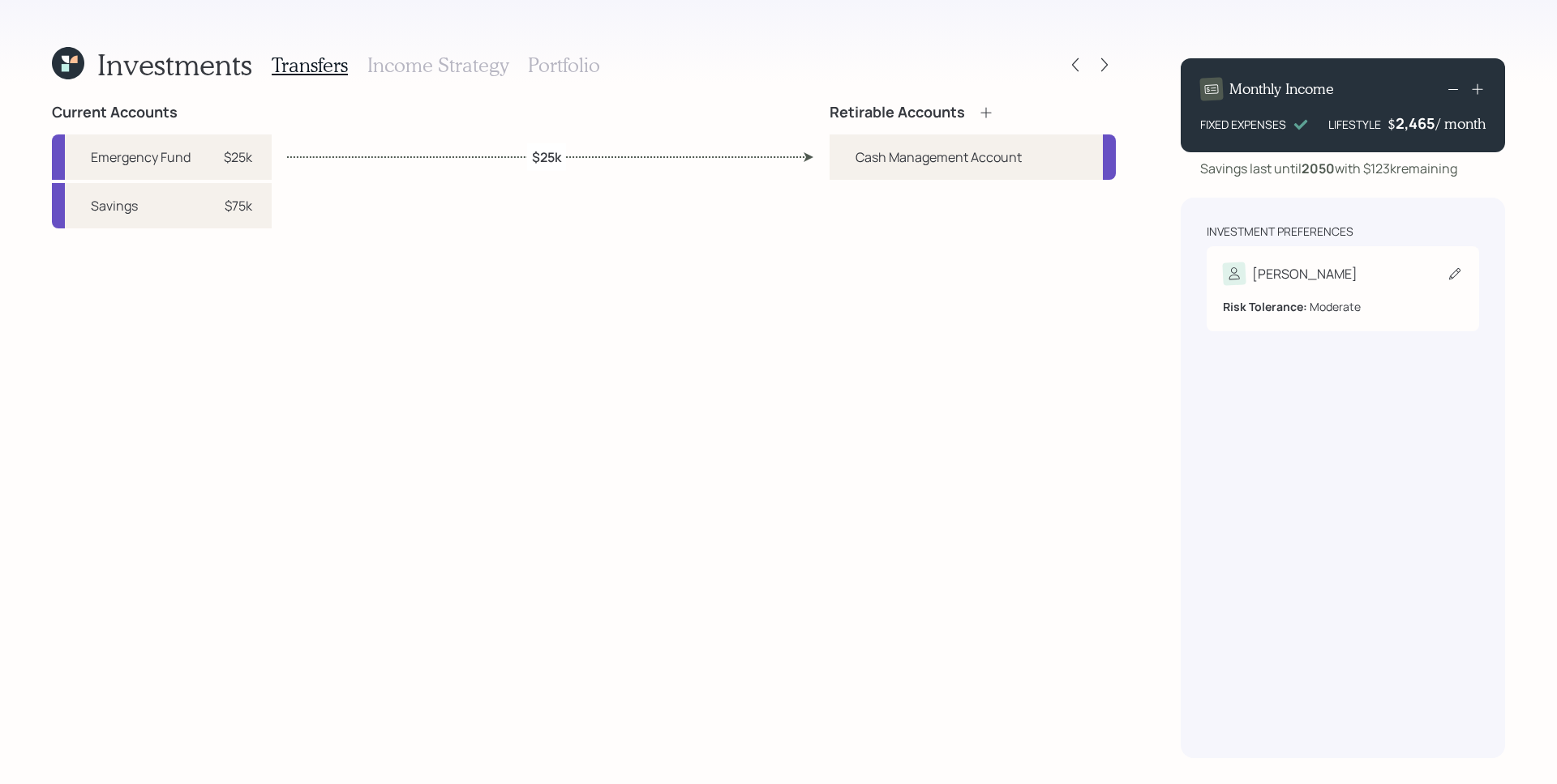
click at [1369, 286] on div "Risk Tolerance: Moderate" at bounding box center [1342, 299] width 240 height 30
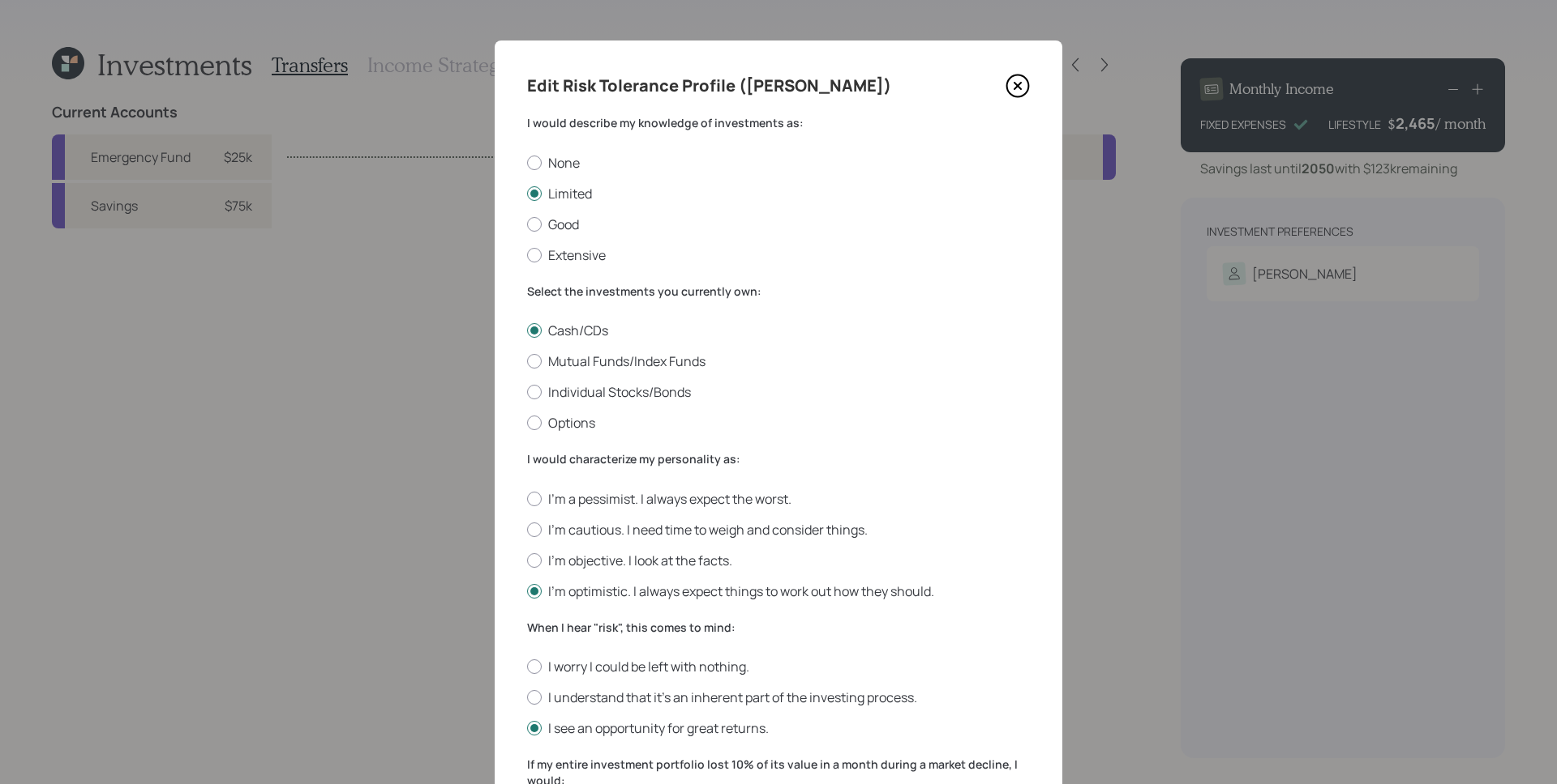
scroll to position [402, 0]
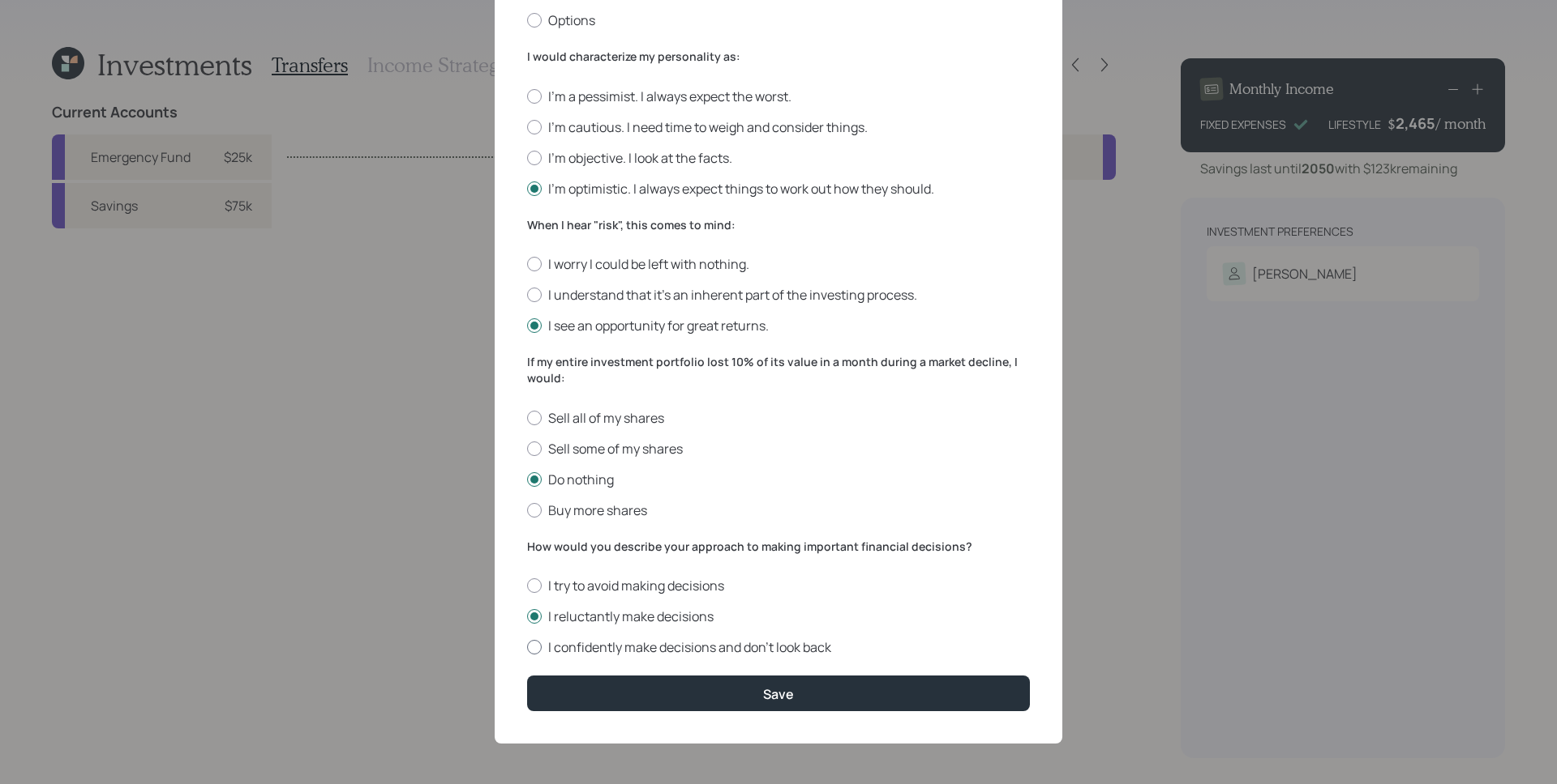
click at [602, 648] on label "I confidently make decisions and don’t look back" at bounding box center [779, 647] width 503 height 18
click at [527, 648] on input "I confidently make decisions and don’t look back" at bounding box center [527, 647] width 1 height 1
radio input "true"
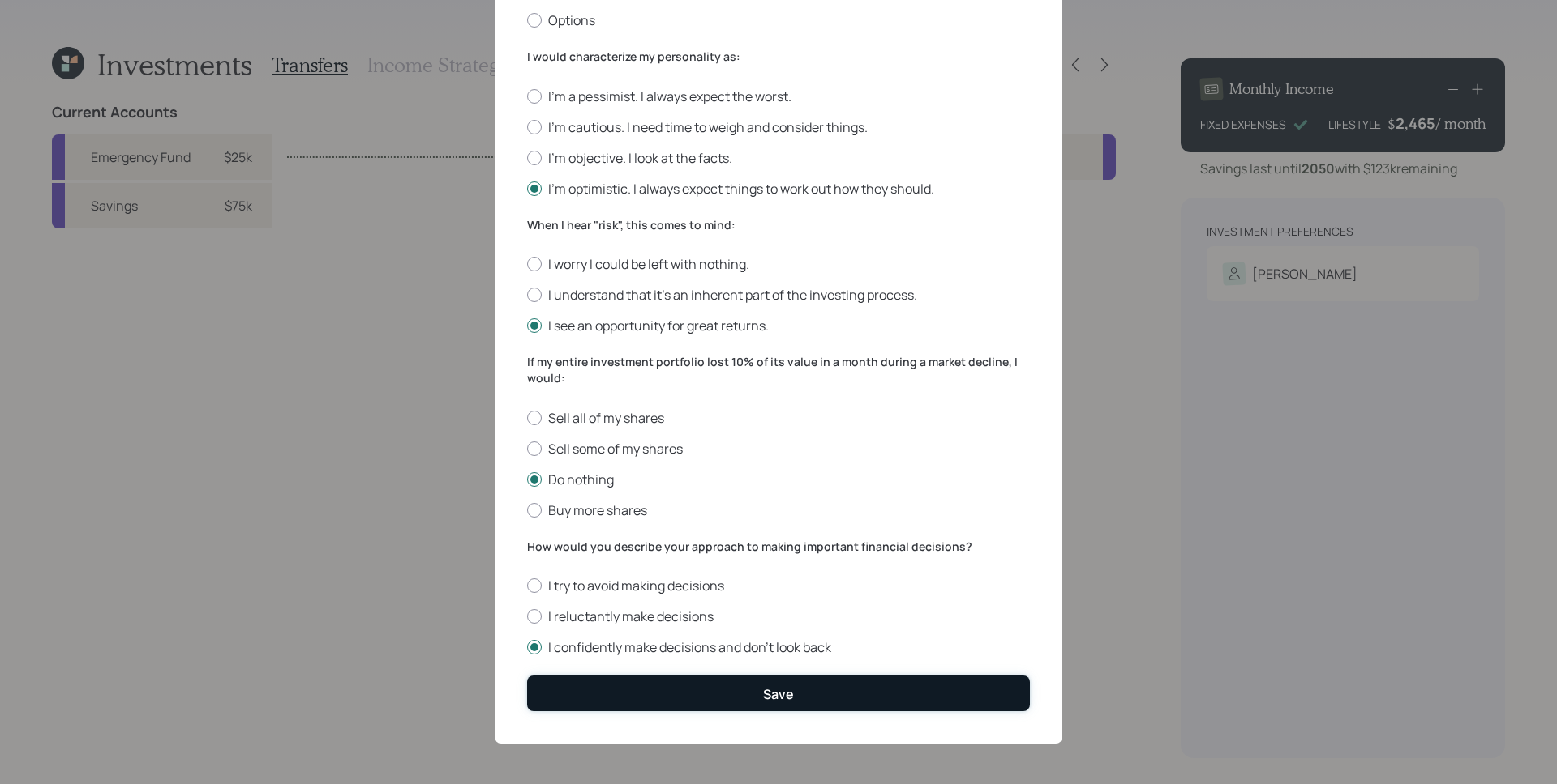
click at [660, 683] on button "Save" at bounding box center [779, 693] width 503 height 35
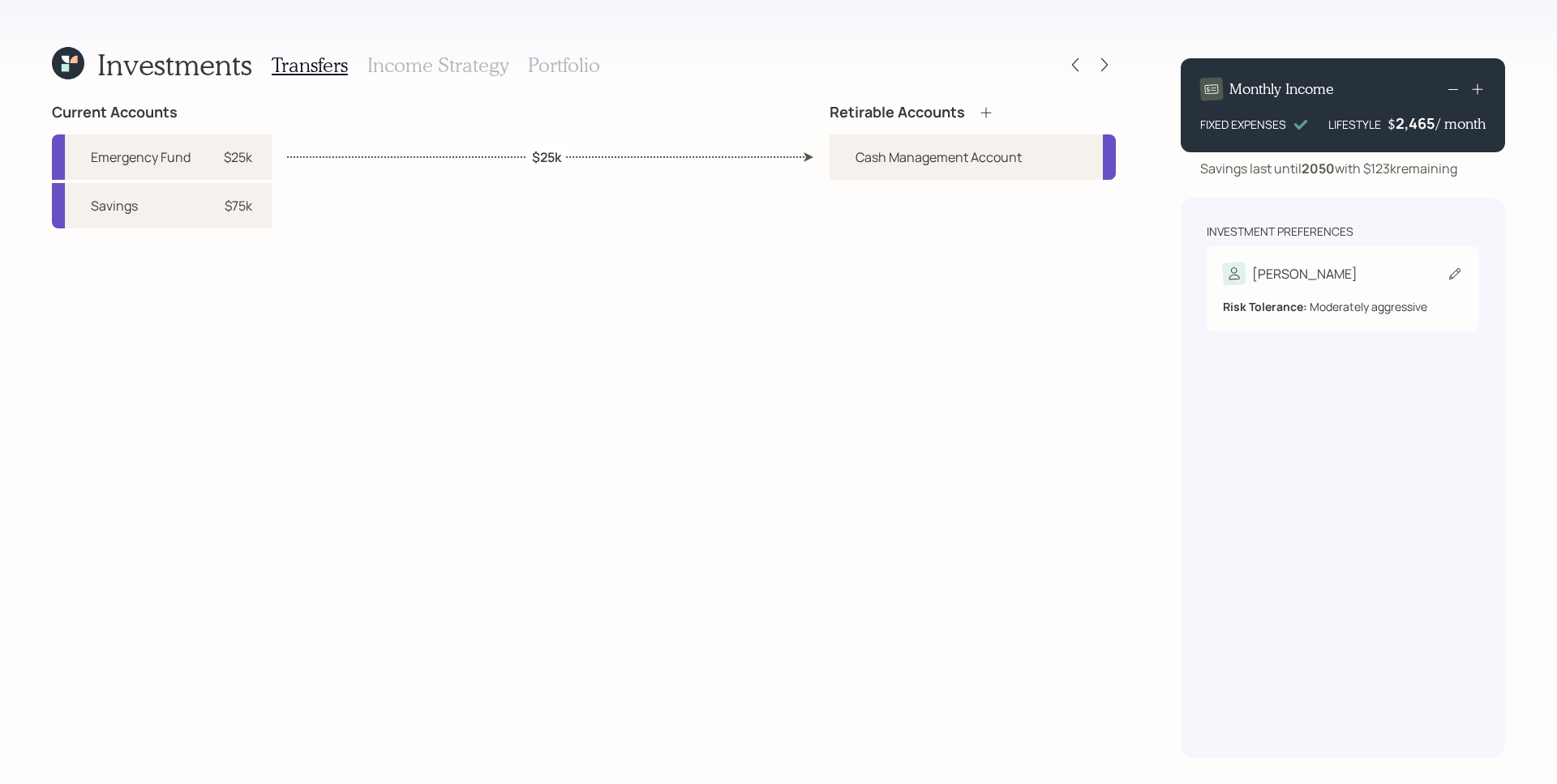
click at [1333, 273] on div "Michael" at bounding box center [1342, 273] width 240 height 23
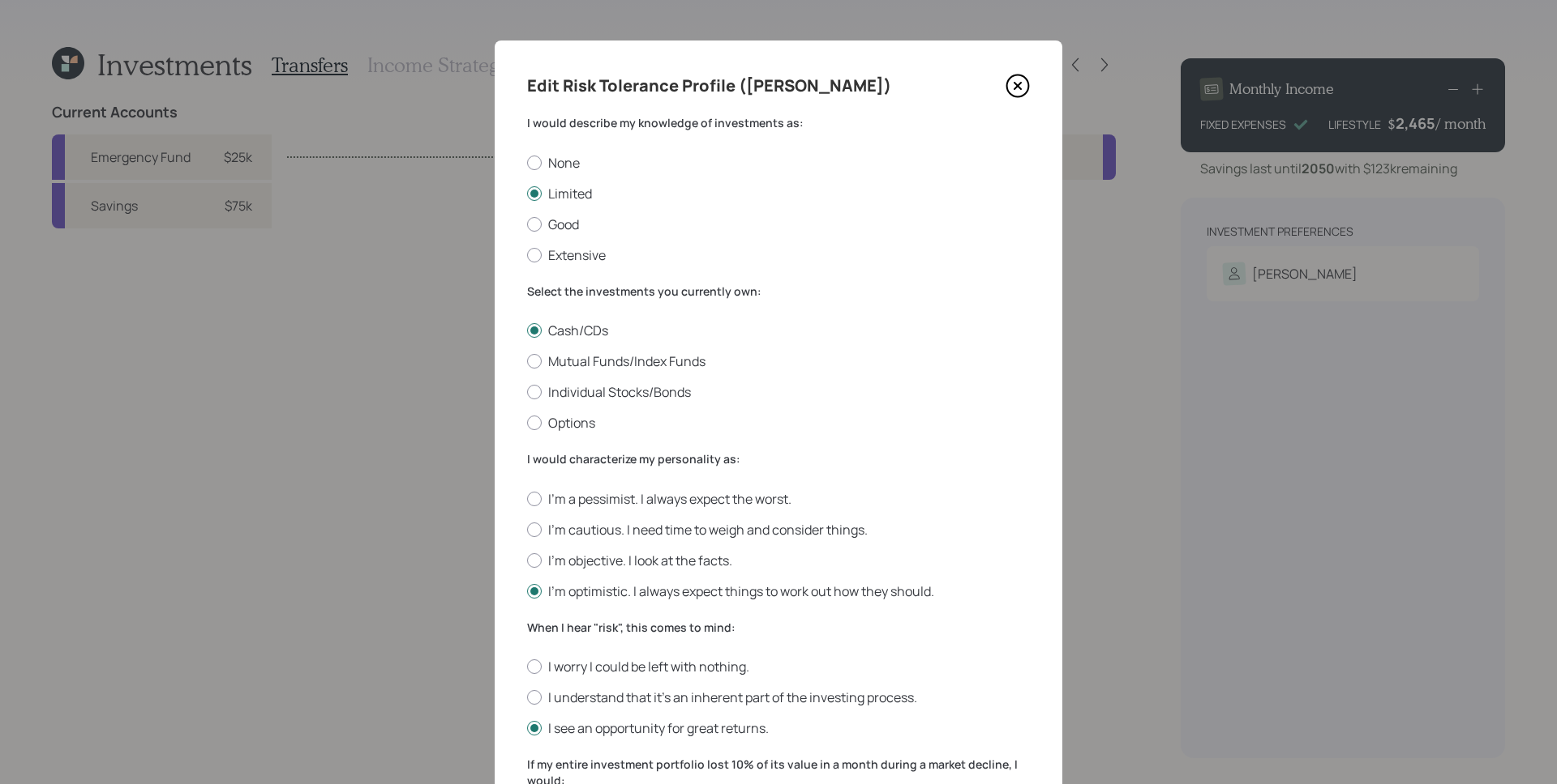
click at [1016, 86] on icon at bounding box center [1017, 86] width 24 height 24
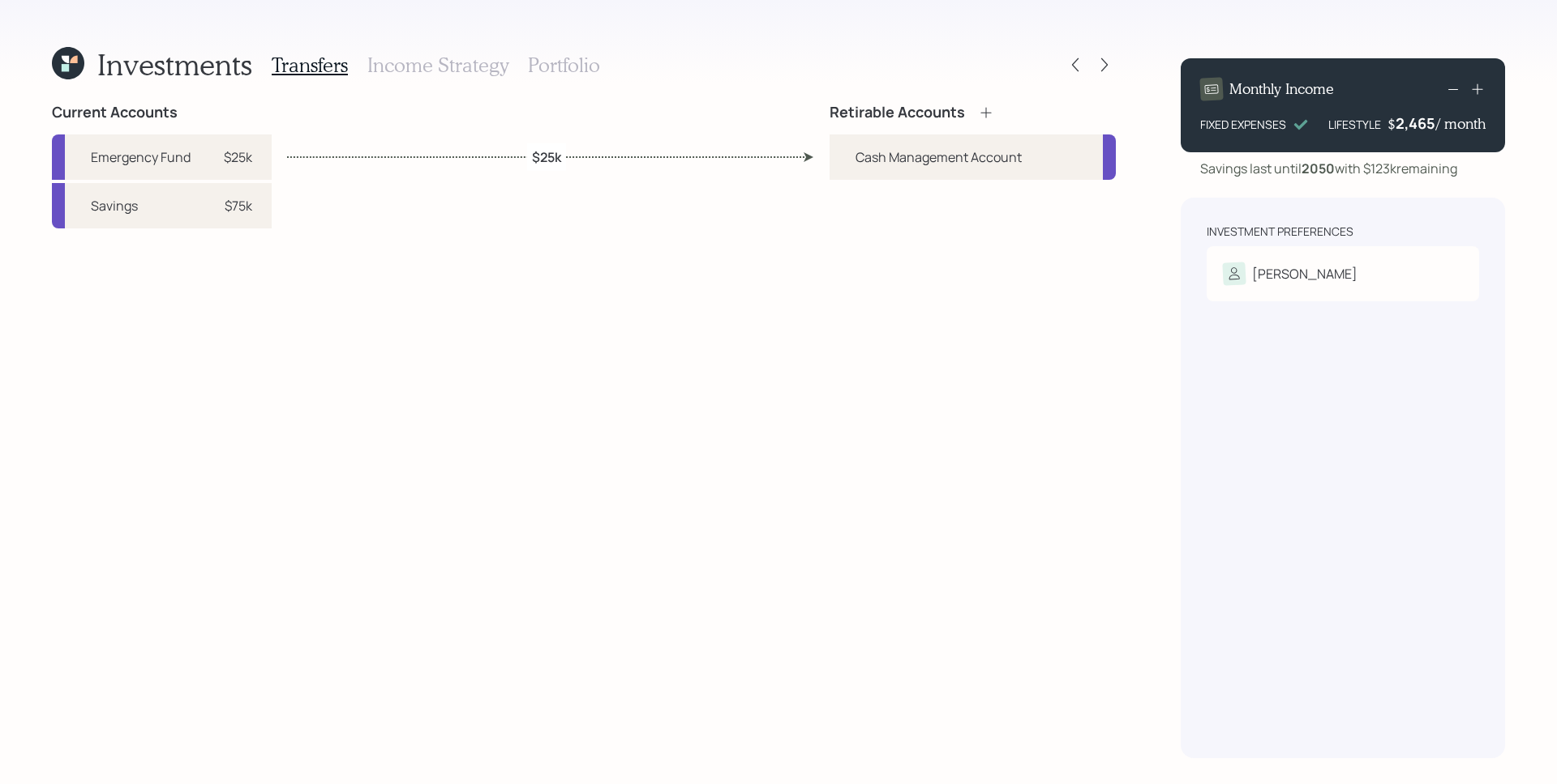
click at [929, 104] on h4 "Retirable Accounts" at bounding box center [897, 113] width 136 height 18
click at [980, 105] on icon at bounding box center [986, 113] width 16 height 16
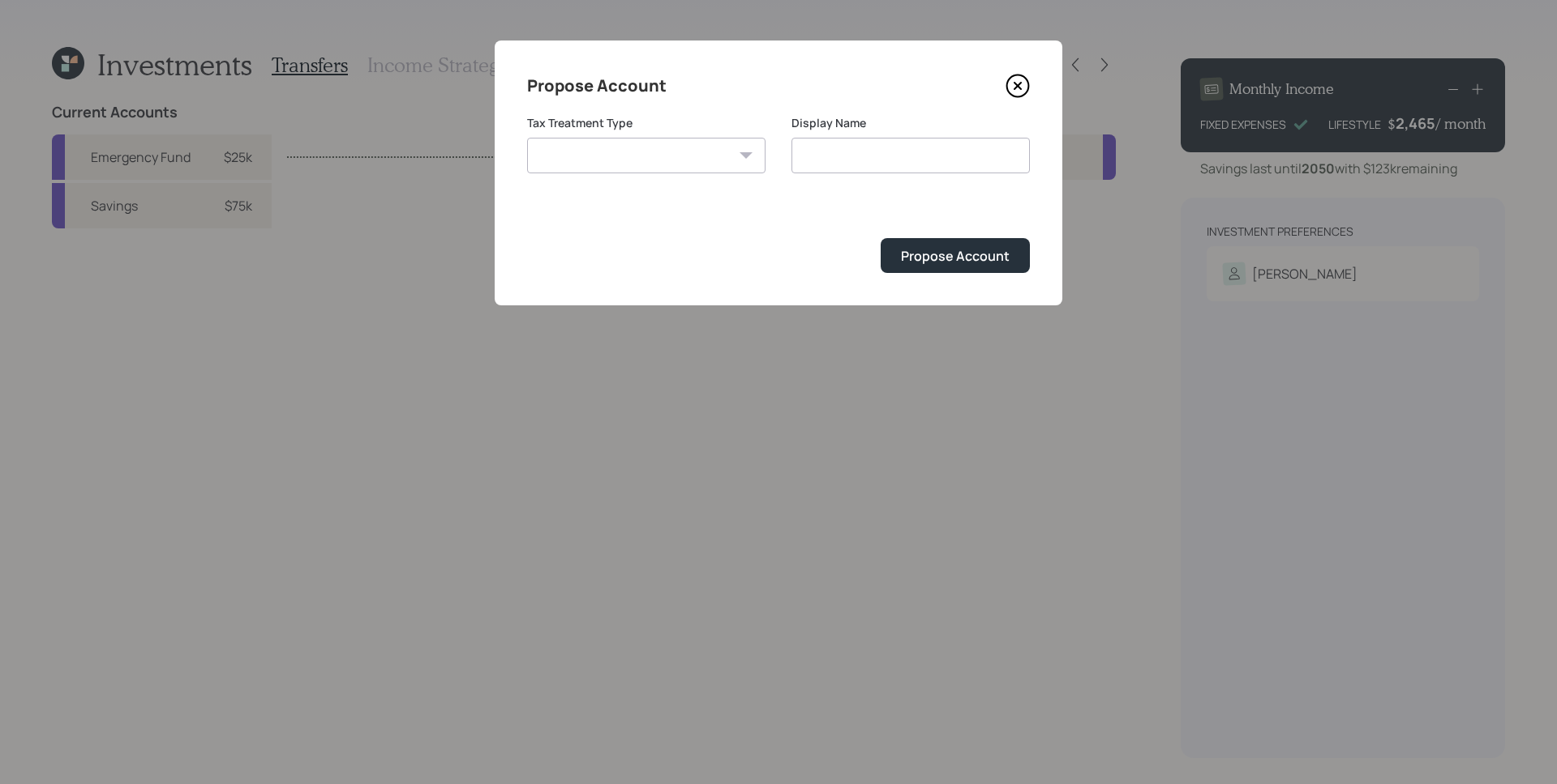
click at [701, 137] on div "Tax Treatment Type Roth Taxable Traditional" at bounding box center [646, 144] width 238 height 59
click at [634, 154] on select "Roth Taxable Traditional" at bounding box center [646, 155] width 238 height 35
select select "taxable"
click at [527, 137] on select "Roth Taxable Traditional" at bounding box center [646, 155] width 238 height 35
click at [917, 160] on input "Taxable" at bounding box center [910, 155] width 238 height 35
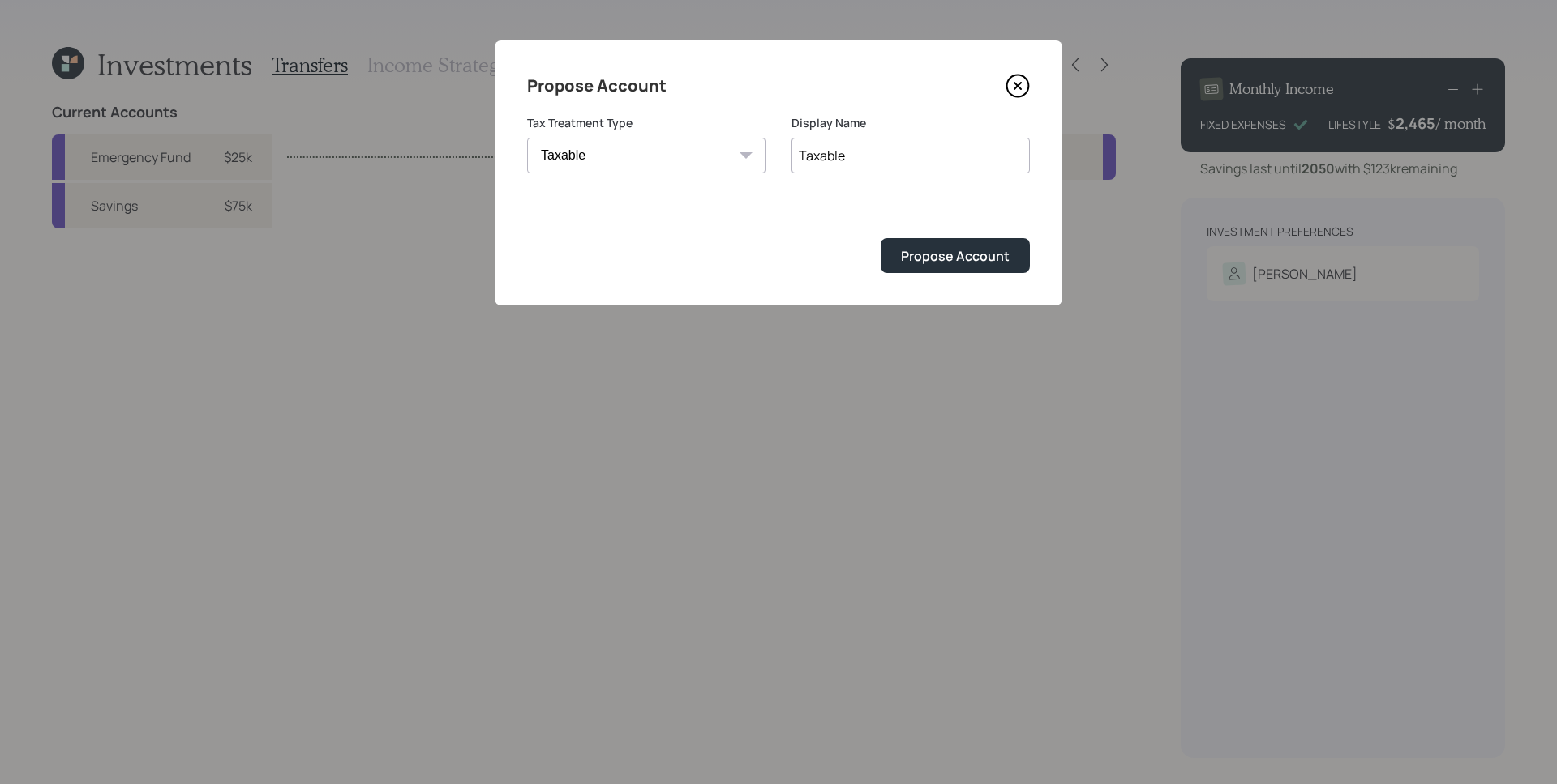
drag, startPoint x: 916, startPoint y: 159, endPoint x: 878, endPoint y: 160, distance: 38.0
click at [878, 160] on input "Taxable" at bounding box center [910, 155] width 238 height 35
drag, startPoint x: 878, startPoint y: 160, endPoint x: 781, endPoint y: 143, distance: 98.5
click at [781, 143] on div "Tax Treatment Type Roth Taxable Traditional Display Name Taxable" at bounding box center [779, 154] width 503 height 78
type input "Brokerage"
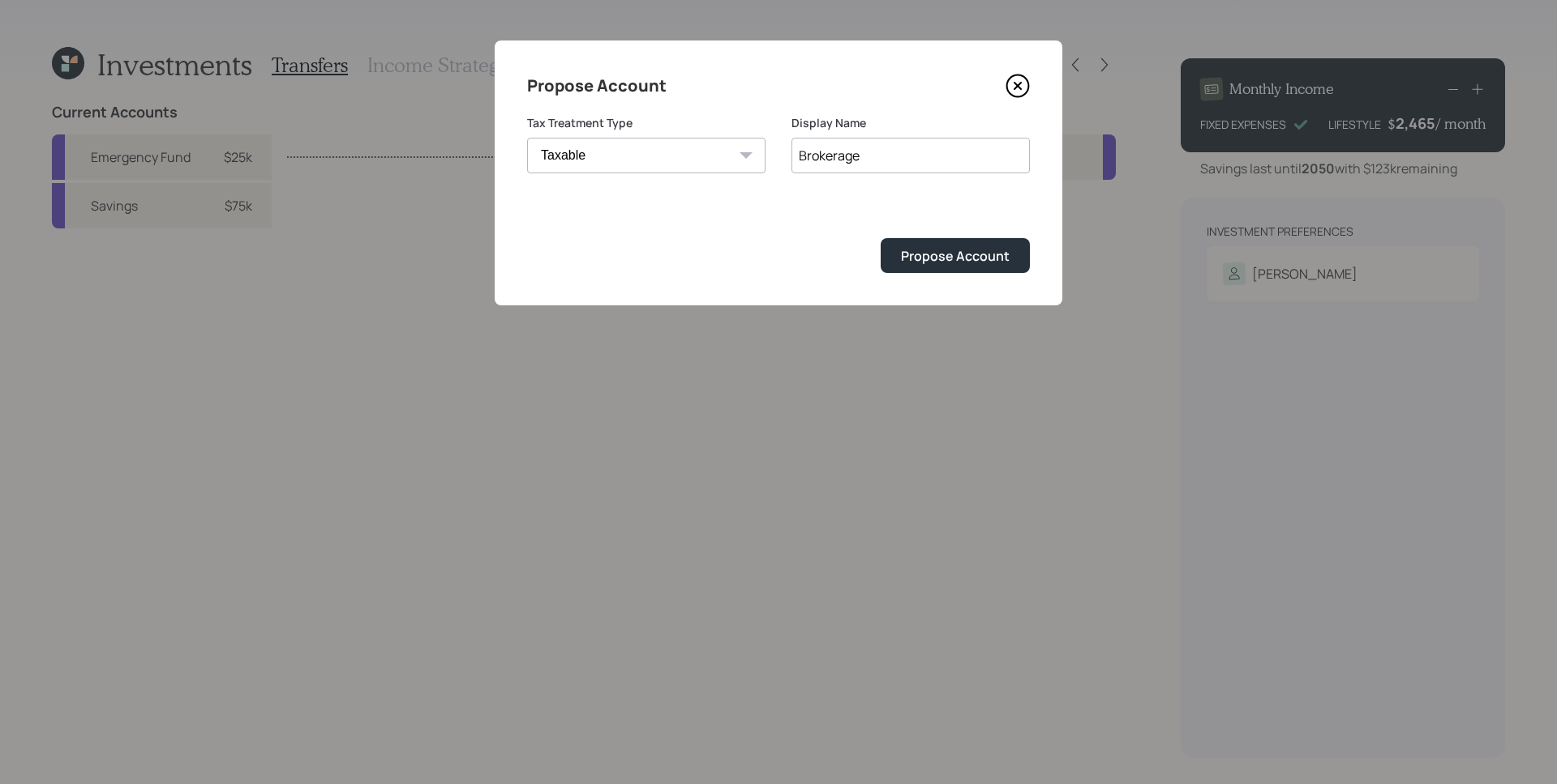
click at [880, 238] on button "Propose Account" at bounding box center [954, 255] width 149 height 35
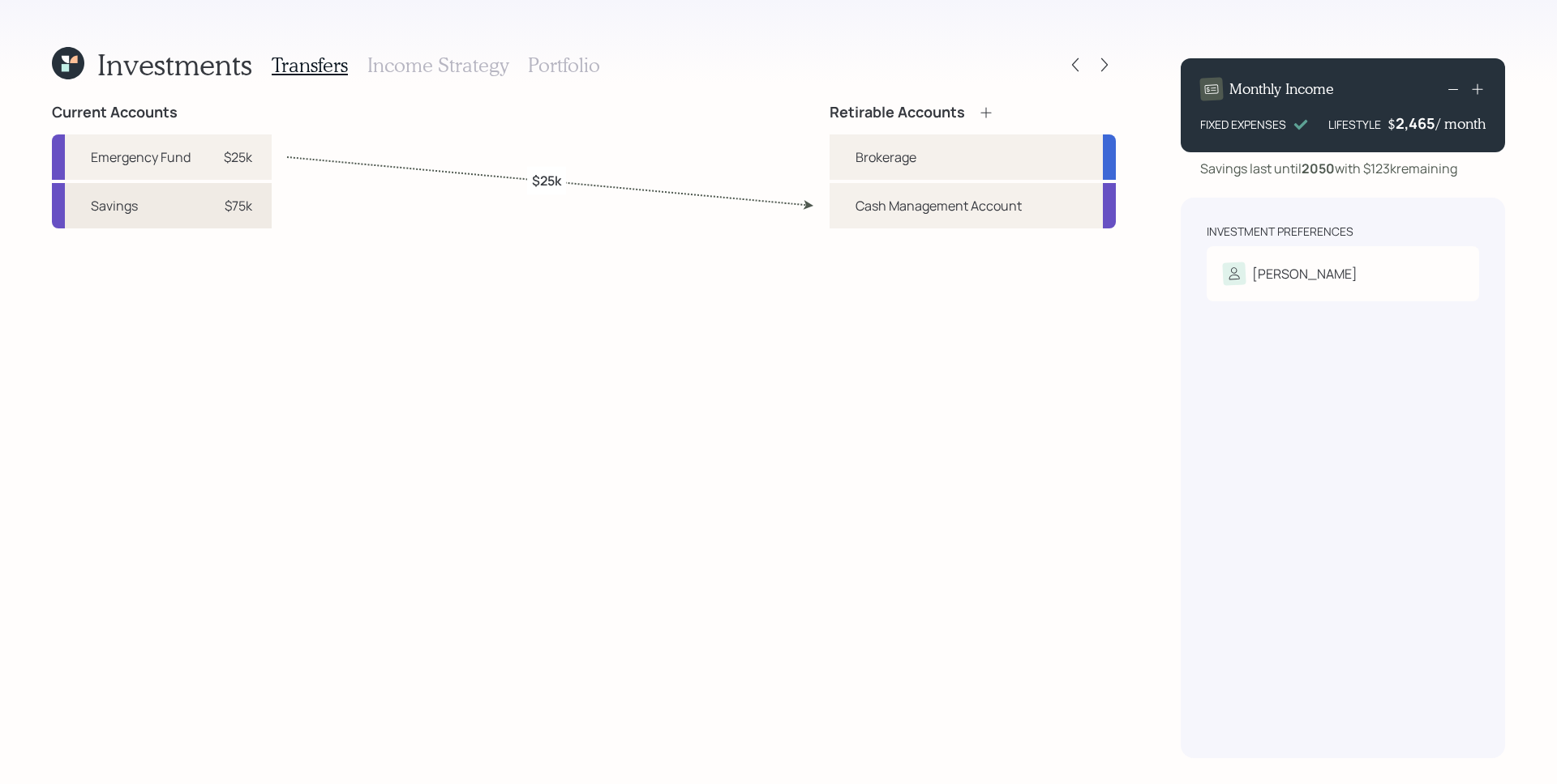
click at [251, 213] on div "$75k" at bounding box center [238, 206] width 27 height 20
click at [883, 156] on div "Brokerage" at bounding box center [885, 157] width 61 height 20
select select "bee441fa-eecb-4fef-b02a-443986cd10e0"
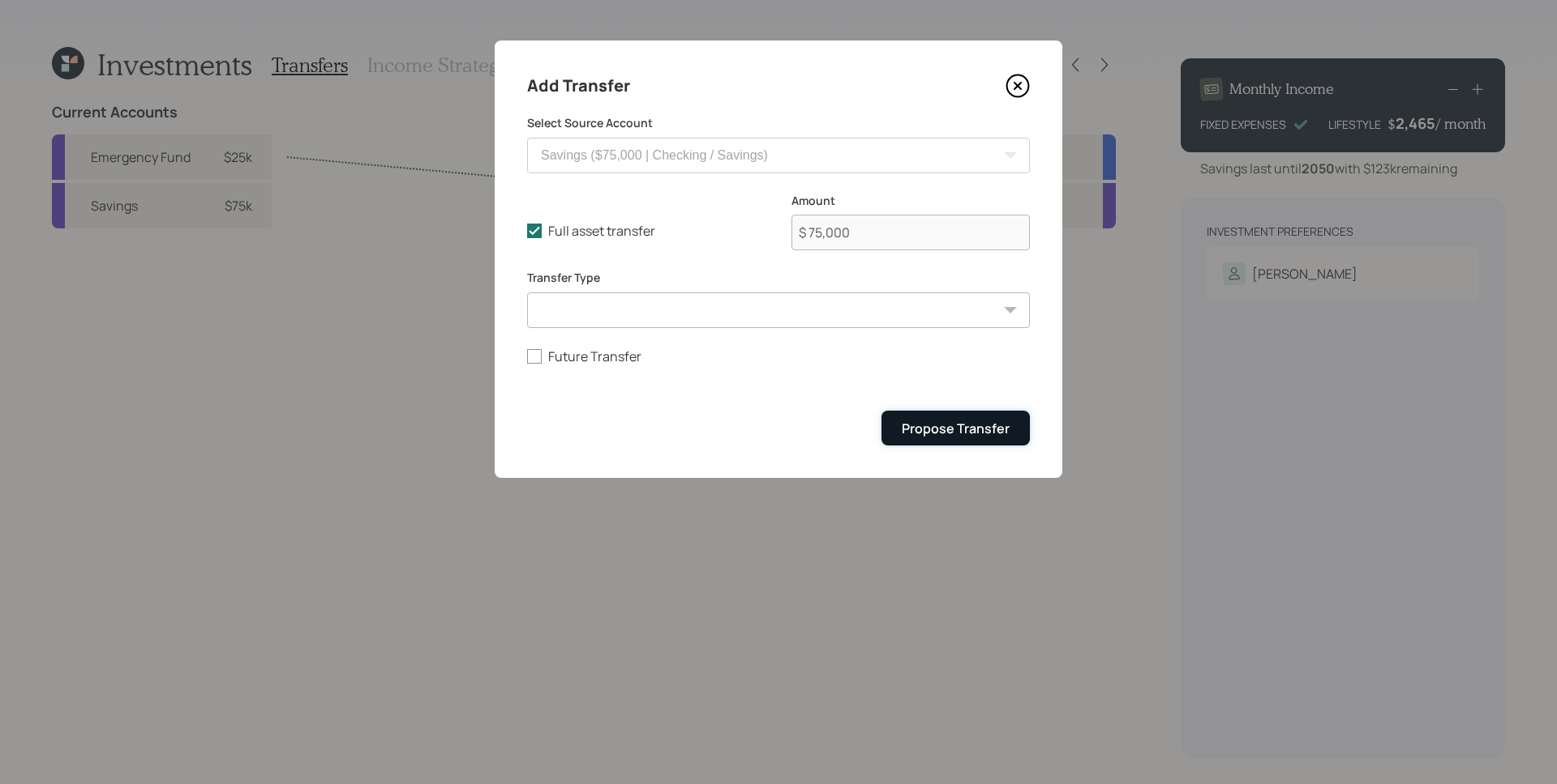
click at [963, 426] on div "Propose Transfer" at bounding box center [955, 429] width 108 height 18
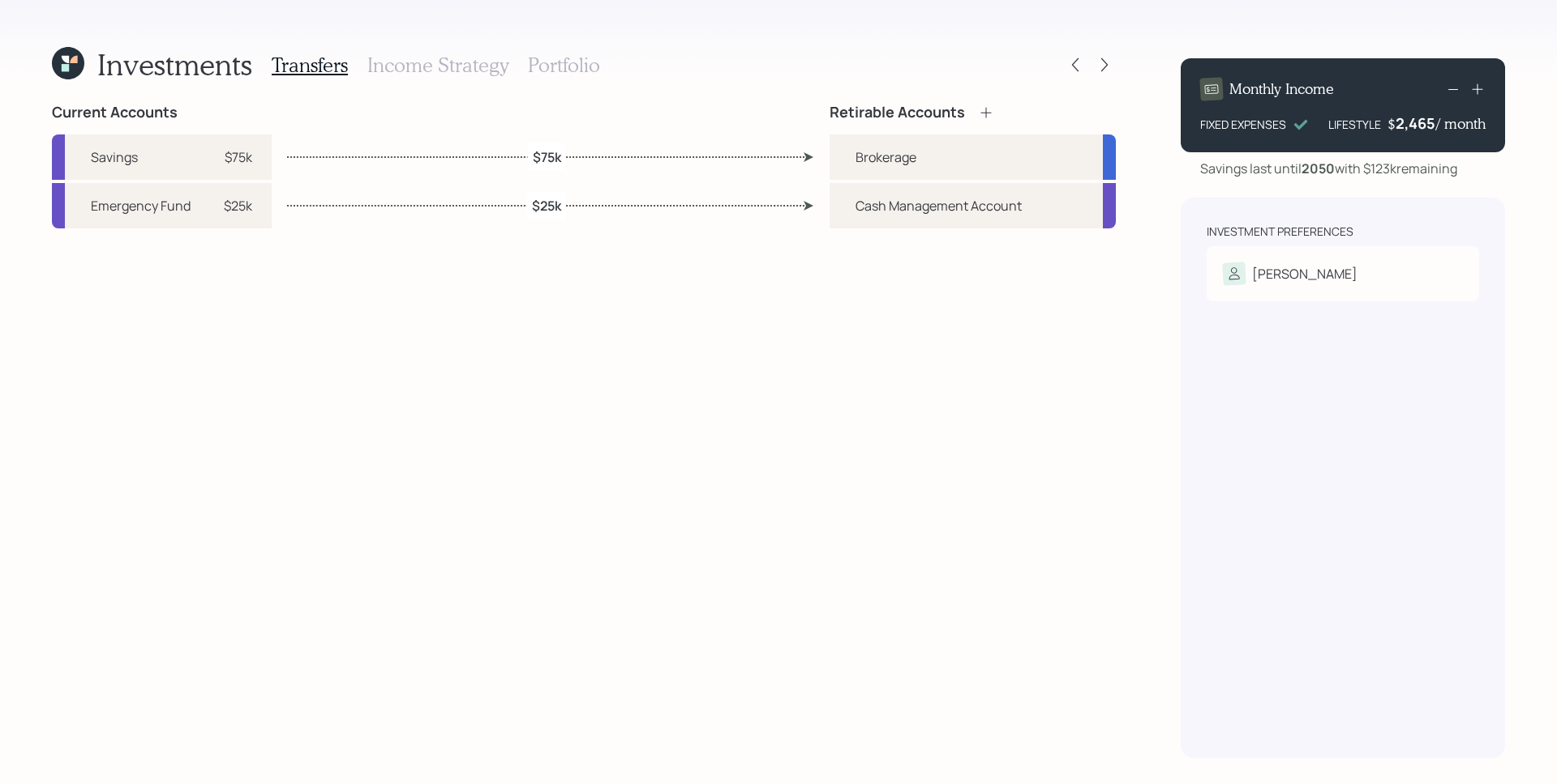
click at [574, 63] on h3 "Portfolio" at bounding box center [564, 65] width 72 height 24
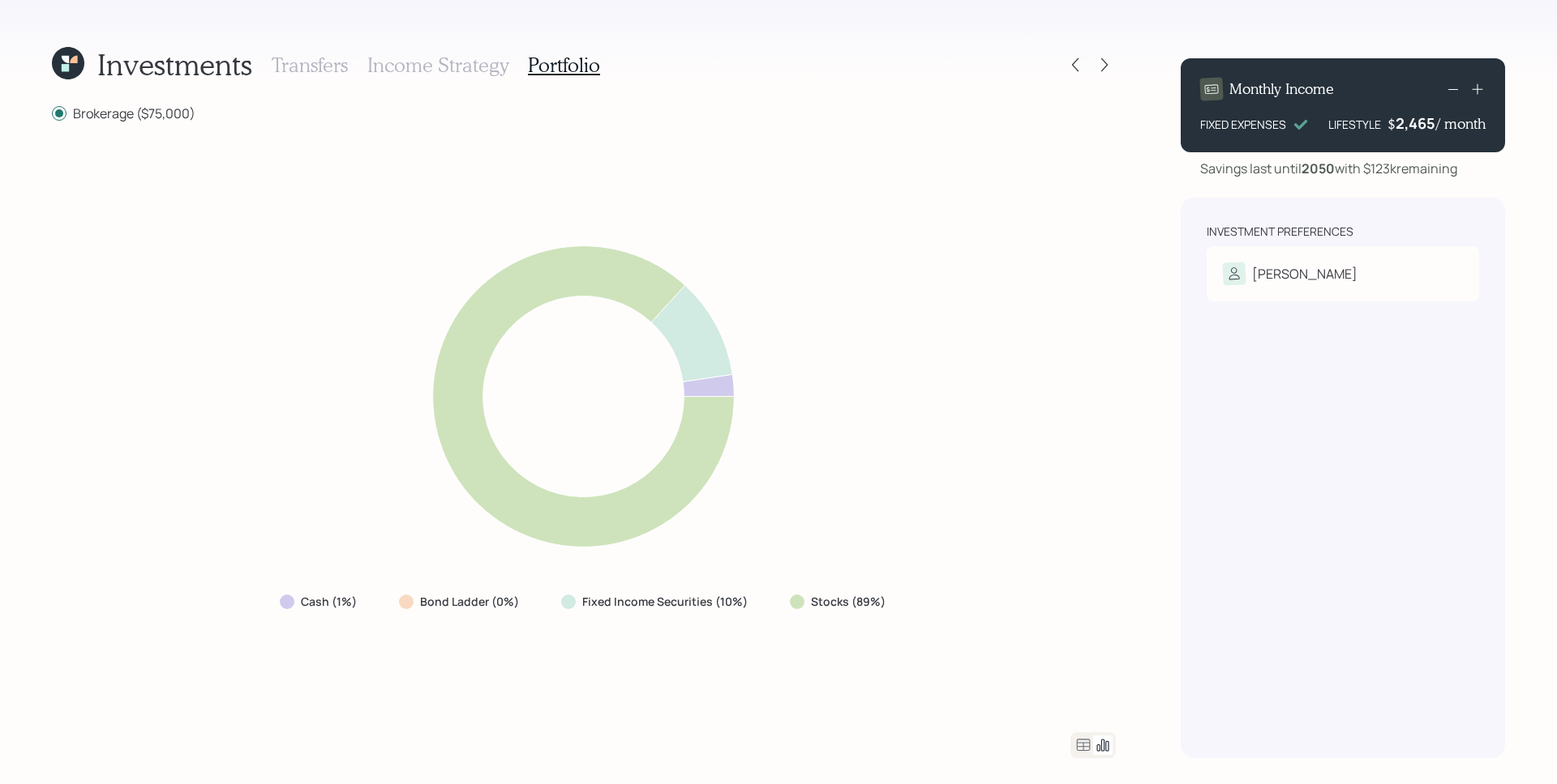
click at [1078, 750] on icon at bounding box center [1084, 746] width 20 height 20
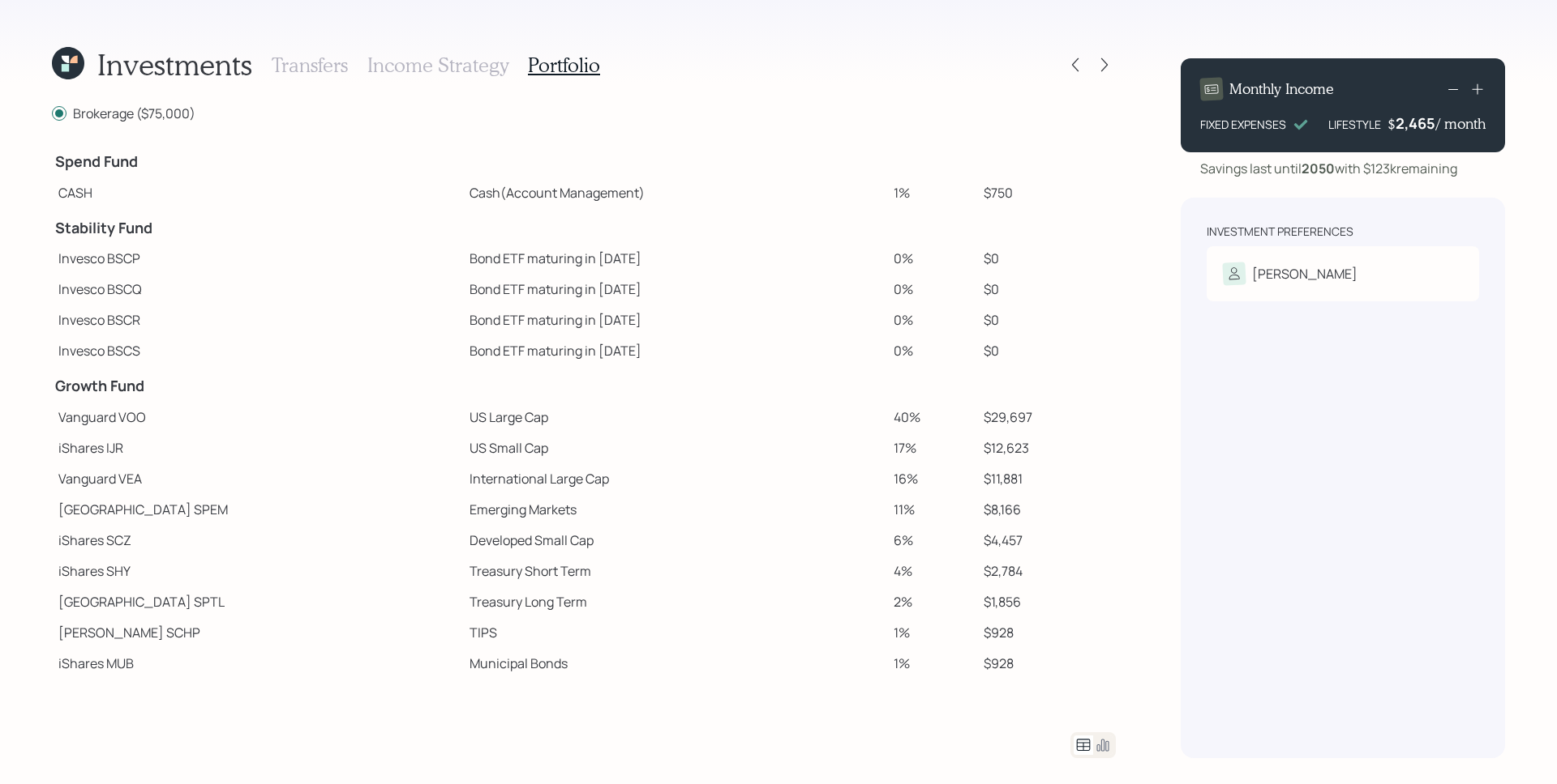
click at [347, 507] on td "State Street SPEM" at bounding box center [257, 510] width 411 height 31
click at [1088, 745] on icon at bounding box center [1084, 746] width 20 height 20
click at [1102, 741] on icon at bounding box center [1103, 746] width 20 height 20
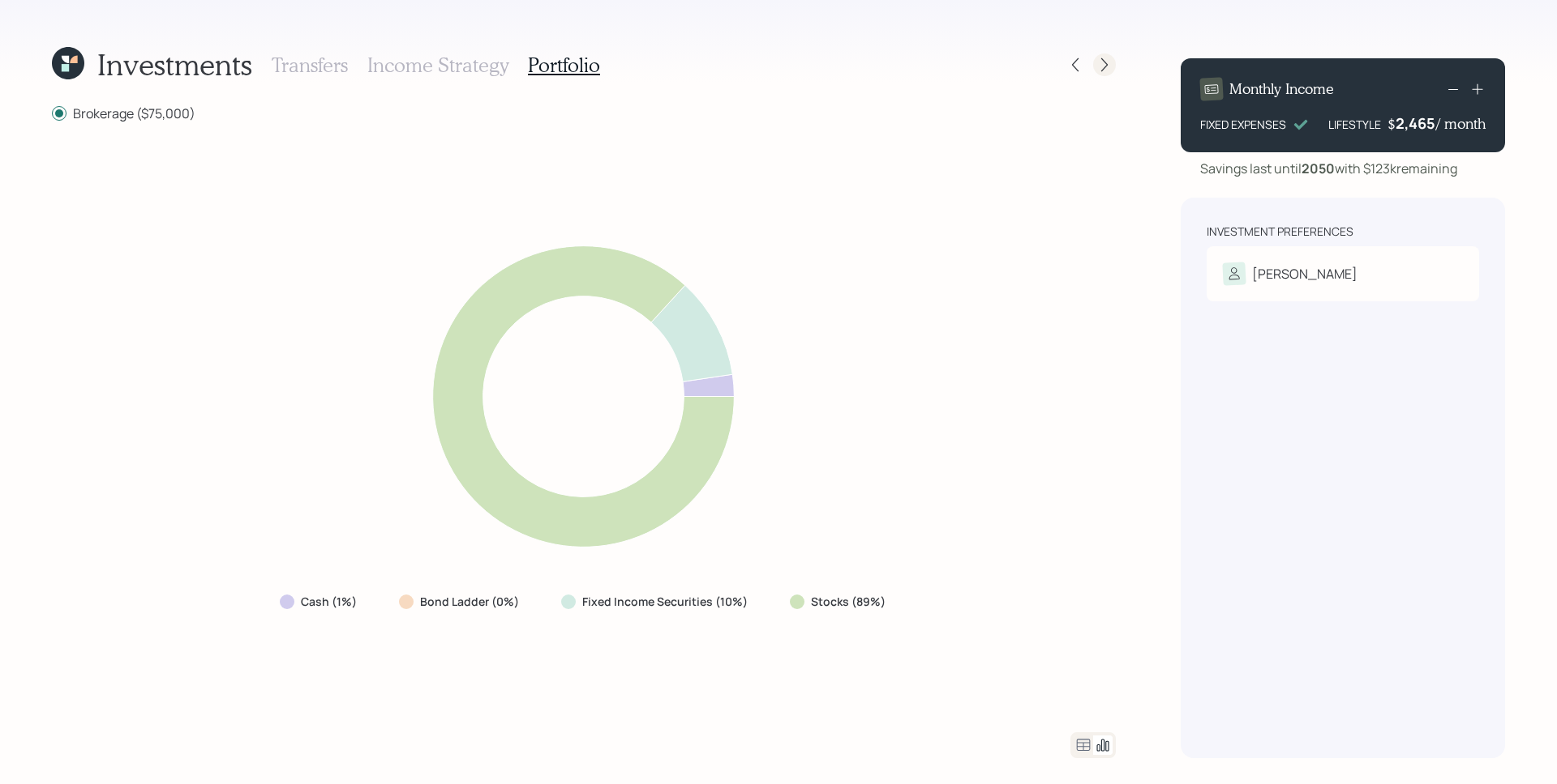
click at [1100, 68] on icon at bounding box center [1105, 65] width 16 height 16
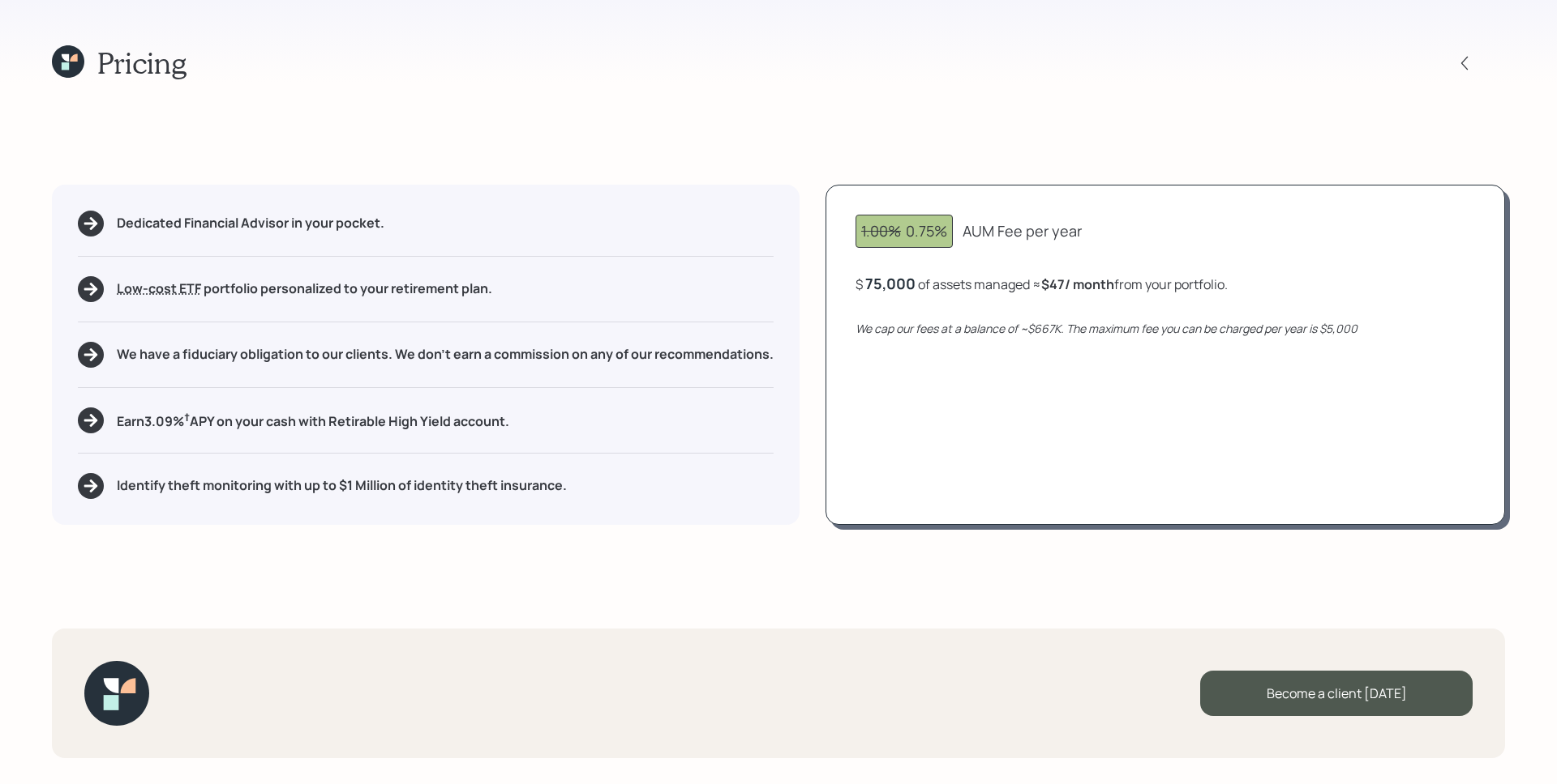
click at [69, 66] on icon at bounding box center [68, 61] width 33 height 33
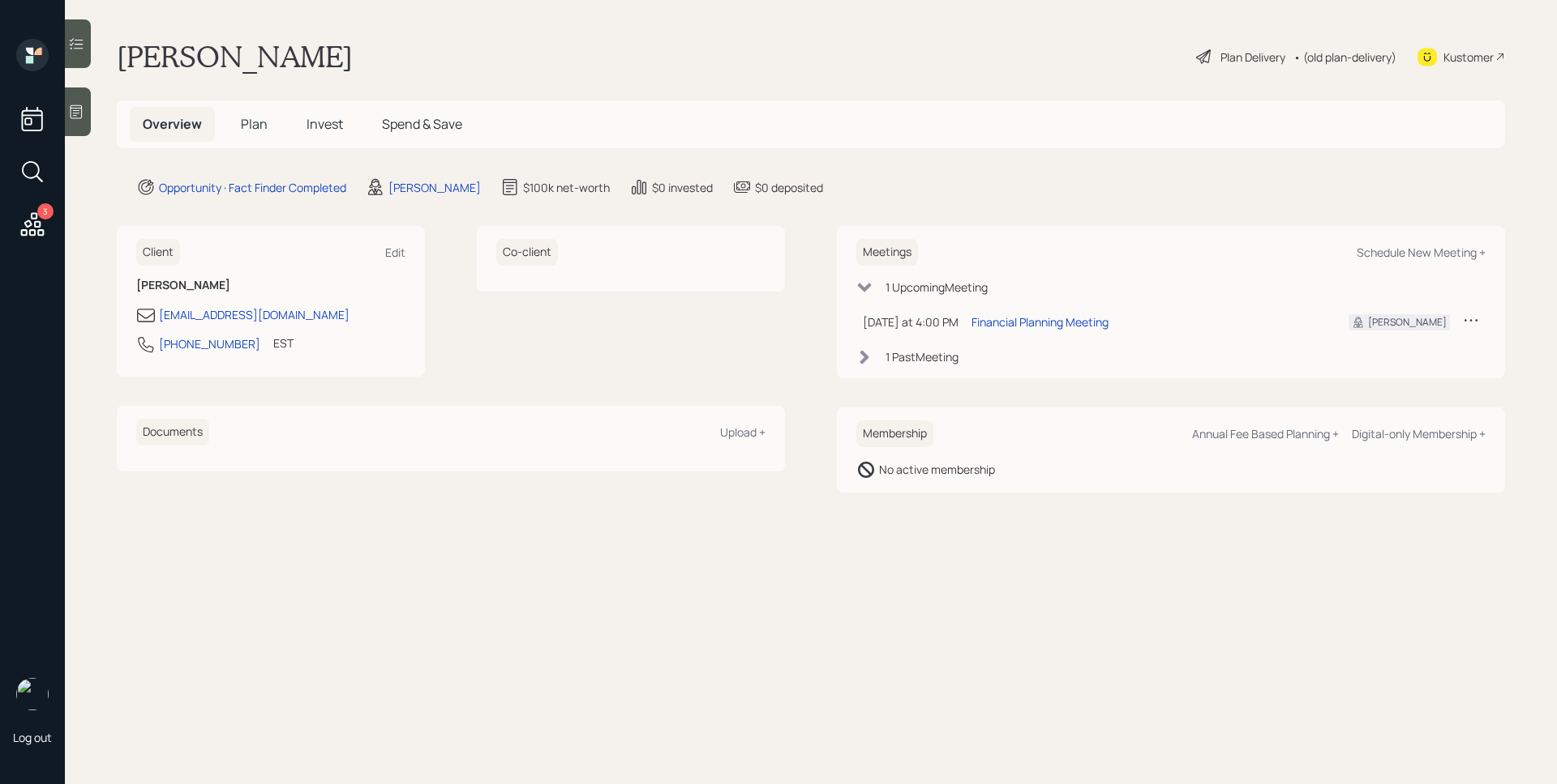
click at [266, 115] on span "Plan" at bounding box center [254, 124] width 27 height 18
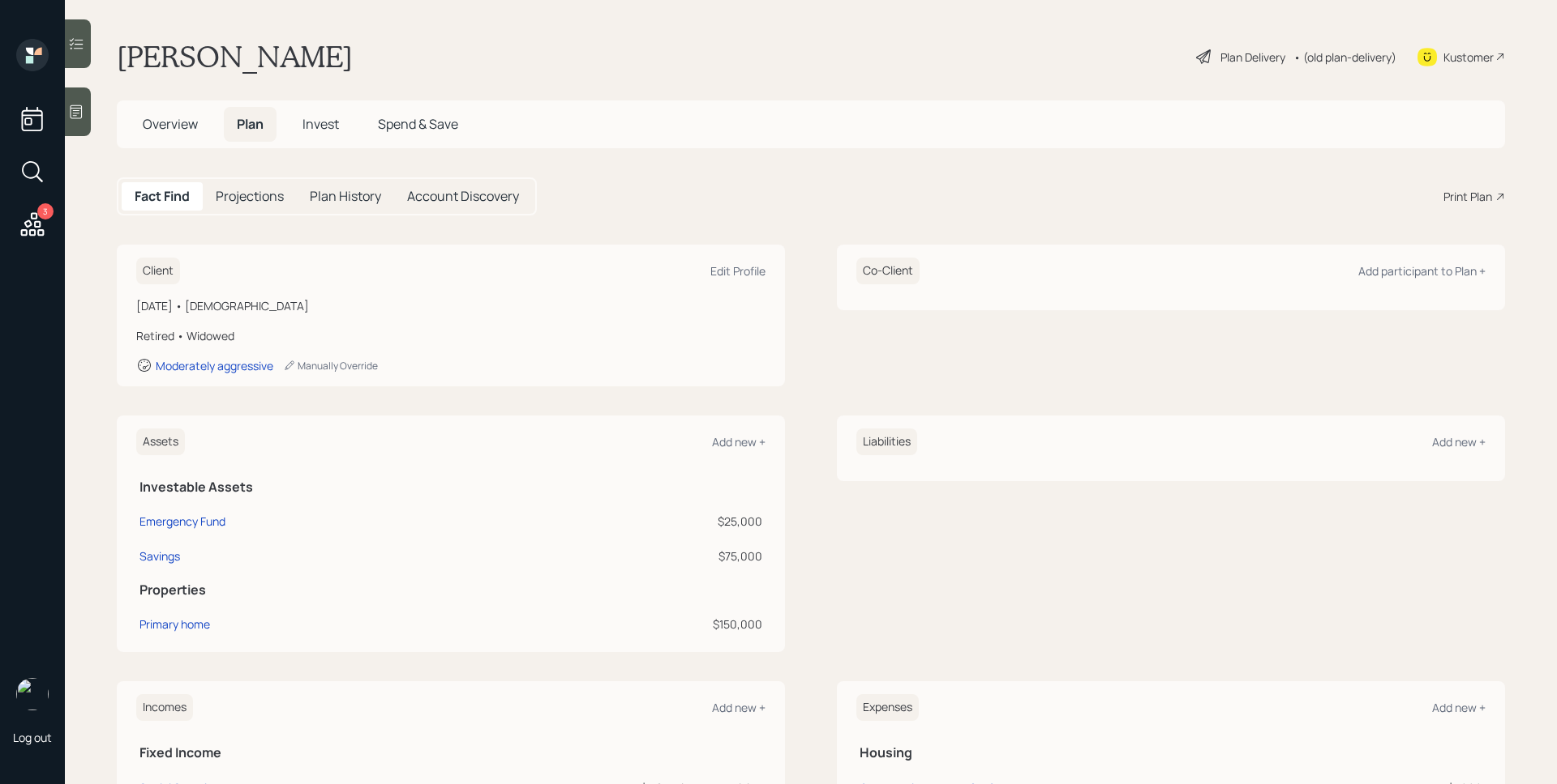
click at [1450, 190] on div "Print Plan" at bounding box center [1467, 196] width 49 height 17
